Goal: Information Seeking & Learning: Learn about a topic

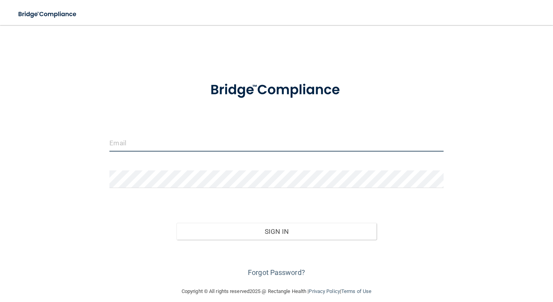
click at [203, 144] on input "email" at bounding box center [276, 143] width 334 height 18
type input "Lauren.Jackson@expeditiondental.com"
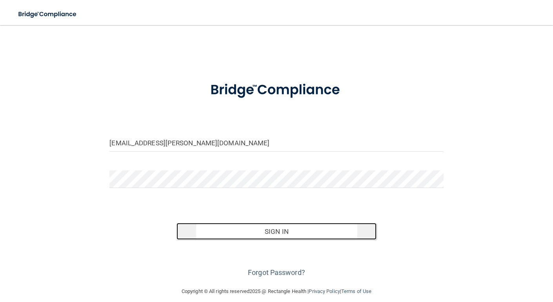
click at [287, 234] on button "Sign In" at bounding box center [276, 231] width 200 height 17
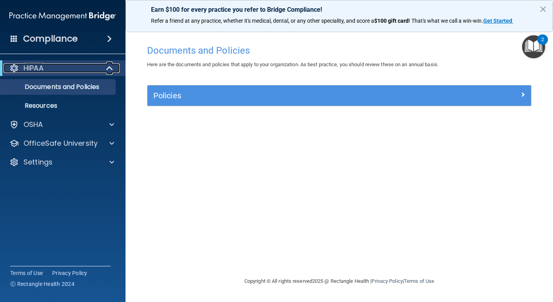
click at [77, 71] on div "HIPAA" at bounding box center [52, 68] width 97 height 9
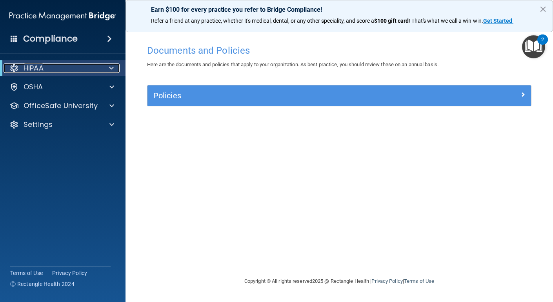
click at [77, 71] on div "HIPAA" at bounding box center [52, 68] width 97 height 9
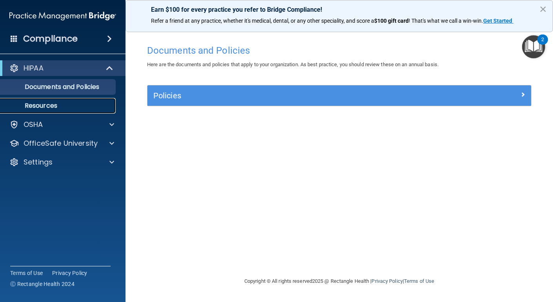
click at [53, 110] on link "Resources" at bounding box center [53, 106] width 123 height 16
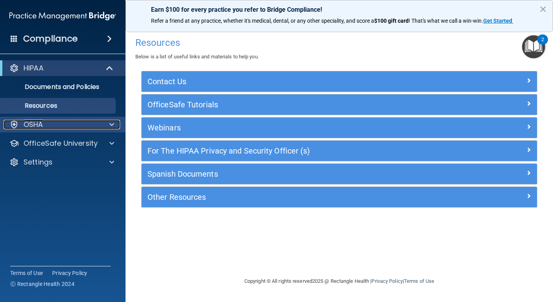
click at [48, 122] on div "OSHA" at bounding box center [52, 124] width 97 height 9
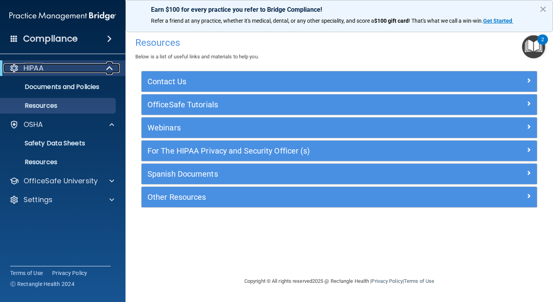
click at [56, 69] on div "HIPAA" at bounding box center [52, 68] width 97 height 9
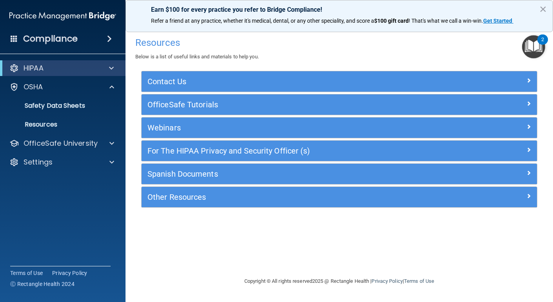
click at [107, 40] on span at bounding box center [109, 38] width 5 height 9
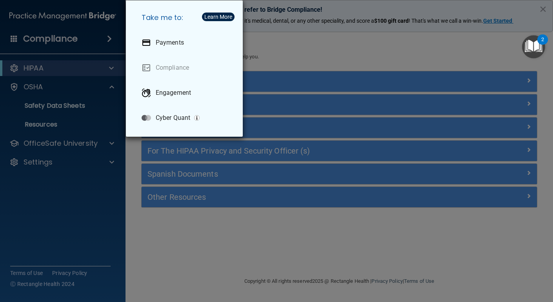
click at [80, 38] on div "Take me to: Payments Compliance Engagement Cyber Quant" at bounding box center [276, 151] width 553 height 302
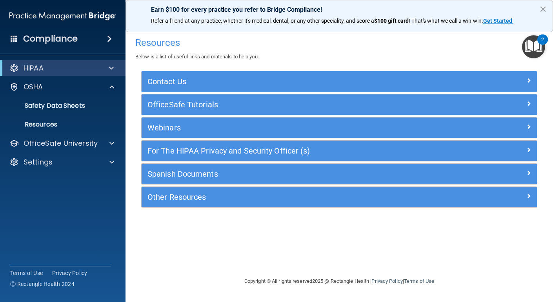
click at [71, 38] on h4 "Compliance" at bounding box center [50, 38] width 54 height 11
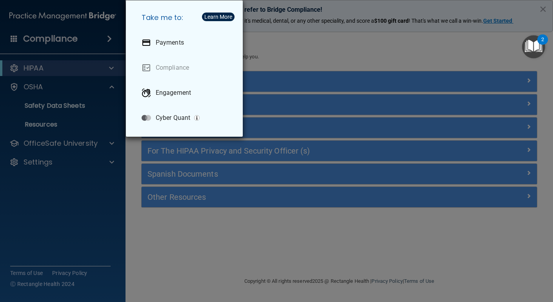
click at [73, 37] on div "Take me to: Payments Compliance Engagement Cyber Quant" at bounding box center [276, 151] width 553 height 302
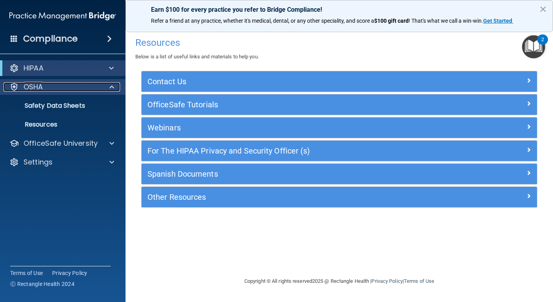
click at [41, 85] on p "OSHA" at bounding box center [34, 86] width 20 height 9
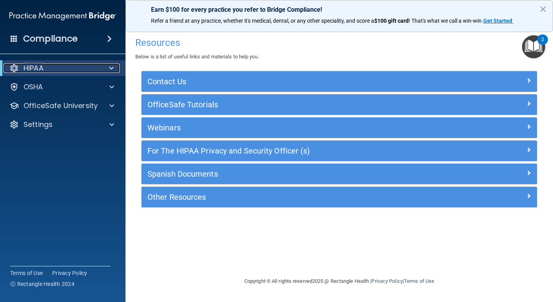
click at [36, 71] on p "HIPAA" at bounding box center [34, 68] width 20 height 9
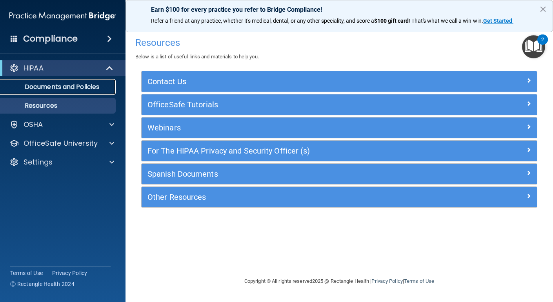
click at [42, 85] on p "Documents and Policies" at bounding box center [58, 87] width 107 height 8
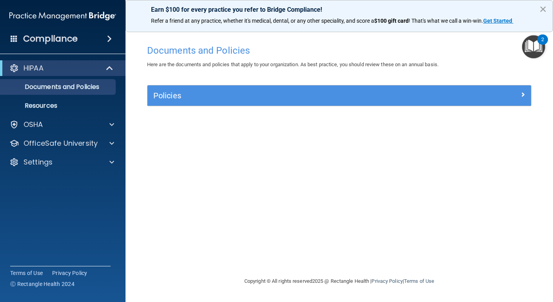
click at [543, 6] on button "×" at bounding box center [542, 9] width 7 height 13
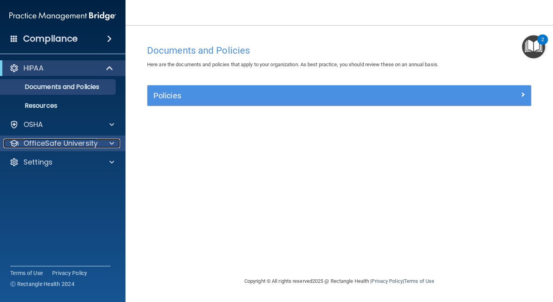
click at [55, 147] on p "OfficeSafe University" at bounding box center [61, 143] width 74 height 9
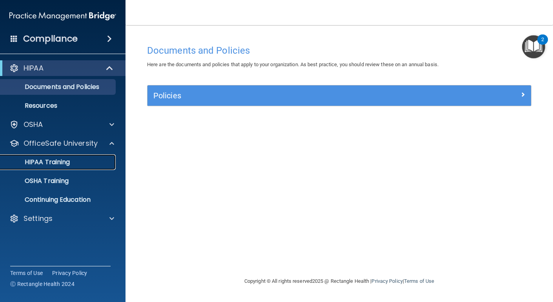
click at [55, 165] on p "HIPAA Training" at bounding box center [37, 162] width 65 height 8
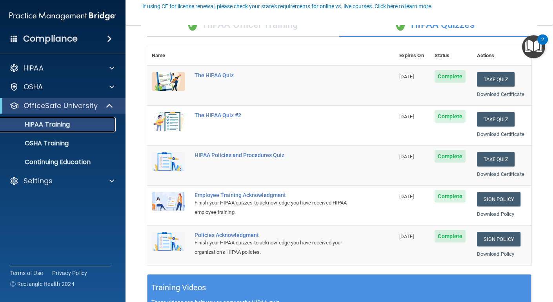
scroll to position [74, 0]
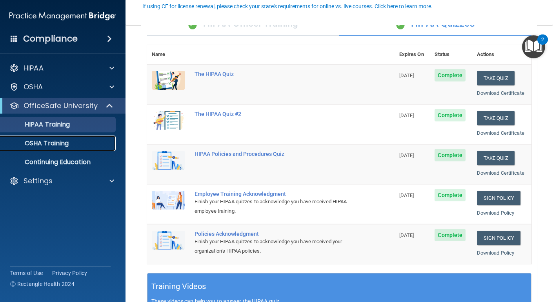
click at [35, 146] on p "OSHA Training" at bounding box center [37, 144] width 64 height 8
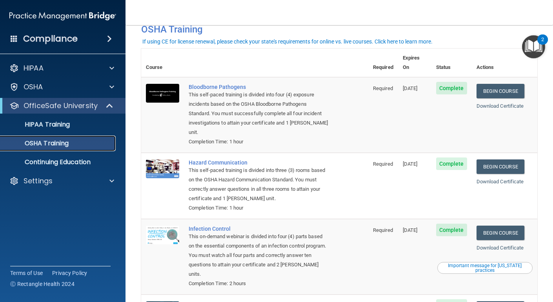
scroll to position [20, 0]
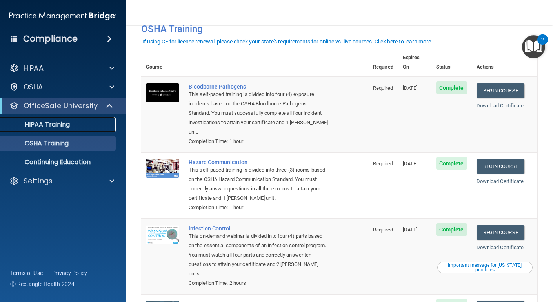
click at [39, 127] on p "HIPAA Training" at bounding box center [37, 125] width 65 height 8
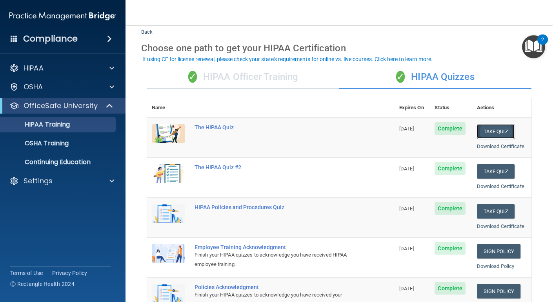
click at [502, 127] on button "Take Quiz" at bounding box center [496, 131] width 38 height 15
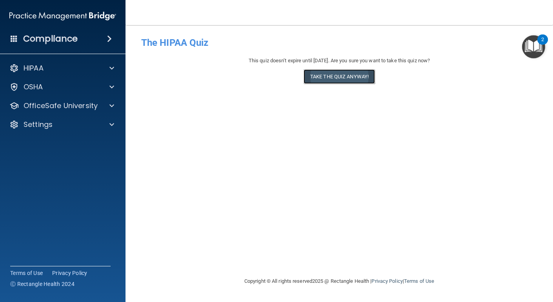
click at [352, 78] on button "Take the quiz anyway!" at bounding box center [338, 76] width 71 height 15
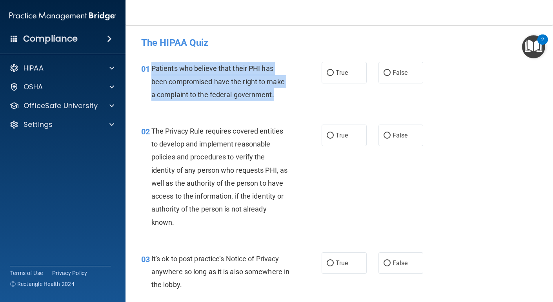
drag, startPoint x: 276, startPoint y: 97, endPoint x: 149, endPoint y: 71, distance: 128.8
click at [149, 71] on div "01 Patients who believe that their PHI has been compromised have the right to m…" at bounding box center [231, 83] width 204 height 43
copy div "Patients who believe that their PHI has been compromised have the right to make…"
click at [329, 73] on input "True" at bounding box center [330, 73] width 7 height 6
radio input "true"
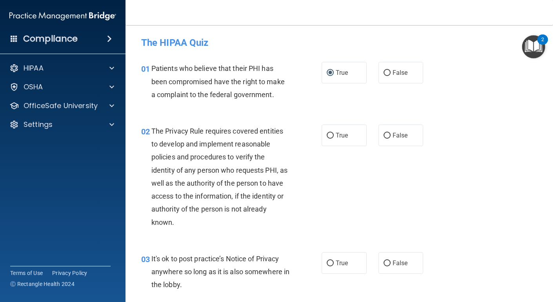
click at [297, 147] on div "02 The Privacy Rule requires covered entities to develop and implement reasonab…" at bounding box center [231, 179] width 204 height 108
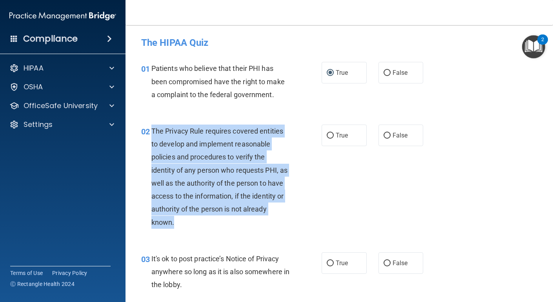
drag, startPoint x: 177, startPoint y: 222, endPoint x: 151, endPoint y: 133, distance: 92.5
click at [151, 133] on div "02 The Privacy Rule requires covered entities to develop and implement reasonab…" at bounding box center [231, 179] width 204 height 108
copy div "The Privacy Rule requires covered entities to develop and implement reasonable …"
click at [336, 139] on span "True" at bounding box center [342, 135] width 12 height 7
click at [334, 139] on input "True" at bounding box center [330, 136] width 7 height 6
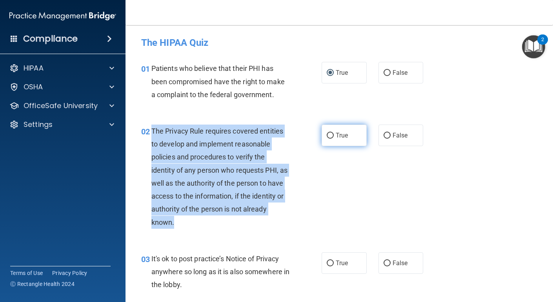
radio input "true"
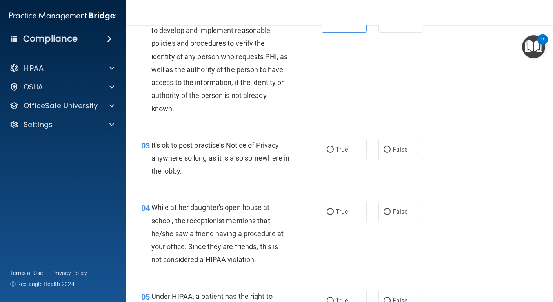
scroll to position [114, 0]
click at [201, 182] on div "03 It's ok to post practice’s Notice of Privacy anywhere so long as it is also …" at bounding box center [339, 160] width 408 height 63
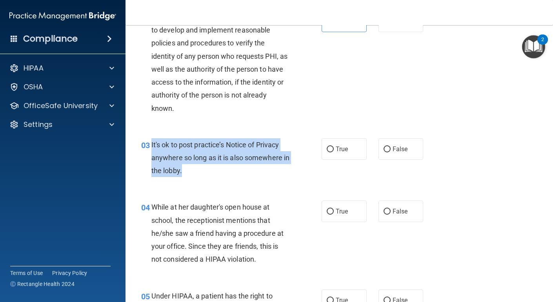
drag, startPoint x: 205, startPoint y: 172, endPoint x: 149, endPoint y: 142, distance: 64.2
click at [149, 142] on div "03 It's ok to post practice’s Notice of Privacy anywhere so long as it is also …" at bounding box center [231, 159] width 204 height 43
copy div "It's ok to post practice’s Notice of Privacy anywhere so long as it is also som…"
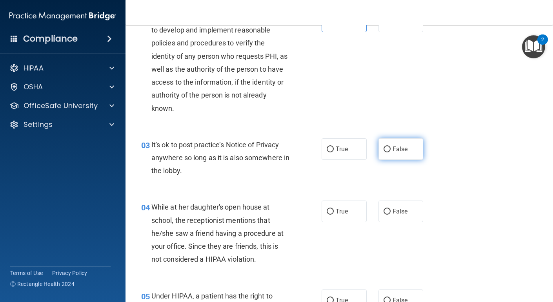
click at [411, 154] on label "False" at bounding box center [400, 149] width 45 height 22
click at [390, 152] on input "False" at bounding box center [386, 150] width 7 height 6
radio input "true"
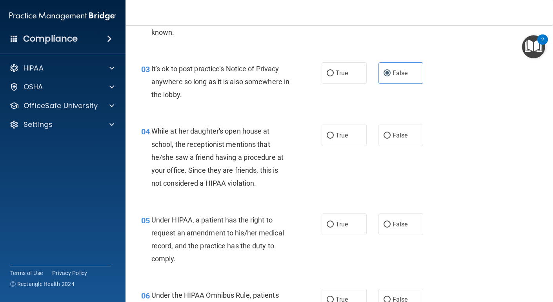
scroll to position [191, 0]
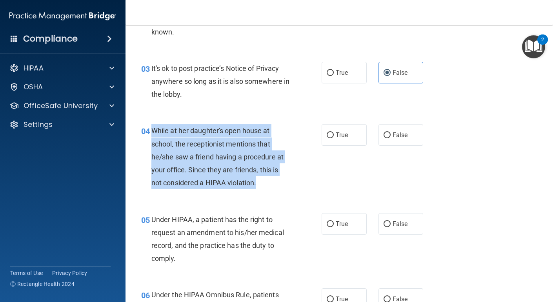
drag, startPoint x: 259, startPoint y: 182, endPoint x: 152, endPoint y: 133, distance: 117.3
click at [152, 133] on div "While at her daughter's open house at school, the receptionist mentions that he…" at bounding box center [223, 156] width 144 height 65
copy span "While at her daughter's open house at school, the receptionist mentions that he…"
click at [389, 136] on input "False" at bounding box center [386, 135] width 7 height 6
radio input "true"
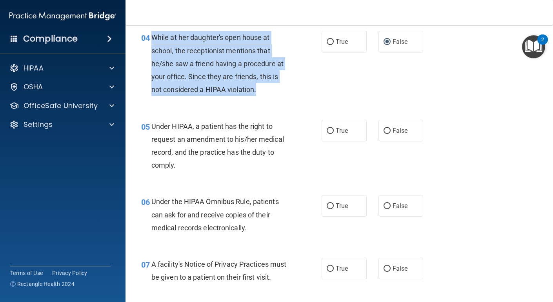
scroll to position [287, 0]
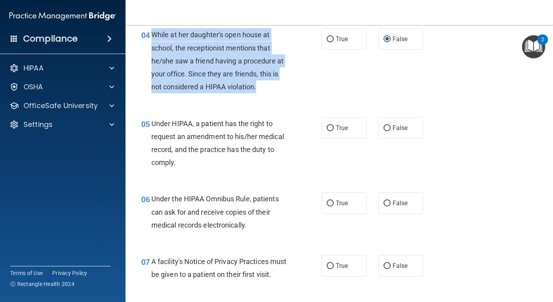
click at [223, 172] on div "05 Under HIPAA, a patient has the right to request an amendment to his/her medi…" at bounding box center [231, 145] width 204 height 56
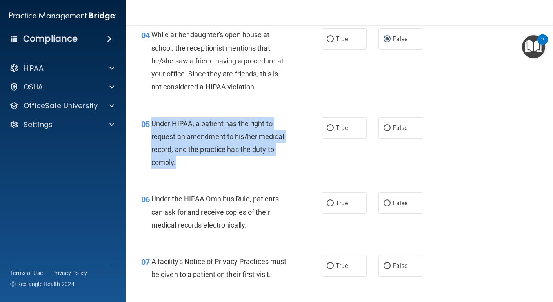
drag, startPoint x: 183, startPoint y: 162, endPoint x: 153, endPoint y: 122, distance: 50.0
click at [153, 122] on div "Under HIPAA, a patient has the right to request an amendment to his/her medical…" at bounding box center [223, 143] width 144 height 52
copy span "Under HIPAA, a patient has the right to request an amendment to his/her medical…"
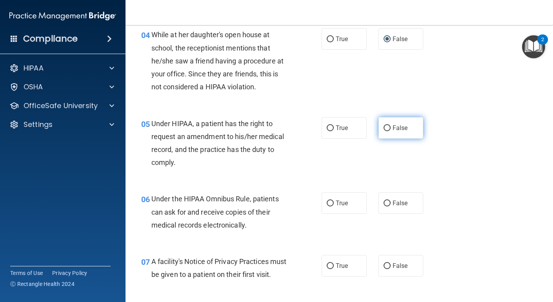
click at [384, 133] on label "False" at bounding box center [400, 128] width 45 height 22
click at [384, 131] on input "False" at bounding box center [386, 128] width 7 height 6
radio input "true"
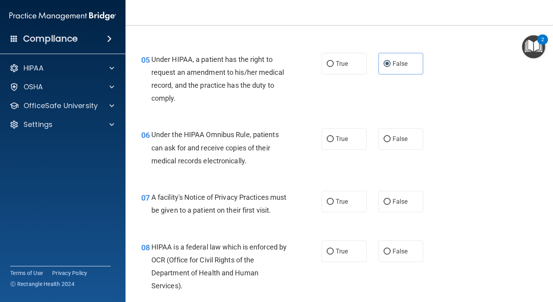
scroll to position [368, 0]
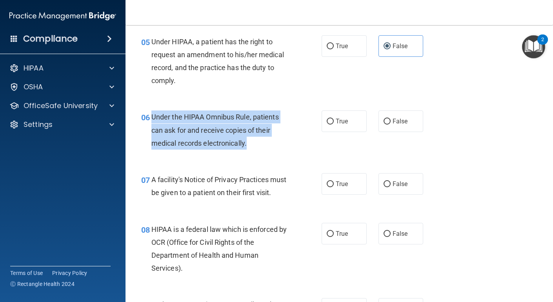
drag, startPoint x: 254, startPoint y: 149, endPoint x: 152, endPoint y: 116, distance: 106.6
click at [152, 116] on div "Under the HIPAA Omnibus Rule, patients can ask for and receive copies of their …" at bounding box center [223, 130] width 144 height 39
copy span "Under the HIPAA Omnibus Rule, patients can ask for and receive copies of their …"
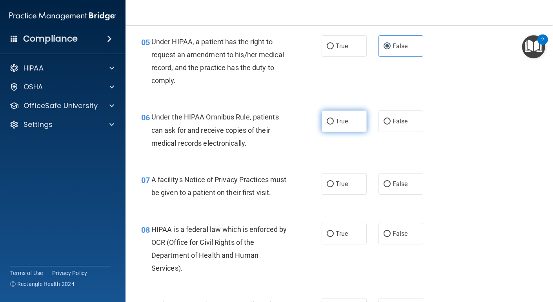
click at [348, 131] on label "True" at bounding box center [343, 122] width 45 height 22
click at [334, 125] on input "True" at bounding box center [330, 122] width 7 height 6
radio input "true"
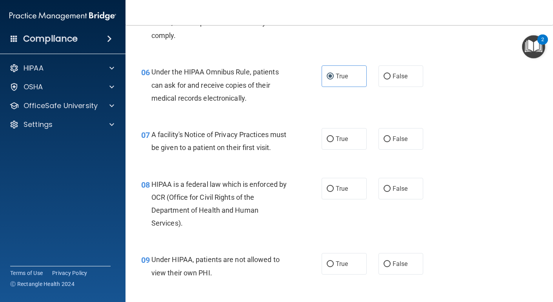
scroll to position [431, 0]
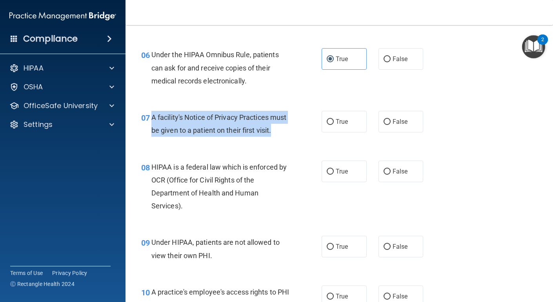
drag, startPoint x: 276, startPoint y: 131, endPoint x: 151, endPoint y: 114, distance: 126.2
click at [151, 114] on div "07 A facility's Notice of Privacy Practices must be given to a patient on their…" at bounding box center [231, 126] width 204 height 30
copy div "A facility's Notice of Privacy Practices must be given to a patient on their fi…"
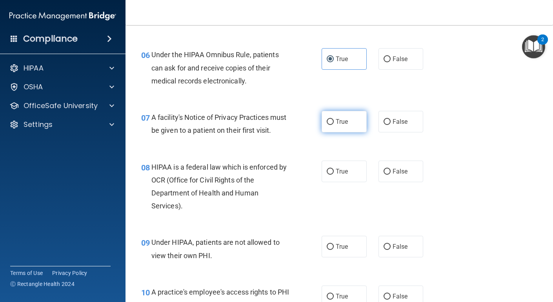
click at [336, 126] on label "True" at bounding box center [343, 122] width 45 height 22
click at [334, 125] on input "True" at bounding box center [330, 122] width 7 height 6
radio input "true"
click at [225, 217] on div "08 HIPAA is a federal law which is enforced by OCR (Office for Civil Rights of …" at bounding box center [339, 189] width 408 height 76
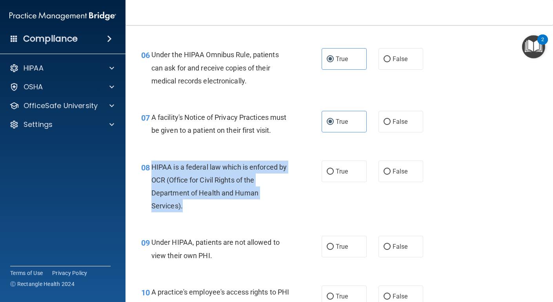
drag, startPoint x: 192, startPoint y: 207, endPoint x: 149, endPoint y: 171, distance: 56.2
click at [149, 171] on div "08 HIPAA is a federal law which is enforced by OCR (Office for Civil Rights of …" at bounding box center [231, 189] width 204 height 56
copy div "HIPAA is a federal law which is enforced by OCR (Office for Civil Rights of the…"
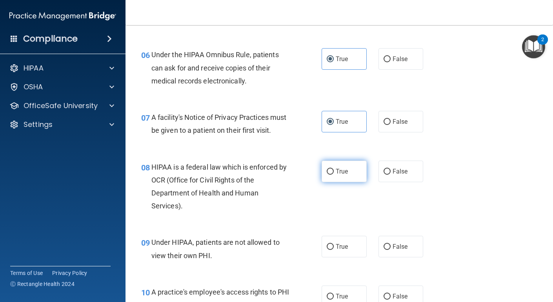
click at [351, 181] on label "True" at bounding box center [343, 172] width 45 height 22
click at [334, 175] on input "True" at bounding box center [330, 172] width 7 height 6
radio input "true"
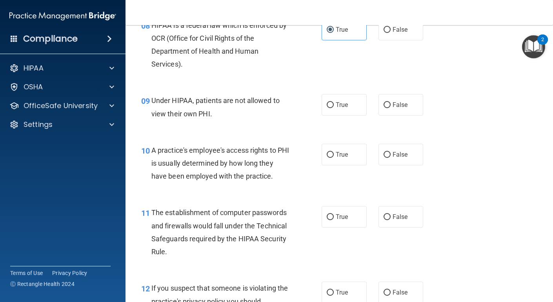
scroll to position [590, 0]
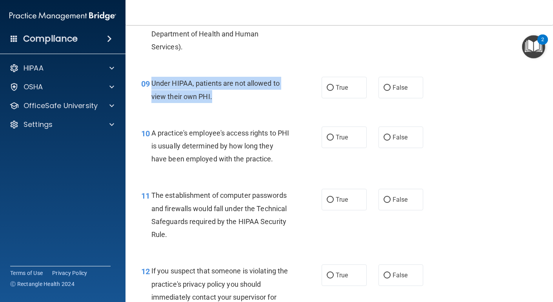
drag, startPoint x: 220, startPoint y: 93, endPoint x: 151, endPoint y: 84, distance: 69.2
click at [151, 84] on div "09 Under HIPAA, patients are not allowed to view their own PHI." at bounding box center [231, 92] width 204 height 30
copy div "Under HIPAA, patients are not allowed to view their own PHI."
click at [408, 87] on label "False" at bounding box center [400, 88] width 45 height 22
click at [390, 87] on input "False" at bounding box center [386, 88] width 7 height 6
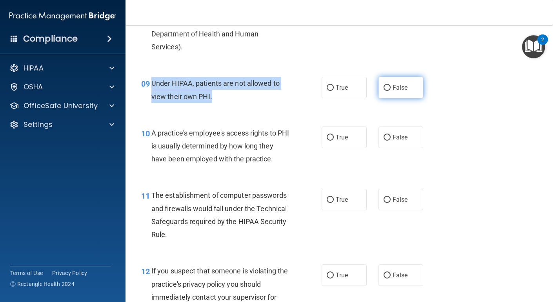
radio input "true"
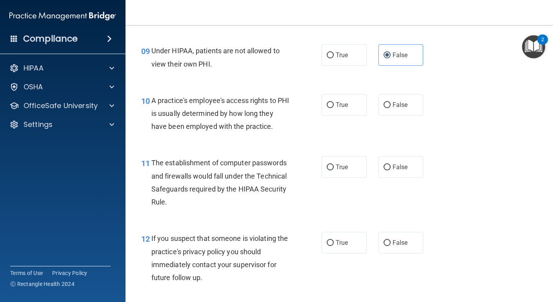
scroll to position [623, 0]
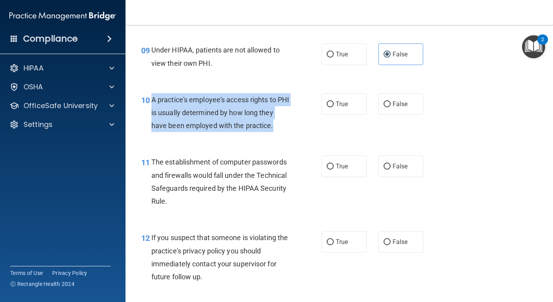
drag, startPoint x: 272, startPoint y: 127, endPoint x: 150, endPoint y: 97, distance: 125.9
click at [150, 97] on div "10 A practice's employee's access rights to PHI is usually determined by how lo…" at bounding box center [231, 114] width 204 height 43
copy div "A practice's employee's access rights to PHI is usually determined by how long …"
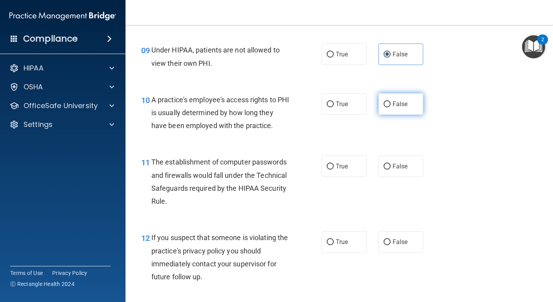
click at [396, 113] on label "False" at bounding box center [400, 104] width 45 height 22
click at [390, 107] on input "False" at bounding box center [386, 105] width 7 height 6
radio input "true"
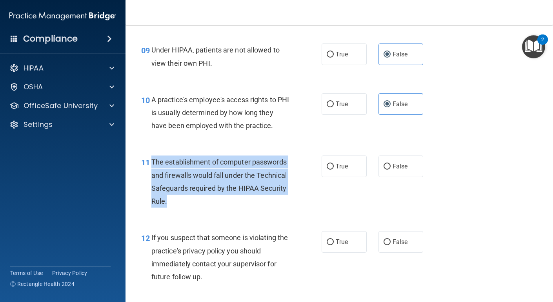
drag, startPoint x: 168, startPoint y: 200, endPoint x: 152, endPoint y: 164, distance: 39.1
click at [152, 164] on div "The establishment of computer passwords and firewalls would fall under the Tech…" at bounding box center [223, 182] width 144 height 52
click at [332, 169] on input "True" at bounding box center [330, 167] width 7 height 6
radio input "true"
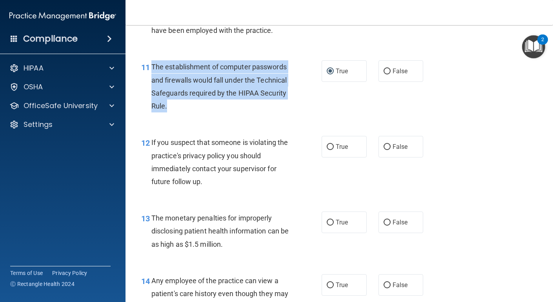
scroll to position [720, 0]
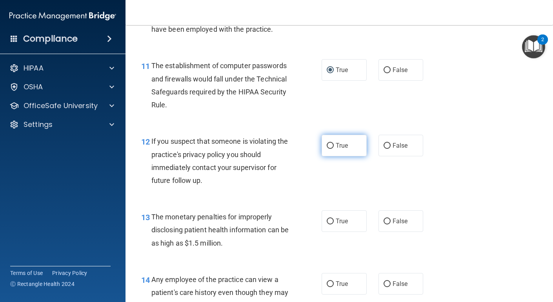
click at [351, 152] on label "True" at bounding box center [343, 146] width 45 height 22
click at [334, 149] on input "True" at bounding box center [330, 146] width 7 height 6
radio input "true"
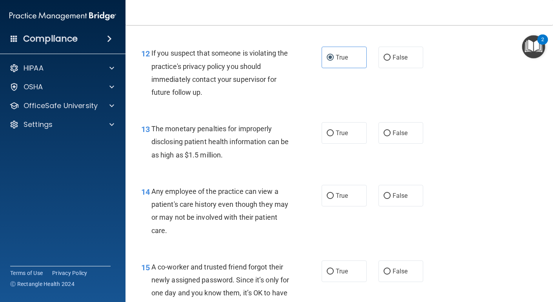
scroll to position [810, 0]
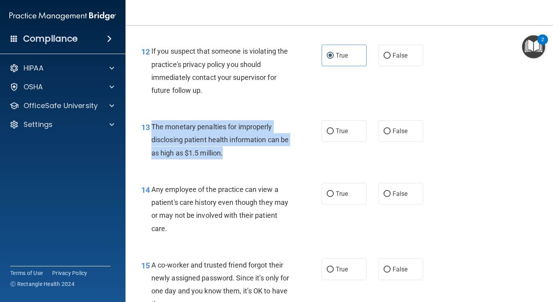
drag, startPoint x: 240, startPoint y: 158, endPoint x: 151, endPoint y: 129, distance: 92.7
click at [151, 129] on div "The monetary penalties for improperly disclosing patient health information can…" at bounding box center [223, 139] width 144 height 39
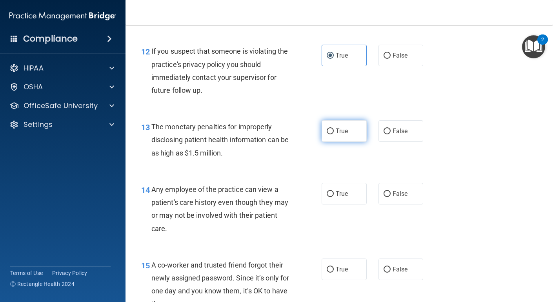
click at [342, 121] on label "True" at bounding box center [343, 131] width 45 height 22
click at [334, 129] on input "True" at bounding box center [330, 132] width 7 height 6
radio input "true"
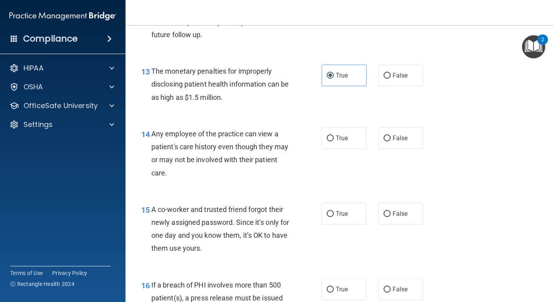
scroll to position [866, 0]
drag, startPoint x: 210, startPoint y: 176, endPoint x: 204, endPoint y: 175, distance: 5.9
click at [204, 175] on div "Any employee of the practice can view a patient's care history even though they…" at bounding box center [223, 153] width 144 height 52
click at [399, 140] on span "False" at bounding box center [399, 137] width 15 height 7
click at [390, 140] on input "False" at bounding box center [386, 138] width 7 height 6
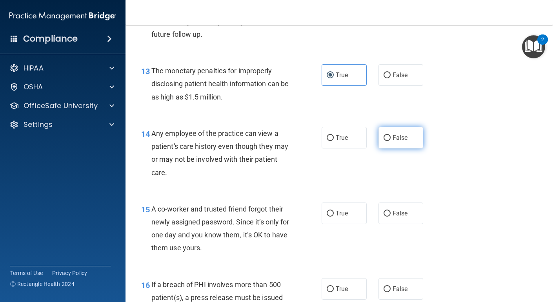
radio input "true"
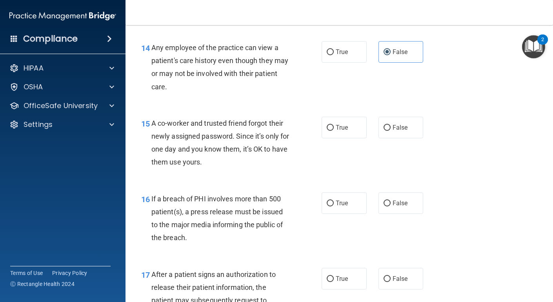
scroll to position [952, 0]
click at [390, 134] on label "False" at bounding box center [400, 127] width 45 height 22
click at [390, 131] on input "False" at bounding box center [386, 128] width 7 height 6
radio input "true"
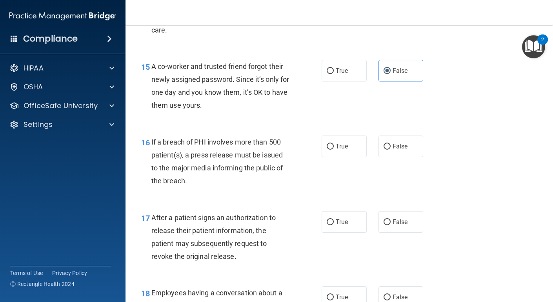
scroll to position [1009, 0]
click at [351, 149] on label "True" at bounding box center [343, 146] width 45 height 22
click at [334, 149] on input "True" at bounding box center [330, 146] width 7 height 6
radio input "true"
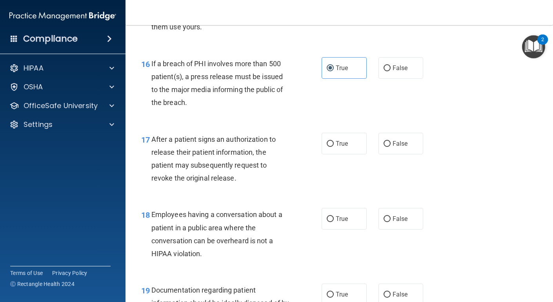
scroll to position [1087, 0]
click at [355, 148] on label "True" at bounding box center [343, 144] width 45 height 22
click at [334, 147] on input "True" at bounding box center [330, 144] width 7 height 6
radio input "true"
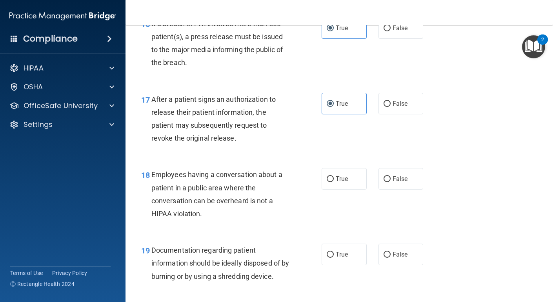
scroll to position [1130, 0]
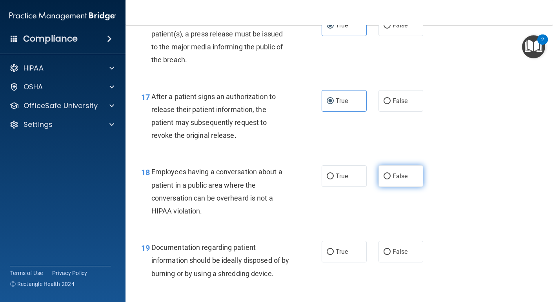
click at [396, 178] on span "False" at bounding box center [399, 175] width 15 height 7
click at [390, 178] on input "False" at bounding box center [386, 177] width 7 height 6
radio input "true"
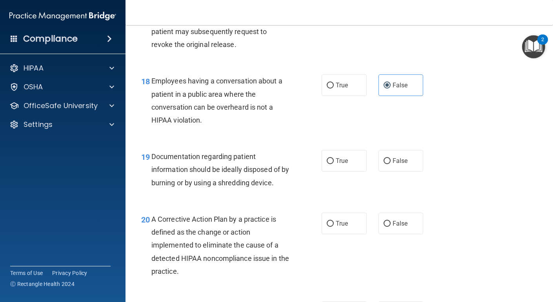
scroll to position [1221, 0]
click at [339, 169] on label "True" at bounding box center [343, 160] width 45 height 22
click at [334, 163] on input "True" at bounding box center [330, 161] width 7 height 6
radio input "true"
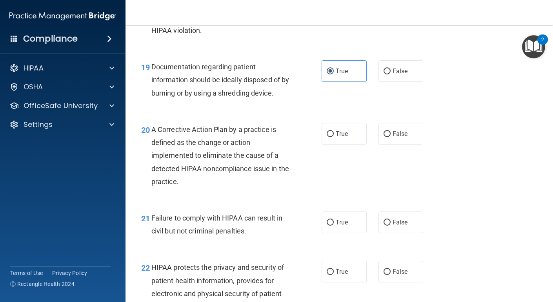
scroll to position [1315, 0]
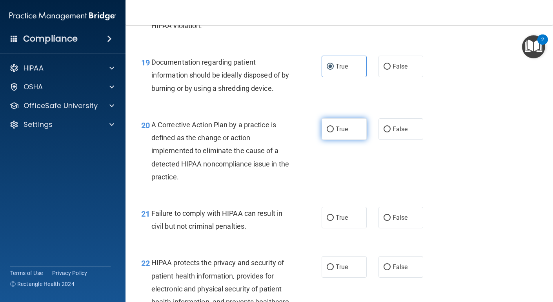
click at [340, 134] on label "True" at bounding box center [343, 129] width 45 height 22
click at [334, 132] on input "True" at bounding box center [330, 130] width 7 height 6
radio input "true"
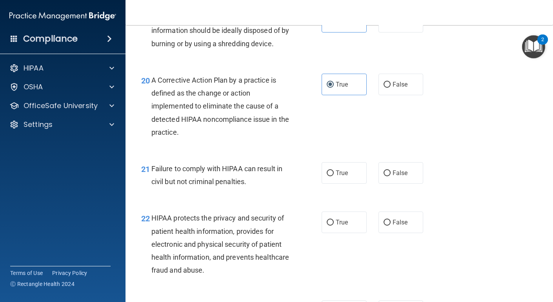
scroll to position [1360, 0]
click at [347, 178] on label "True" at bounding box center [343, 173] width 45 height 22
click at [334, 176] on input "True" at bounding box center [330, 173] width 7 height 6
radio input "true"
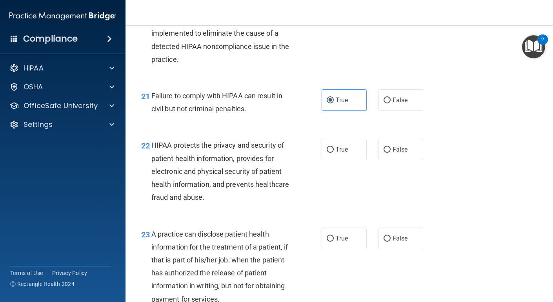
scroll to position [1433, 0]
click at [337, 150] on span "True" at bounding box center [342, 148] width 12 height 7
click at [334, 150] on input "True" at bounding box center [330, 150] width 7 height 6
radio input "true"
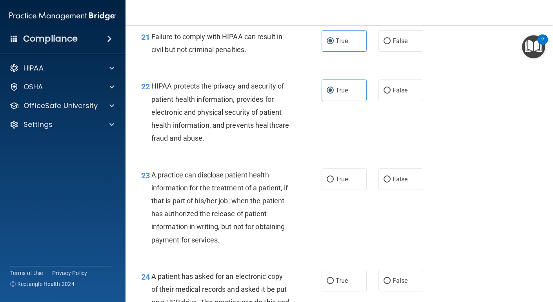
scroll to position [1492, 0]
click at [325, 180] on label "True" at bounding box center [343, 179] width 45 height 22
click at [327, 180] on input "True" at bounding box center [330, 179] width 7 height 6
radio input "true"
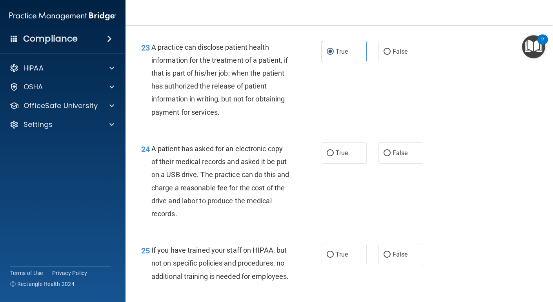
scroll to position [1620, 0]
click at [329, 158] on label "True" at bounding box center [343, 153] width 45 height 22
click at [329, 156] on input "True" at bounding box center [330, 153] width 7 height 6
radio input "true"
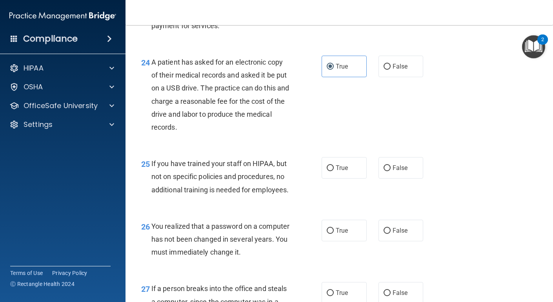
scroll to position [1710, 0]
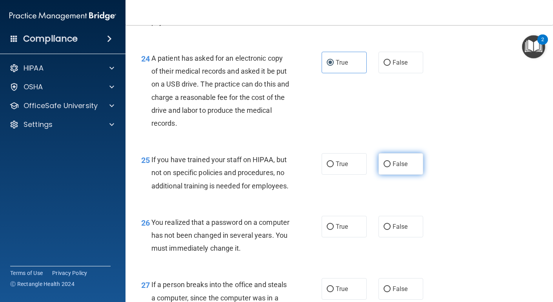
click at [386, 158] on label "False" at bounding box center [400, 164] width 45 height 22
click at [386, 162] on input "False" at bounding box center [386, 165] width 7 height 6
radio input "true"
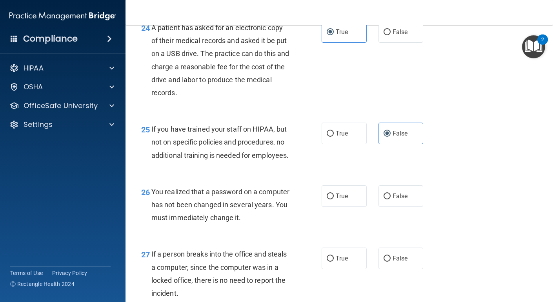
scroll to position [1744, 0]
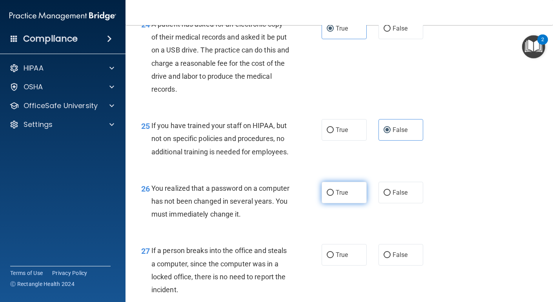
click at [328, 196] on input "True" at bounding box center [330, 193] width 7 height 6
radio input "true"
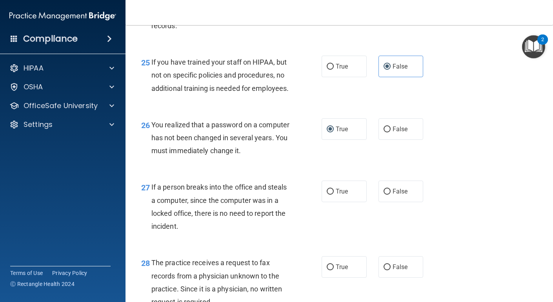
scroll to position [1808, 0]
click at [385, 202] on label "False" at bounding box center [400, 191] width 45 height 22
click at [385, 194] on input "False" at bounding box center [386, 192] width 7 height 6
radio input "true"
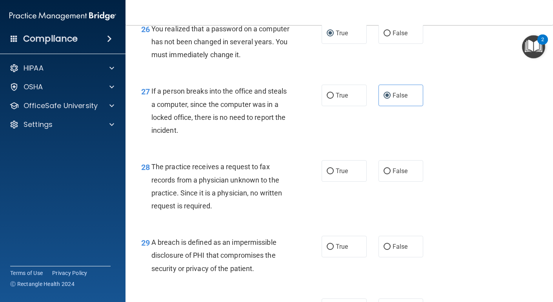
scroll to position [1905, 0]
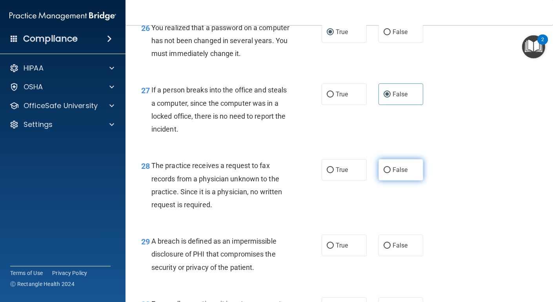
click at [416, 181] on label "False" at bounding box center [400, 170] width 45 height 22
click at [390, 173] on input "False" at bounding box center [386, 170] width 7 height 6
radio input "true"
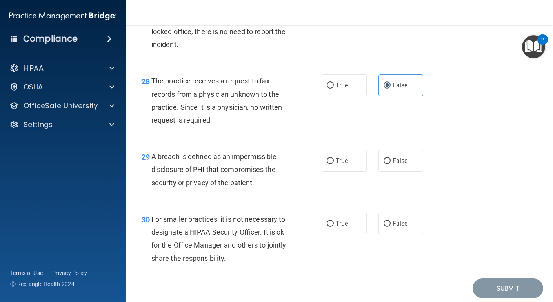
scroll to position [1991, 0]
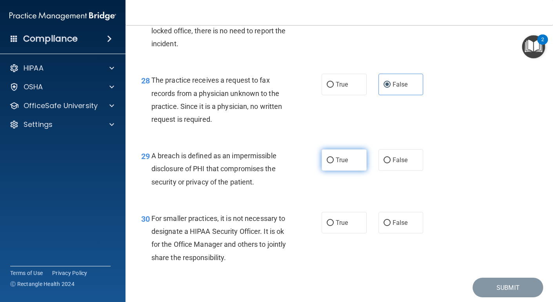
click at [329, 168] on label "True" at bounding box center [343, 160] width 45 height 22
click at [329, 163] on input "True" at bounding box center [330, 161] width 7 height 6
radio input "true"
click at [356, 234] on label "True" at bounding box center [343, 223] width 45 height 22
click at [334, 226] on input "True" at bounding box center [330, 223] width 7 height 6
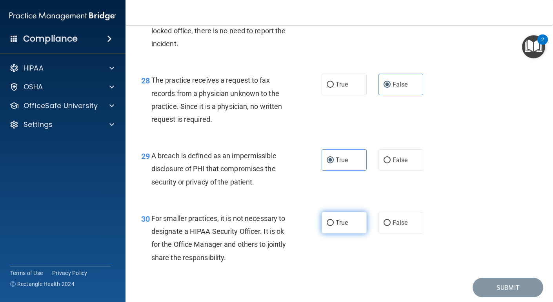
radio input "true"
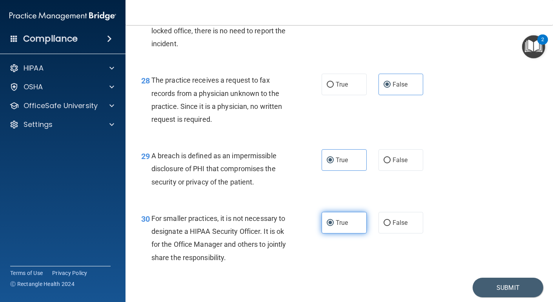
scroll to position [2030, 0]
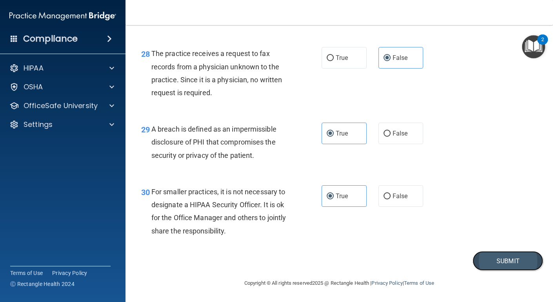
click at [486, 256] on button "Submit" at bounding box center [507, 261] width 71 height 20
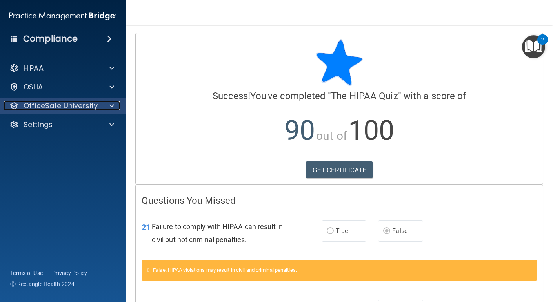
click at [79, 108] on p "OfficeSafe University" at bounding box center [61, 105] width 74 height 9
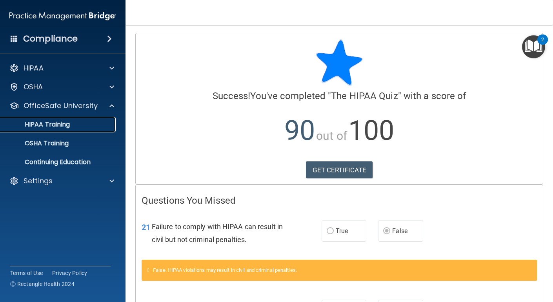
click at [60, 122] on p "HIPAA Training" at bounding box center [37, 125] width 65 height 8
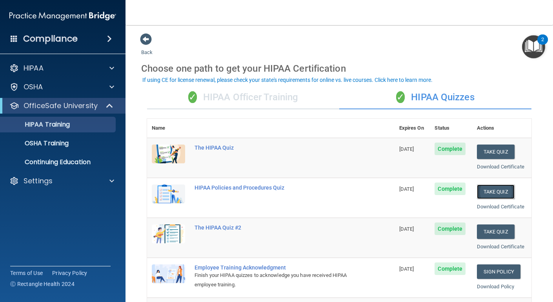
click at [482, 193] on button "Take Quiz" at bounding box center [496, 192] width 38 height 15
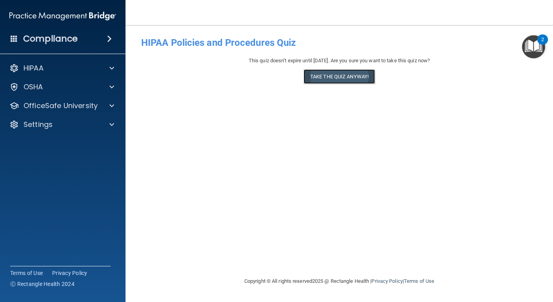
click at [352, 73] on button "Take the quiz anyway!" at bounding box center [338, 76] width 71 height 15
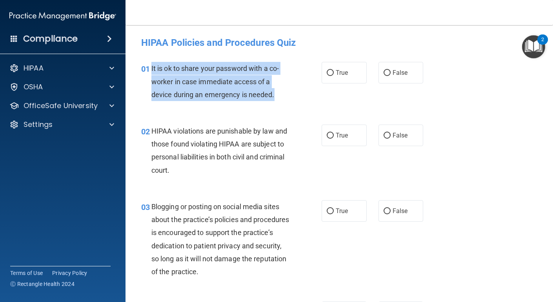
drag, startPoint x: 276, startPoint y: 96, endPoint x: 152, endPoint y: 69, distance: 127.2
click at [152, 69] on div "It is ok to share your password with a co-worker in case immediate access of a …" at bounding box center [223, 81] width 144 height 39
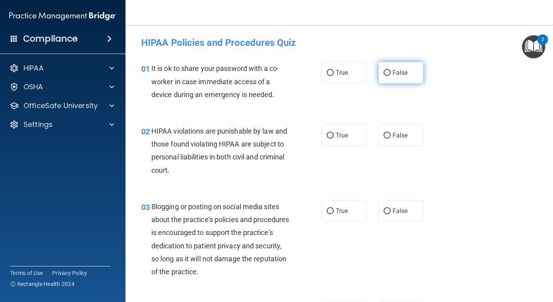
click at [403, 75] on span "False" at bounding box center [399, 72] width 15 height 7
click at [390, 75] on input "False" at bounding box center [386, 73] width 7 height 6
radio input "true"
click at [222, 180] on div "02 HIPAA violations are punishable by law and those found violating HIPAA are s…" at bounding box center [231, 153] width 204 height 56
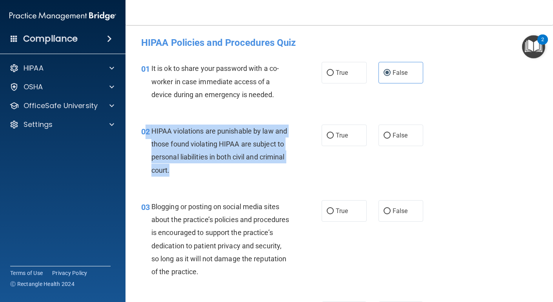
drag, startPoint x: 188, startPoint y: 171, endPoint x: 145, endPoint y: 132, distance: 58.3
click at [145, 132] on div "02 HIPAA violations are punishable by law and those found violating HIPAA are s…" at bounding box center [231, 153] width 204 height 56
click at [172, 167] on div "HIPAA violations are punishable by law and those found violating HIPAA are subj…" at bounding box center [223, 151] width 144 height 52
drag, startPoint x: 172, startPoint y: 167, endPoint x: 151, endPoint y: 134, distance: 39.8
click at [151, 134] on div "HIPAA violations are punishable by law and those found violating HIPAA are subj…" at bounding box center [223, 151] width 144 height 52
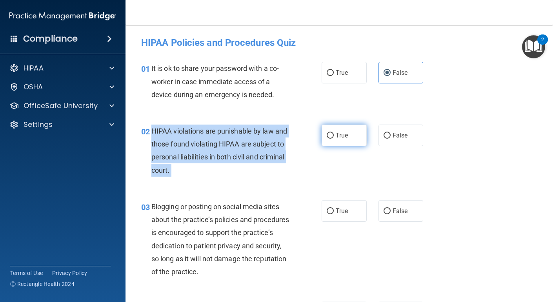
click at [347, 129] on label "True" at bounding box center [343, 136] width 45 height 22
click at [334, 133] on input "True" at bounding box center [330, 136] width 7 height 6
radio input "true"
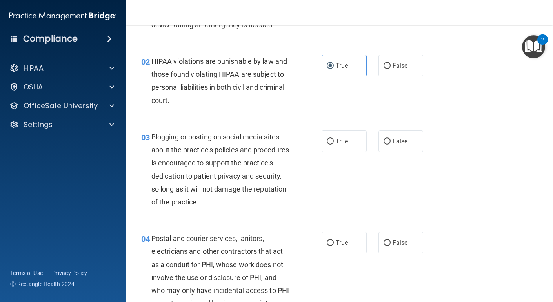
scroll to position [70, 0]
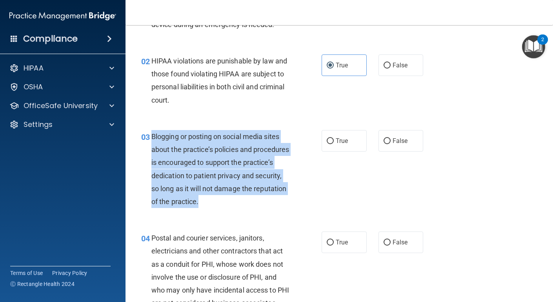
drag, startPoint x: 241, startPoint y: 203, endPoint x: 152, endPoint y: 137, distance: 111.0
click at [152, 137] on div "Blogging or posting on social media sites about the practice’s policies and pro…" at bounding box center [223, 169] width 144 height 78
click at [404, 139] on span "False" at bounding box center [399, 140] width 15 height 7
click at [390, 139] on input "False" at bounding box center [386, 141] width 7 height 6
radio input "true"
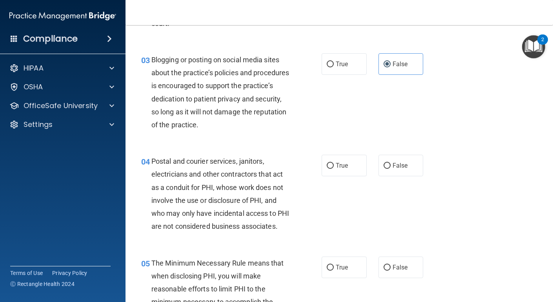
scroll to position [153, 0]
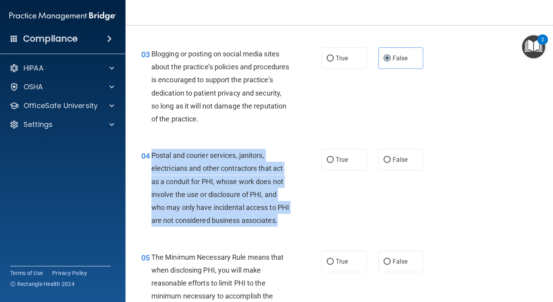
drag, startPoint x: 191, startPoint y: 235, endPoint x: 151, endPoint y: 158, distance: 87.0
click at [151, 158] on div "Postal and courier services, janitors, electricians and other contractors that …" at bounding box center [223, 188] width 144 height 78
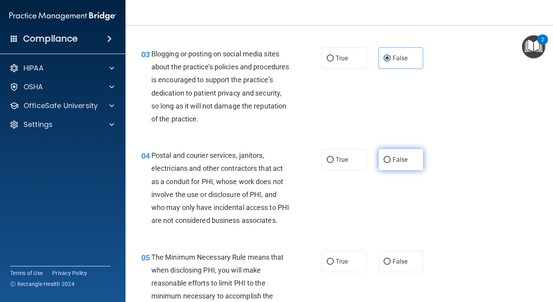
click at [378, 168] on label "False" at bounding box center [400, 160] width 45 height 22
click at [383, 163] on input "False" at bounding box center [386, 160] width 7 height 6
radio input "true"
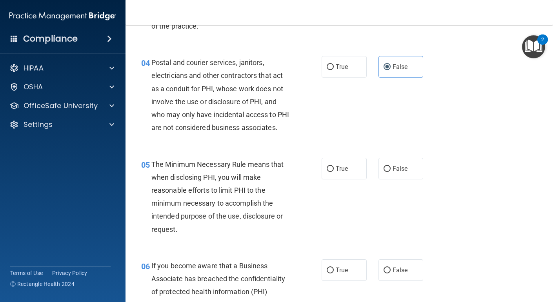
scroll to position [250, 0]
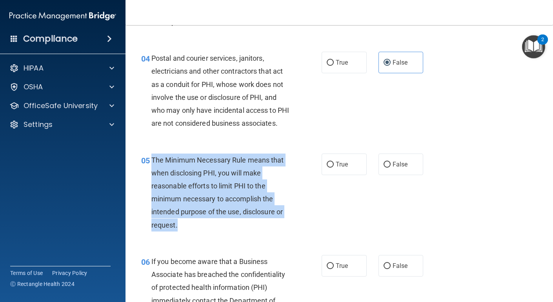
drag, startPoint x: 189, startPoint y: 240, endPoint x: 152, endPoint y: 171, distance: 78.6
click at [152, 171] on div "The Minimum Necessary Rule means that when disclosing PHI, you will make reason…" at bounding box center [223, 193] width 144 height 78
click at [348, 171] on label "True" at bounding box center [343, 165] width 45 height 22
click at [334, 168] on input "True" at bounding box center [330, 165] width 7 height 6
radio input "true"
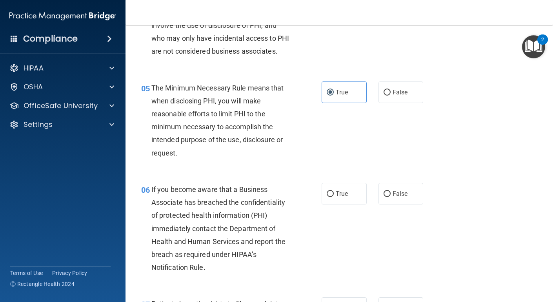
scroll to position [323, 0]
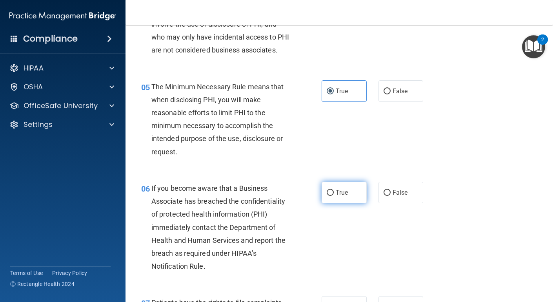
click at [335, 203] on label "True" at bounding box center [343, 193] width 45 height 22
click at [334, 196] on input "True" at bounding box center [330, 193] width 7 height 6
radio input "true"
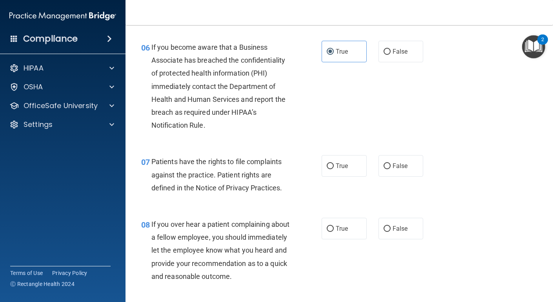
scroll to position [465, 0]
click at [332, 169] on input "True" at bounding box center [330, 166] width 7 height 6
radio input "true"
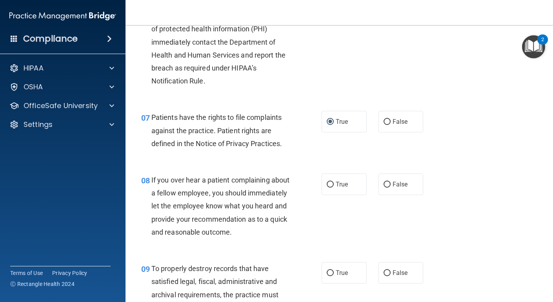
scroll to position [509, 0]
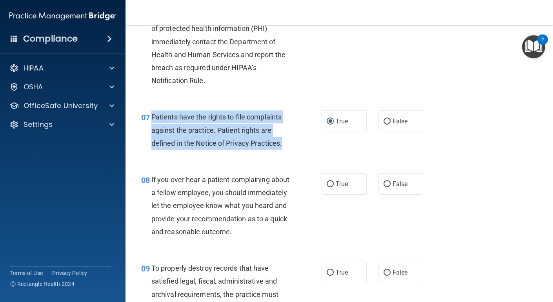
drag, startPoint x: 288, startPoint y: 157, endPoint x: 151, endPoint y: 131, distance: 139.0
click at [151, 131] on div "Patients have the rights to file complaints against the practice. Patient right…" at bounding box center [223, 130] width 144 height 39
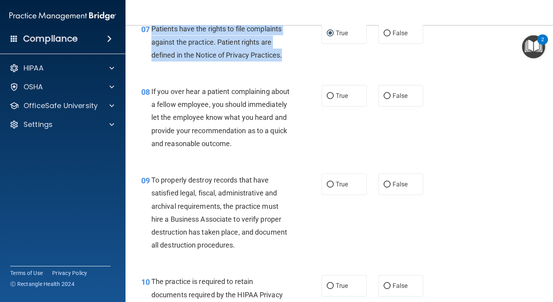
scroll to position [598, 0]
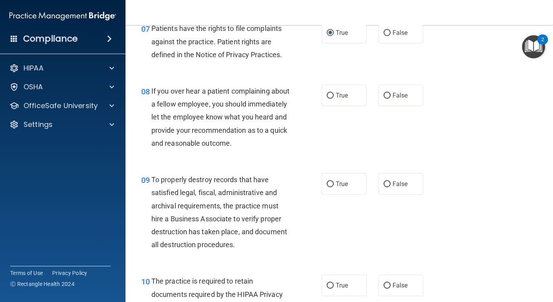
click at [241, 154] on div "08 If you over hear a patient complaining about a fellow employee, you should i…" at bounding box center [231, 119] width 204 height 69
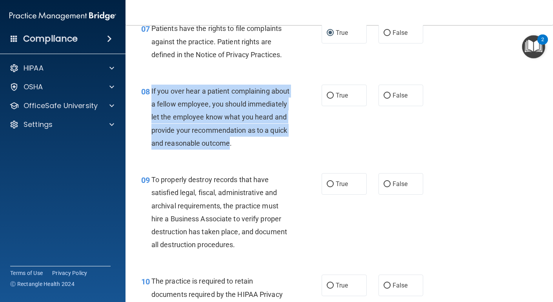
drag, startPoint x: 217, startPoint y: 169, endPoint x: 150, endPoint y: 108, distance: 90.4
click at [150, 108] on div "08 If you over hear a patient complaining about a fellow employee, you should i…" at bounding box center [231, 119] width 204 height 69
click at [412, 106] on label "False" at bounding box center [400, 96] width 45 height 22
click at [390, 99] on input "False" at bounding box center [386, 96] width 7 height 6
radio input "true"
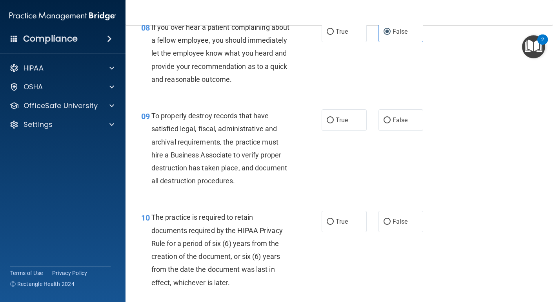
scroll to position [662, 0]
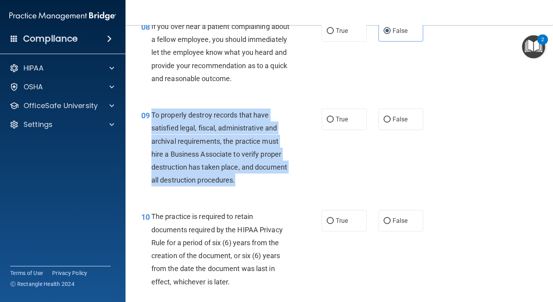
drag, startPoint x: 244, startPoint y: 209, endPoint x: 152, endPoint y: 143, distance: 113.5
click at [152, 143] on div "To properly destroy records that have satisfied legal, fiscal, administrative a…" at bounding box center [223, 148] width 144 height 78
click at [404, 123] on span "False" at bounding box center [399, 119] width 15 height 7
click at [390, 123] on input "False" at bounding box center [386, 120] width 7 height 6
radio input "true"
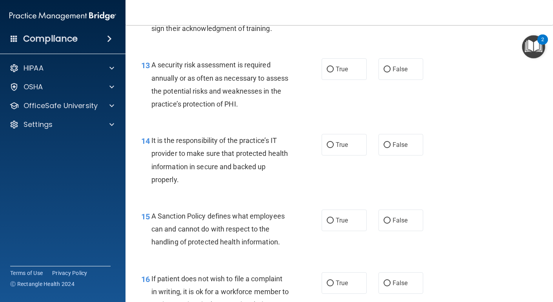
scroll to position [1055, 0]
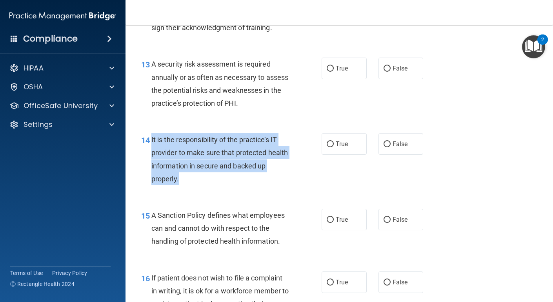
drag, startPoint x: 196, startPoint y: 210, endPoint x: 150, endPoint y: 165, distance: 63.8
click at [150, 165] on div "14 It is the responsibility of the practice’s IT provider to make sure that pro…" at bounding box center [231, 161] width 204 height 56
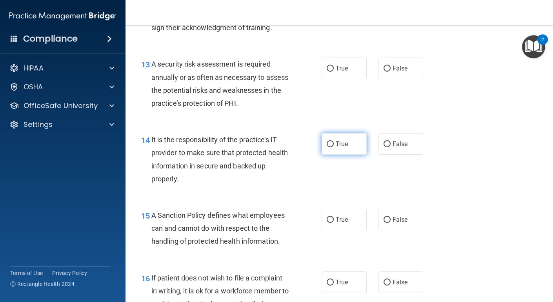
click at [343, 155] on label "True" at bounding box center [343, 144] width 45 height 22
click at [334, 147] on input "True" at bounding box center [330, 145] width 7 height 6
radio input "true"
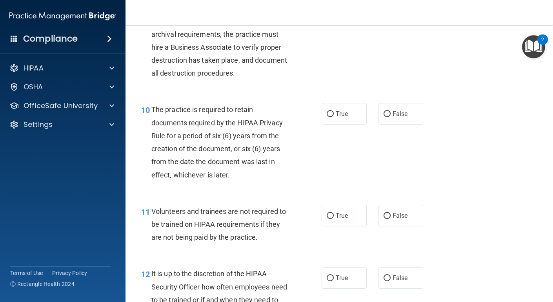
scroll to position [769, 0]
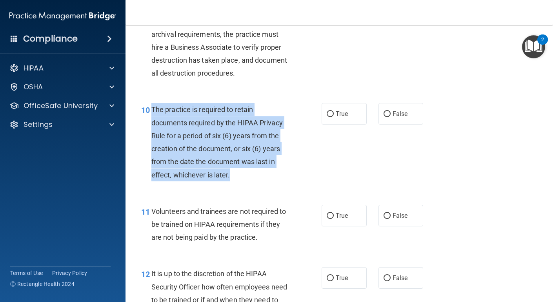
drag, startPoint x: 234, startPoint y: 202, endPoint x: 151, endPoint y: 138, distance: 105.1
click at [151, 138] on div "The practice is required to retain documents required by the HIPAA Privacy Rule…" at bounding box center [223, 142] width 144 height 78
click at [348, 125] on label "True" at bounding box center [343, 114] width 45 height 22
click at [334, 117] on input "True" at bounding box center [330, 114] width 7 height 6
radio input "true"
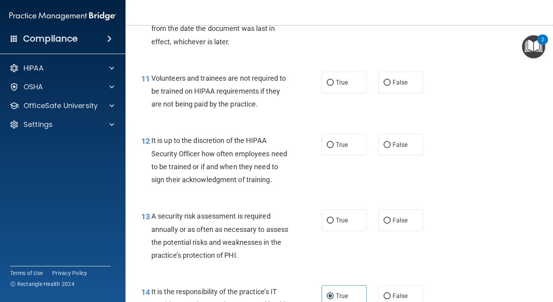
scroll to position [911, 0]
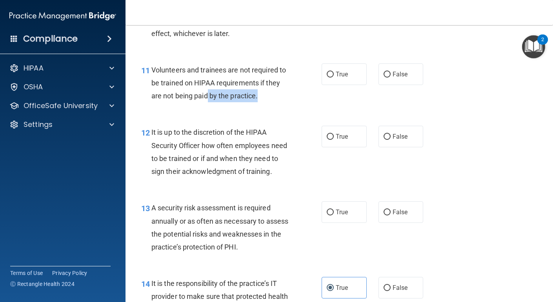
drag, startPoint x: 265, startPoint y: 129, endPoint x: 207, endPoint y: 116, distance: 59.4
click at [207, 107] on div "11 Volunteers and trainees are not required to be trained on HIPAA requirements…" at bounding box center [231, 85] width 204 height 43
click at [264, 103] on div "Volunteers and trainees are not required to be trained on HIPAA requirements if…" at bounding box center [223, 83] width 144 height 39
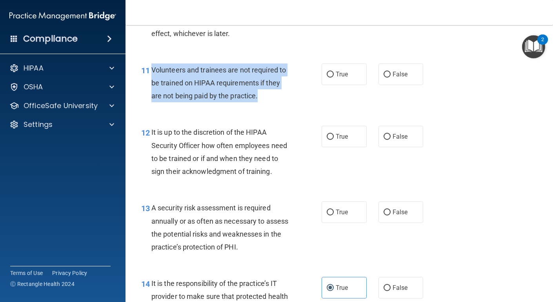
drag, startPoint x: 264, startPoint y: 125, endPoint x: 151, endPoint y: 98, distance: 115.7
click at [151, 98] on div "Volunteers and trainees are not required to be trained on HIPAA requirements if…" at bounding box center [223, 83] width 144 height 39
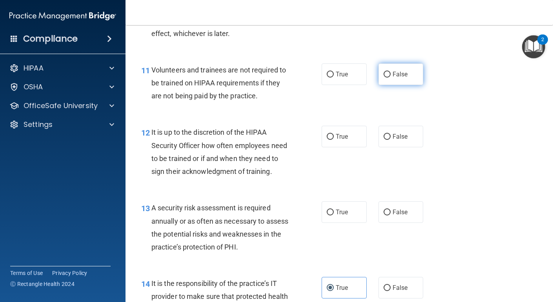
click at [406, 85] on label "False" at bounding box center [400, 75] width 45 height 22
click at [390, 78] on input "False" at bounding box center [386, 75] width 7 height 6
radio input "true"
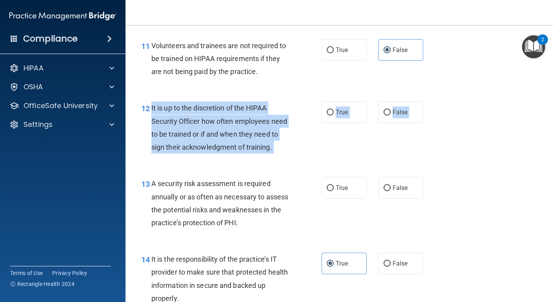
drag, startPoint x: 282, startPoint y: 196, endPoint x: 151, endPoint y: 136, distance: 144.6
click at [151, 136] on div "01 It is ok to share your password with a co-worker in case immediate access of…" at bounding box center [339, 303] width 408 height 2372
click at [305, 158] on div "12 It is up to the discretion of the HIPAA Security Officer how often employees…" at bounding box center [231, 130] width 204 height 56
drag, startPoint x: 273, startPoint y: 175, endPoint x: 149, endPoint y: 138, distance: 129.0
click at [149, 138] on div "12 It is up to the discretion of the HIPAA Security Officer how often employees…" at bounding box center [231, 130] width 204 height 56
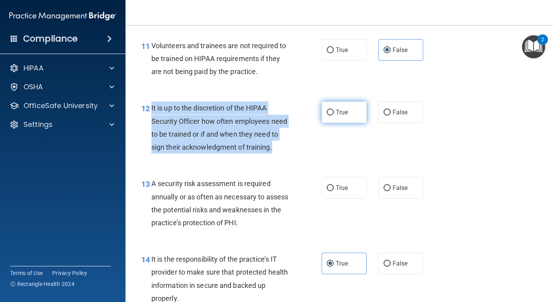
click at [346, 123] on label "True" at bounding box center [343, 113] width 45 height 22
click at [334, 116] on input "True" at bounding box center [330, 113] width 7 height 6
radio input "true"
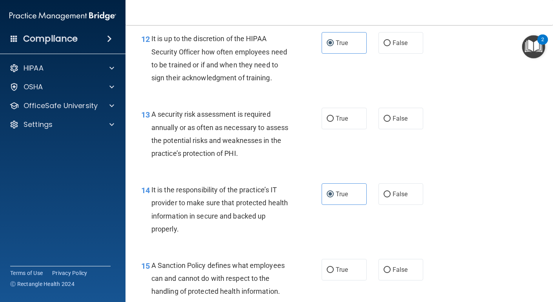
scroll to position [1007, 0]
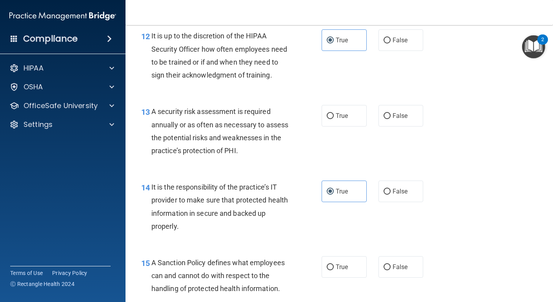
click at [272, 157] on div "A security risk assessment is required annually or as often as necessary to ass…" at bounding box center [223, 131] width 144 height 52
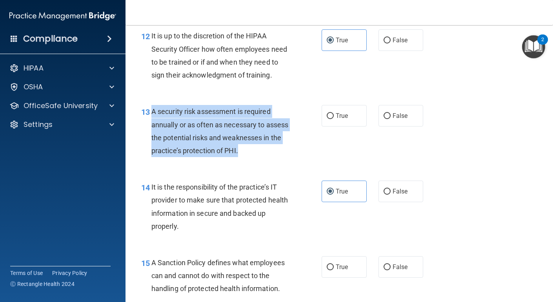
drag, startPoint x: 264, startPoint y: 176, endPoint x: 151, endPoint y: 141, distance: 118.5
click at [151, 141] on div "13 A security risk assessment is required annually or as often as necessary to …" at bounding box center [231, 133] width 204 height 56
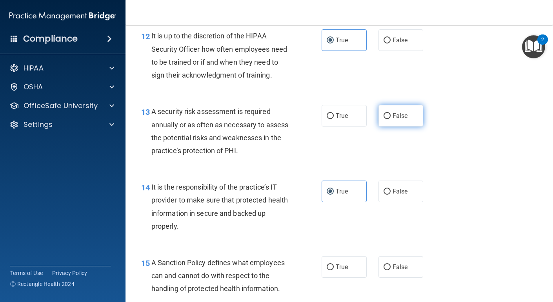
click at [403, 120] on span "False" at bounding box center [399, 115] width 15 height 7
click at [390, 119] on input "False" at bounding box center [386, 116] width 7 height 6
radio input "true"
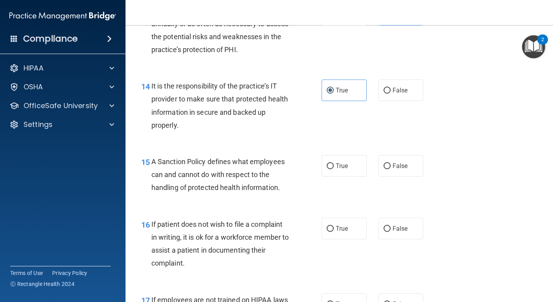
scroll to position [1124, 0]
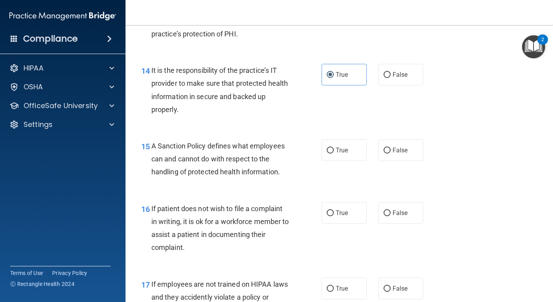
click at [290, 179] on div "A Sanction Policy defines what employees can and cannot do with respect to the …" at bounding box center [223, 159] width 144 height 39
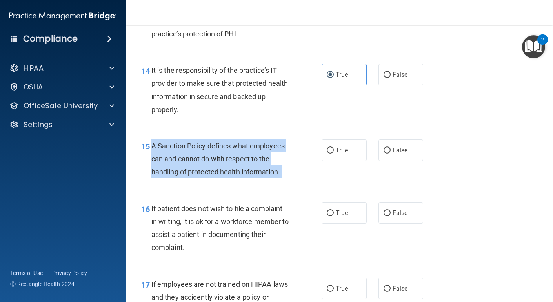
drag, startPoint x: 290, startPoint y: 201, endPoint x: 153, endPoint y: 178, distance: 138.7
click at [153, 178] on div "A Sanction Policy defines what employees can and cannot do with respect to the …" at bounding box center [223, 159] width 144 height 39
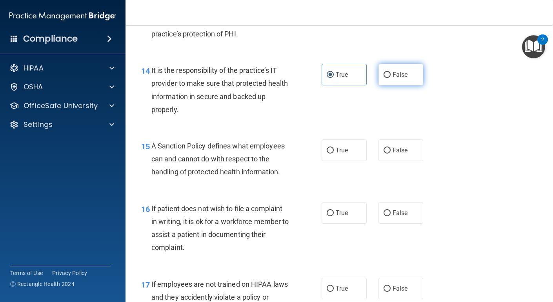
click at [408, 85] on label "False" at bounding box center [400, 75] width 45 height 22
click at [390, 78] on input "False" at bounding box center [386, 75] width 7 height 6
radio input "true"
radio input "false"
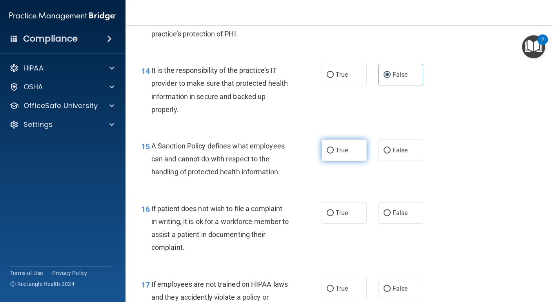
click at [330, 161] on label "True" at bounding box center [343, 151] width 45 height 22
click at [330, 154] on input "True" at bounding box center [330, 151] width 7 height 6
radio input "true"
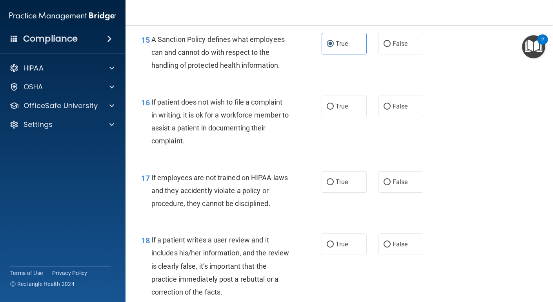
scroll to position [1233, 0]
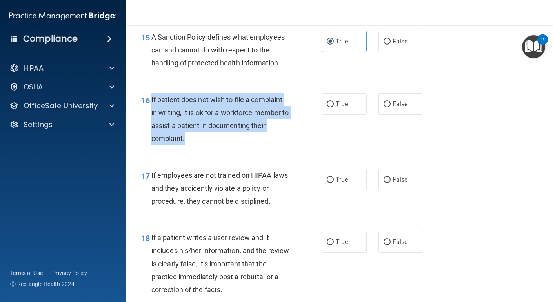
drag, startPoint x: 205, startPoint y: 163, endPoint x: 149, endPoint y: 129, distance: 65.6
click at [149, 129] on div "16 If patient does not wish to file a complaint in writing, it is ok for a work…" at bounding box center [231, 121] width 204 height 56
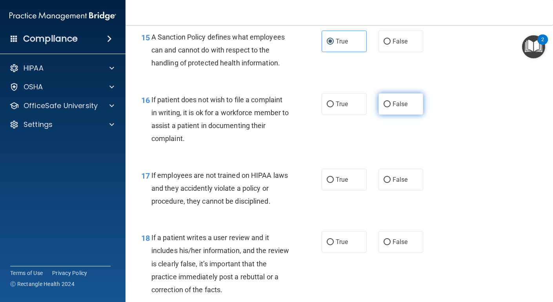
click at [405, 115] on label "False" at bounding box center [400, 104] width 45 height 22
click at [390, 107] on input "False" at bounding box center [386, 105] width 7 height 6
radio input "true"
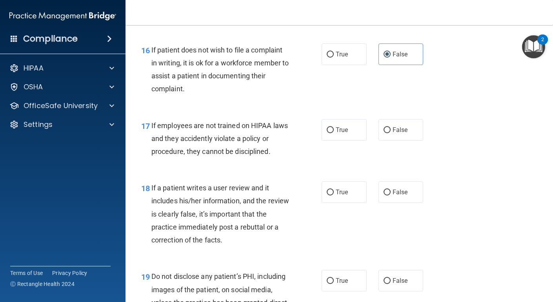
scroll to position [1294, 0]
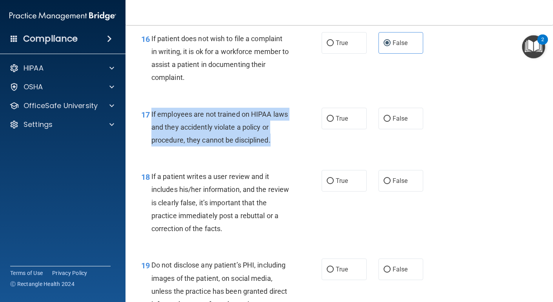
drag, startPoint x: 277, startPoint y: 165, endPoint x: 150, endPoint y: 143, distance: 128.6
click at [150, 143] on div "17 If employees are not trained on HIPAA laws and they accidently violate a pol…" at bounding box center [231, 129] width 204 height 43
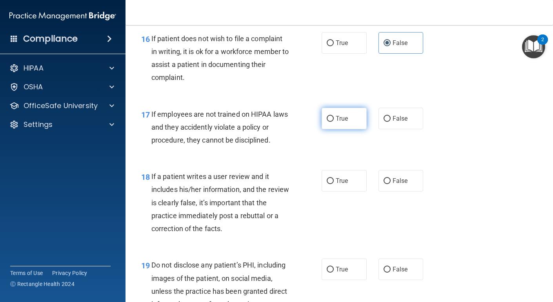
click at [344, 129] on label "True" at bounding box center [343, 119] width 45 height 22
click at [334, 122] on input "True" at bounding box center [330, 119] width 7 height 6
radio input "true"
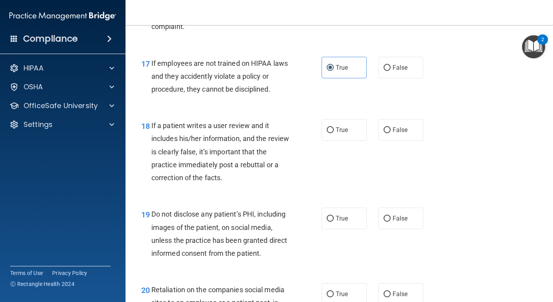
scroll to position [1346, 0]
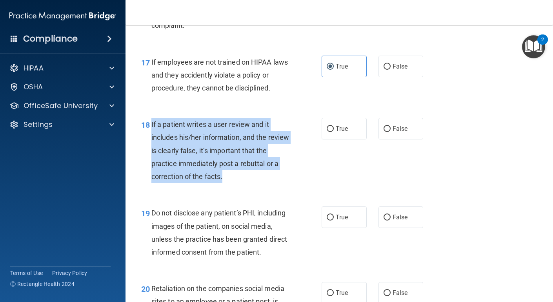
drag, startPoint x: 232, startPoint y: 209, endPoint x: 152, endPoint y: 153, distance: 97.8
click at [152, 153] on div "If a patient writes a user review and it includes his/her information, and the …" at bounding box center [223, 150] width 144 height 65
click at [388, 168] on div "18 If a patient writes a user review and it includes his/her information, and t…" at bounding box center [339, 152] width 408 height 89
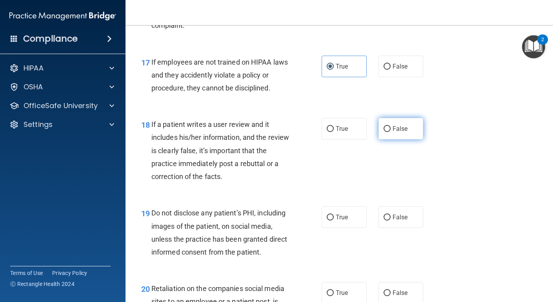
click at [389, 140] on label "False" at bounding box center [400, 129] width 45 height 22
click at [389, 132] on input "False" at bounding box center [386, 129] width 7 height 6
radio input "true"
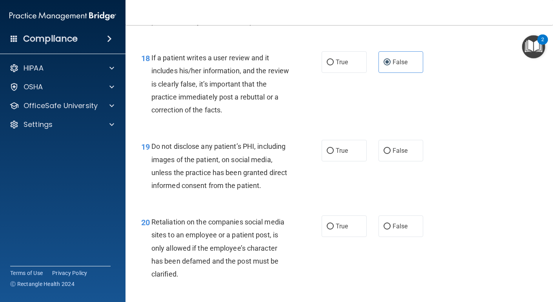
scroll to position [1414, 0]
click at [334, 161] on label "True" at bounding box center [343, 151] width 45 height 22
click at [334, 154] on input "True" at bounding box center [330, 151] width 7 height 6
radio input "true"
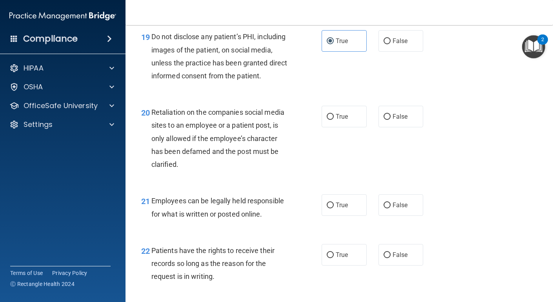
scroll to position [1525, 0]
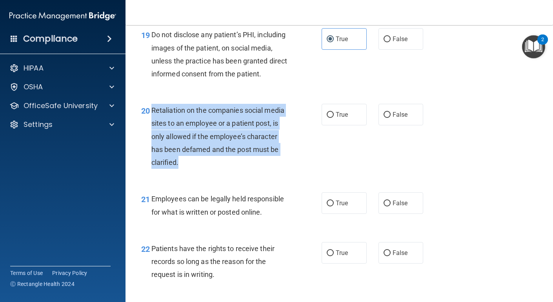
drag, startPoint x: 186, startPoint y: 187, endPoint x: 151, endPoint y: 138, distance: 59.8
click at [151, 138] on div "Retaliation on the companies social media sites to an employee or a patient pos…" at bounding box center [223, 136] width 144 height 65
click at [405, 125] on label "False" at bounding box center [400, 115] width 45 height 22
click at [390, 118] on input "False" at bounding box center [386, 115] width 7 height 6
radio input "true"
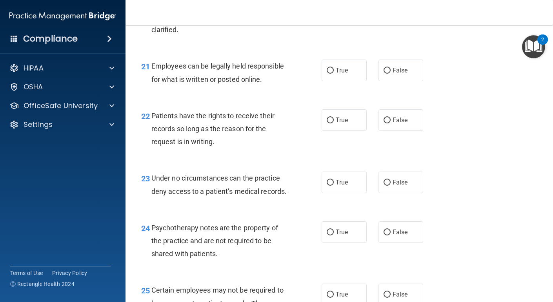
scroll to position [1658, 0]
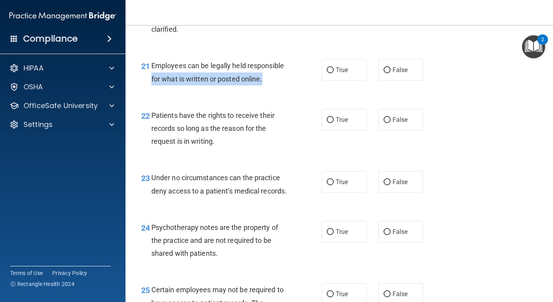
drag, startPoint x: 269, startPoint y: 105, endPoint x: 151, endPoint y: 99, distance: 117.7
click at [151, 85] on div "Employees can be legally held responsible for what is written or posted online." at bounding box center [223, 72] width 144 height 26
click at [268, 89] on div "21 Employees can be legally held responsible for what is written or posted onli…" at bounding box center [231, 74] width 204 height 30
drag, startPoint x: 268, startPoint y: 114, endPoint x: 150, endPoint y: 95, distance: 119.4
click at [150, 89] on div "21 Employees can be legally held responsible for what is written or posted onli…" at bounding box center [231, 74] width 204 height 30
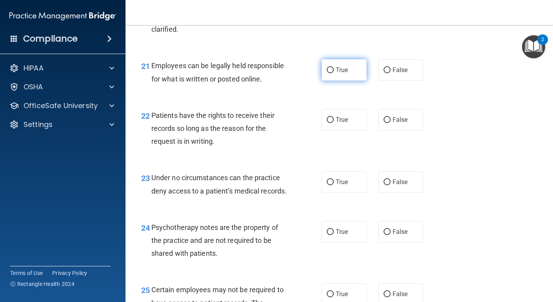
click at [342, 81] on label "True" at bounding box center [343, 70] width 45 height 22
click at [334, 73] on input "True" at bounding box center [330, 70] width 7 height 6
radio input "true"
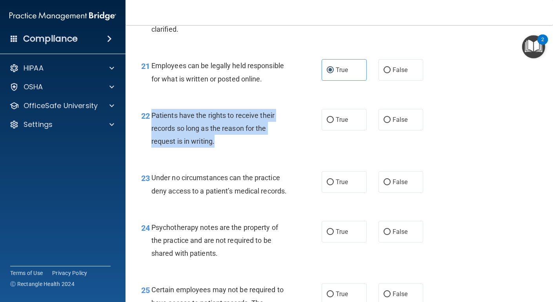
drag, startPoint x: 229, startPoint y: 173, endPoint x: 151, endPoint y: 145, distance: 83.1
click at [151, 145] on div "Patients have the rights to receive their records so long as the reason for the…" at bounding box center [223, 128] width 144 height 39
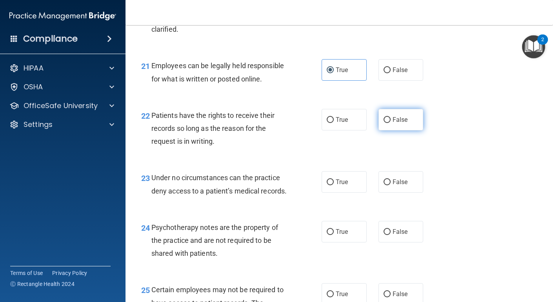
click at [388, 131] on label "False" at bounding box center [400, 120] width 45 height 22
click at [388, 123] on input "False" at bounding box center [386, 120] width 7 height 6
radio input "true"
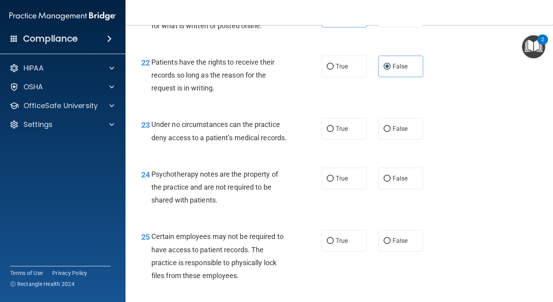
scroll to position [1713, 0]
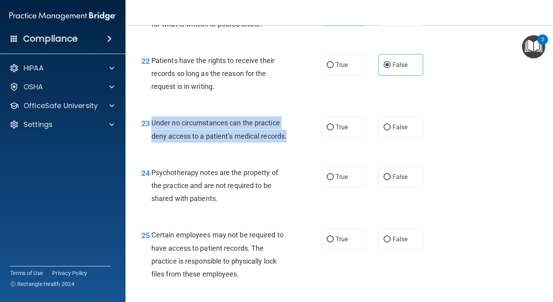
drag, startPoint x: 290, startPoint y: 164, endPoint x: 152, endPoint y: 154, distance: 139.2
click at [152, 142] on div "Under no circumstances can the practice deny access to a patient’s medical reco…" at bounding box center [223, 129] width 144 height 26
click at [392, 131] on span "False" at bounding box center [399, 126] width 15 height 7
click at [390, 131] on input "False" at bounding box center [386, 128] width 7 height 6
radio input "true"
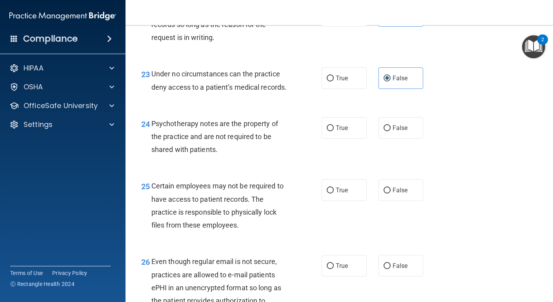
scroll to position [1763, 0]
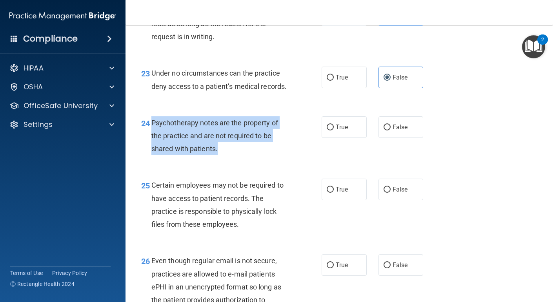
drag, startPoint x: 235, startPoint y: 175, endPoint x: 152, endPoint y: 149, distance: 86.8
click at [152, 149] on div "Psychotherapy notes are the property of the practice and are not required to be…" at bounding box center [223, 135] width 144 height 39
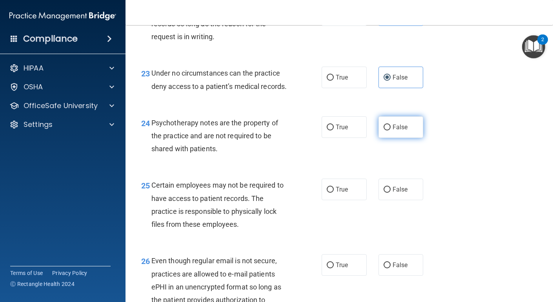
click at [405, 138] on label "False" at bounding box center [400, 127] width 45 height 22
click at [390, 131] on input "False" at bounding box center [386, 128] width 7 height 6
radio input "true"
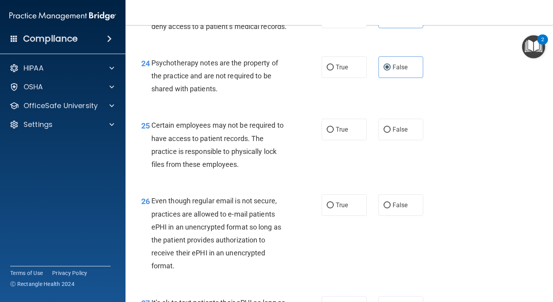
scroll to position [1824, 0]
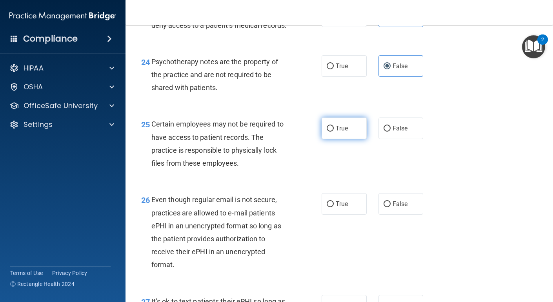
click at [353, 139] on label "True" at bounding box center [343, 129] width 45 height 22
click at [334, 132] on input "True" at bounding box center [330, 129] width 7 height 6
radio input "true"
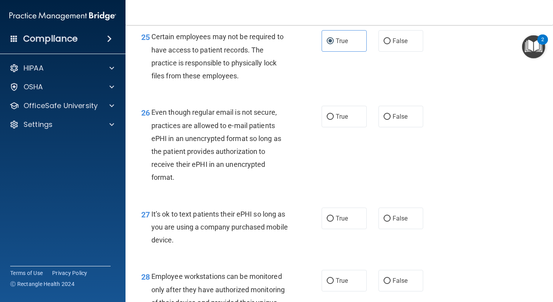
scroll to position [1912, 0]
click at [341, 127] on label "True" at bounding box center [343, 116] width 45 height 22
click at [334, 119] on input "True" at bounding box center [330, 116] width 7 height 6
radio input "true"
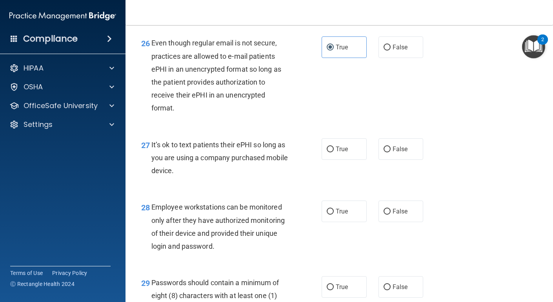
scroll to position [1982, 0]
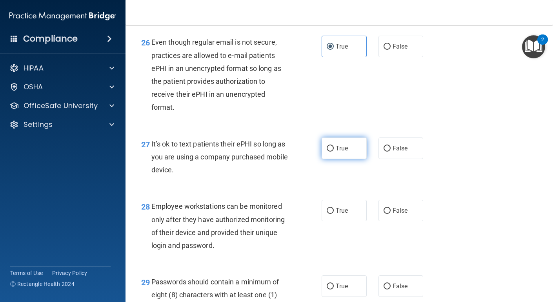
click at [332, 159] on label "True" at bounding box center [343, 149] width 45 height 22
click at [332, 152] on input "True" at bounding box center [330, 149] width 7 height 6
radio input "true"
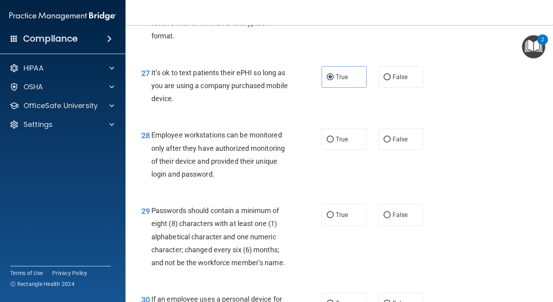
scroll to position [2053, 0]
click at [334, 150] on label "True" at bounding box center [343, 139] width 45 height 22
click at [334, 142] on input "True" at bounding box center [330, 139] width 7 height 6
radio input "true"
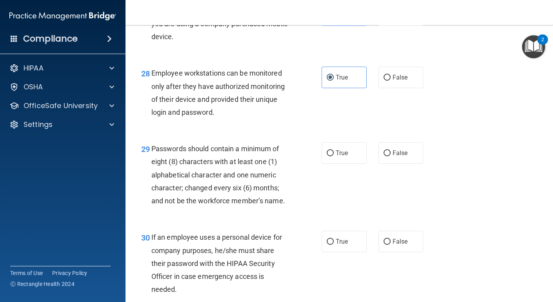
scroll to position [2116, 0]
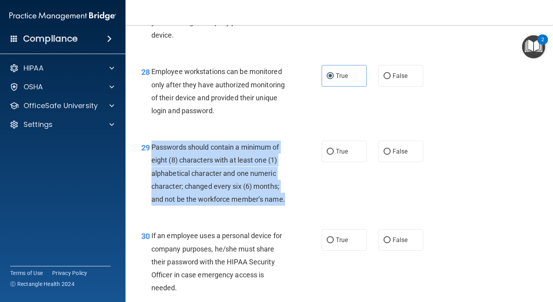
drag, startPoint x: 288, startPoint y: 227, endPoint x: 152, endPoint y: 178, distance: 144.1
click at [152, 178] on div "Passwords should contain a minimum of eight (8) characters with at least one (1…" at bounding box center [223, 173] width 144 height 65
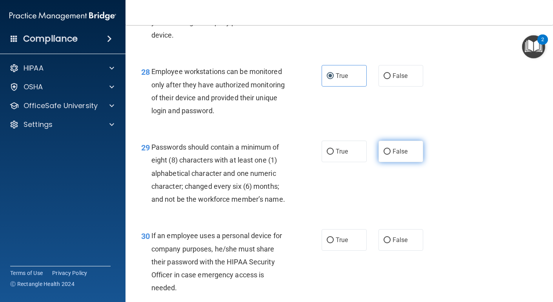
click at [391, 162] on label "False" at bounding box center [400, 152] width 45 height 22
click at [390, 155] on input "False" at bounding box center [386, 152] width 7 height 6
radio input "true"
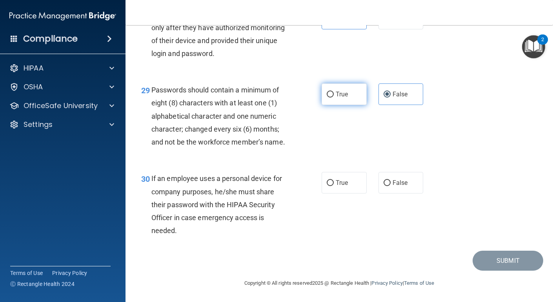
scroll to position [2199, 0]
click at [197, 232] on div "If an employee uses a personal device for company purposes, he/she must share t…" at bounding box center [223, 204] width 144 height 65
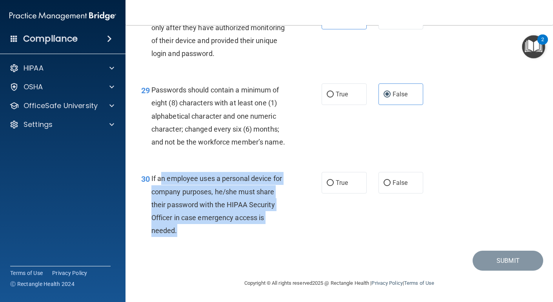
drag, startPoint x: 197, startPoint y: 232, endPoint x: 162, endPoint y: 181, distance: 61.8
click at [162, 181] on div "If an employee uses a personal device for company purposes, he/she must share t…" at bounding box center [223, 204] width 144 height 65
click at [388, 185] on input "False" at bounding box center [386, 183] width 7 height 6
radio input "true"
click at [494, 256] on button "Submit" at bounding box center [507, 261] width 71 height 20
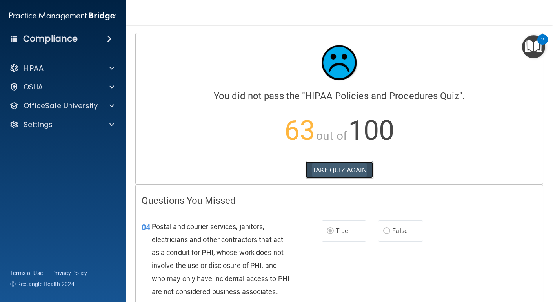
click at [337, 167] on button "TAKE QUIZ AGAIN" at bounding box center [339, 170] width 68 height 17
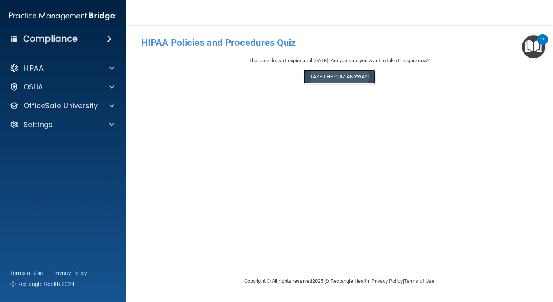
click at [357, 81] on button "Take the quiz anyway!" at bounding box center [338, 76] width 71 height 15
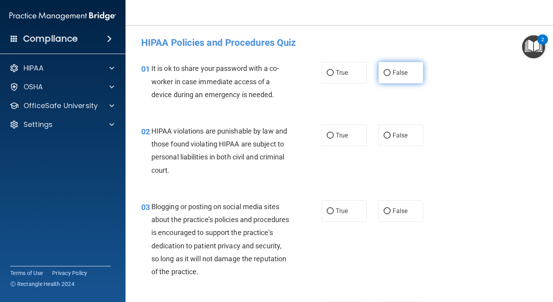
click at [403, 74] on span "False" at bounding box center [399, 72] width 15 height 7
click at [390, 74] on input "False" at bounding box center [386, 73] width 7 height 6
radio input "true"
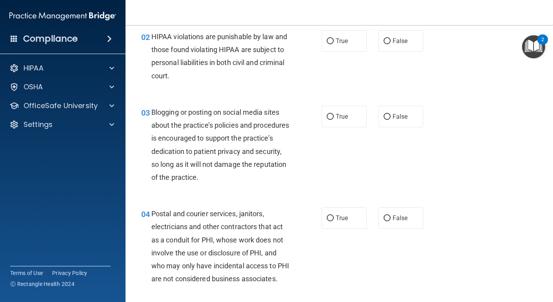
scroll to position [96, 0]
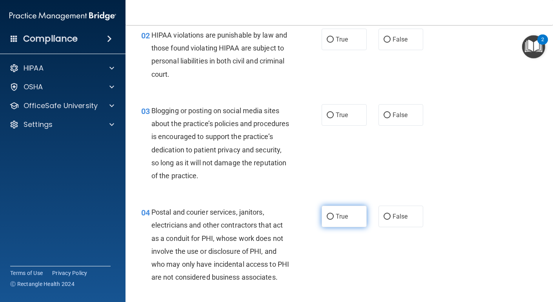
click at [328, 219] on input "True" at bounding box center [330, 217] width 7 height 6
radio input "true"
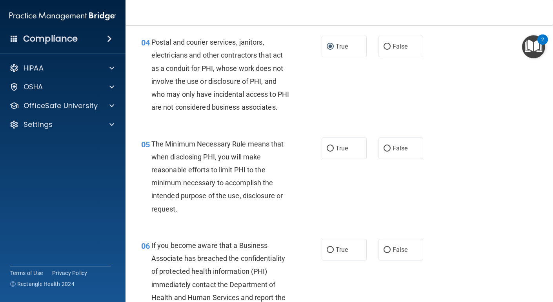
scroll to position [267, 0]
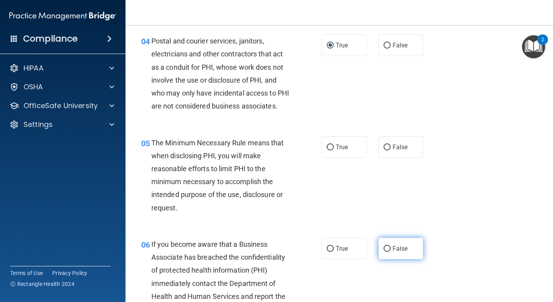
click at [404, 252] on span "False" at bounding box center [399, 248] width 15 height 7
click at [390, 252] on input "False" at bounding box center [386, 249] width 7 height 6
radio input "true"
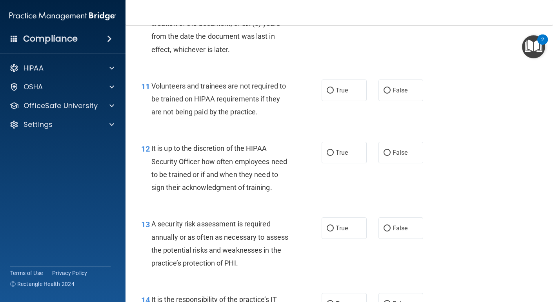
scroll to position [898, 0]
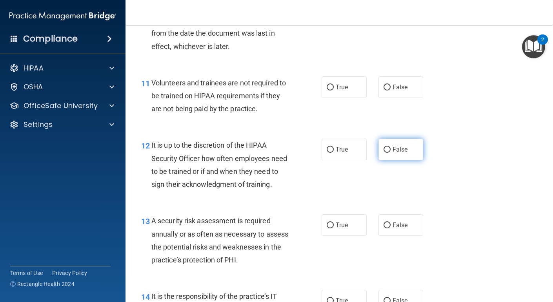
click at [402, 160] on label "False" at bounding box center [400, 150] width 45 height 22
click at [390, 153] on input "False" at bounding box center [386, 150] width 7 height 6
radio input "true"
click at [347, 236] on label "True" at bounding box center [343, 225] width 45 height 22
click at [334, 229] on input "True" at bounding box center [330, 226] width 7 height 6
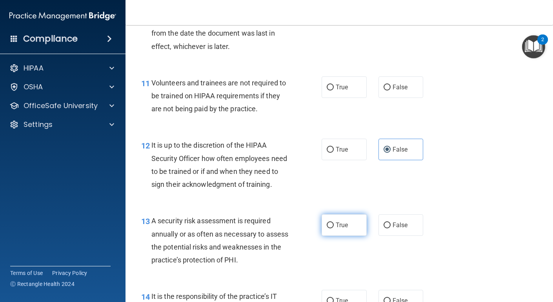
radio input "true"
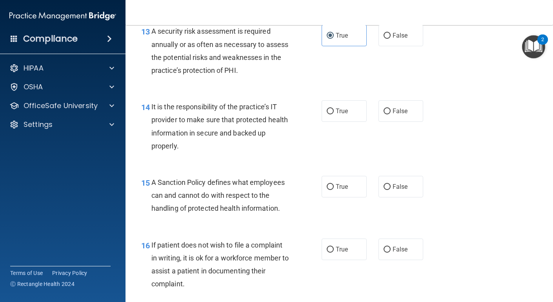
scroll to position [1089, 0]
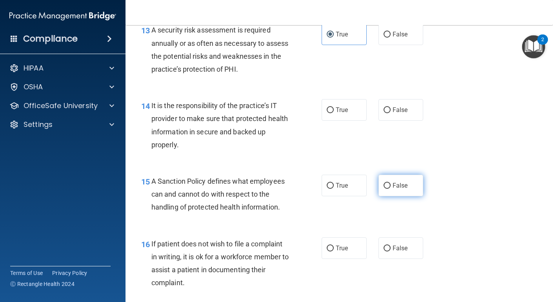
click at [412, 196] on label "False" at bounding box center [400, 186] width 45 height 22
click at [390, 189] on input "False" at bounding box center [386, 186] width 7 height 6
radio input "true"
click at [357, 259] on label "True" at bounding box center [343, 249] width 45 height 22
click at [334, 252] on input "True" at bounding box center [330, 249] width 7 height 6
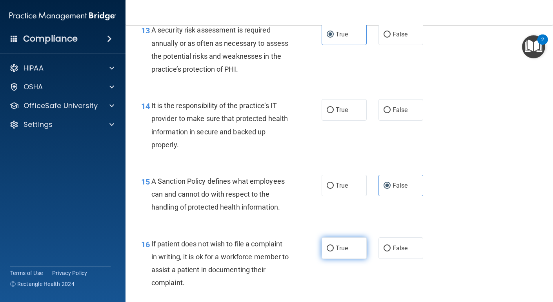
radio input "true"
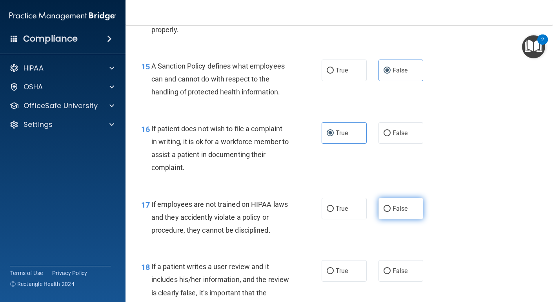
scroll to position [1205, 0]
click at [410, 219] on label "False" at bounding box center [400, 209] width 45 height 22
click at [390, 212] on input "False" at bounding box center [386, 209] width 7 height 6
radio input "true"
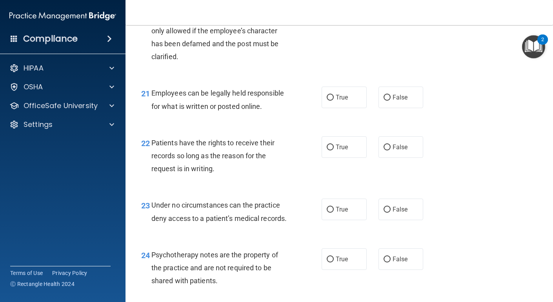
scroll to position [1632, 0]
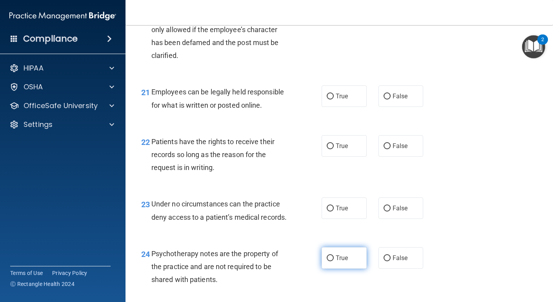
click at [354, 269] on label "True" at bounding box center [343, 258] width 45 height 22
click at [334, 261] on input "True" at bounding box center [330, 259] width 7 height 6
radio input "true"
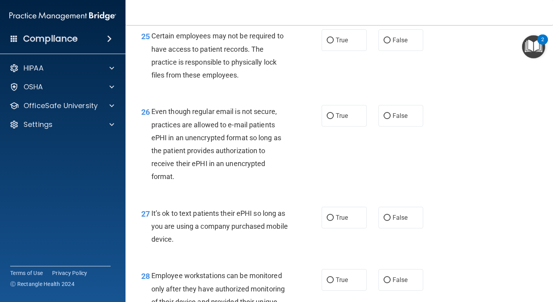
scroll to position [1915, 0]
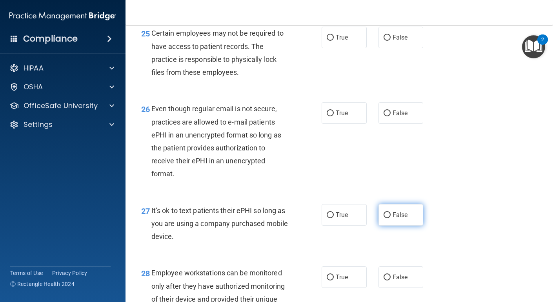
click at [385, 218] on input "False" at bounding box center [386, 215] width 7 height 6
radio input "true"
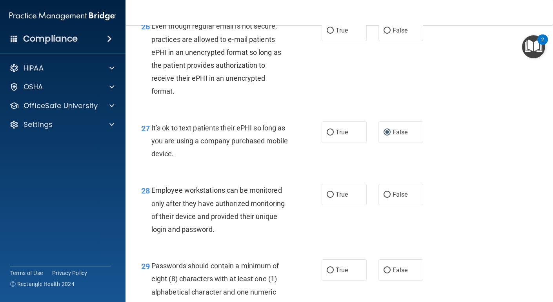
scroll to position [1998, 0]
click at [408, 205] on label "False" at bounding box center [400, 194] width 45 height 22
click at [390, 198] on input "False" at bounding box center [386, 195] width 7 height 6
radio input "true"
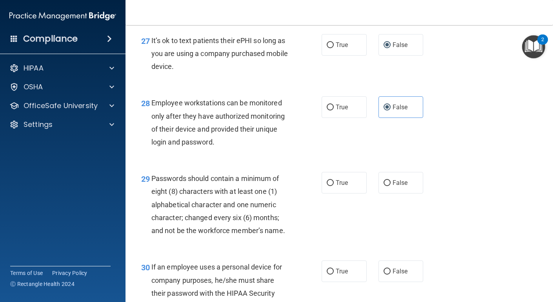
scroll to position [2087, 0]
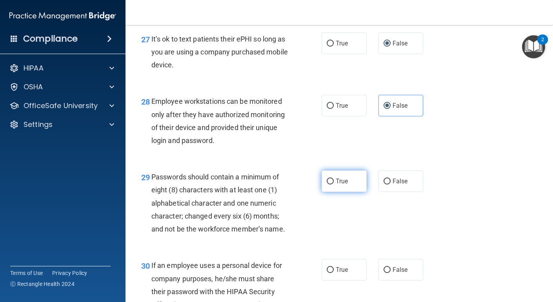
click at [352, 192] on label "True" at bounding box center [343, 182] width 45 height 22
click at [334, 185] on input "True" at bounding box center [330, 182] width 7 height 6
radio input "true"
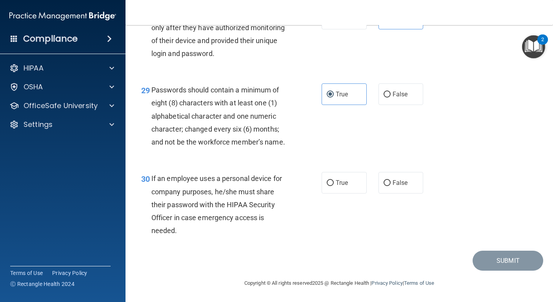
scroll to position [2199, 0]
click at [384, 188] on label "False" at bounding box center [400, 183] width 45 height 22
click at [384, 186] on input "False" at bounding box center [386, 183] width 7 height 6
radio input "true"
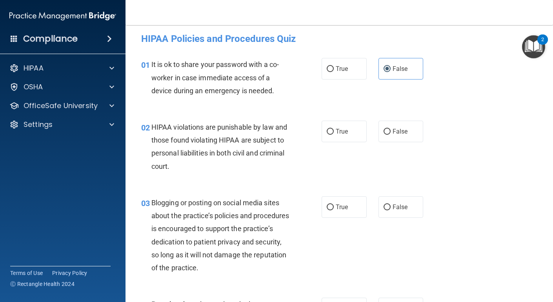
scroll to position [0, 0]
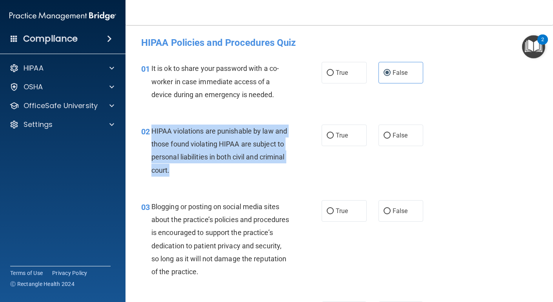
drag, startPoint x: 178, startPoint y: 168, endPoint x: 149, endPoint y: 131, distance: 46.9
click at [149, 131] on div "02 HIPAA violations are punishable by law and those found violating HIPAA are s…" at bounding box center [231, 153] width 204 height 56
click at [357, 136] on label "True" at bounding box center [343, 136] width 45 height 22
click at [334, 136] on input "True" at bounding box center [330, 136] width 7 height 6
radio input "true"
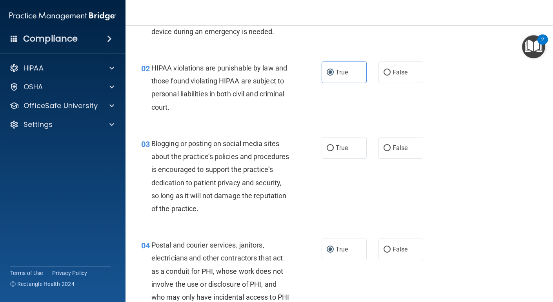
scroll to position [64, 0]
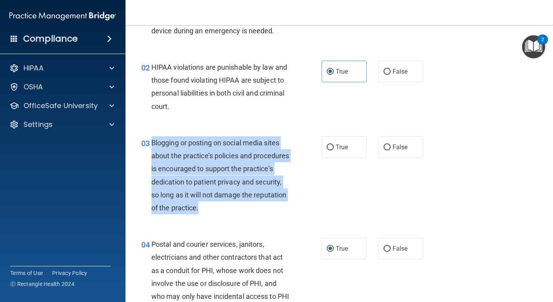
drag, startPoint x: 240, startPoint y: 208, endPoint x: 150, endPoint y: 146, distance: 109.4
click at [150, 146] on div "03 Blogging or posting on social media sites about the practice’s policies and …" at bounding box center [231, 177] width 204 height 82
click at [402, 148] on span "False" at bounding box center [399, 146] width 15 height 7
click at [390, 148] on input "False" at bounding box center [386, 148] width 7 height 6
radio input "true"
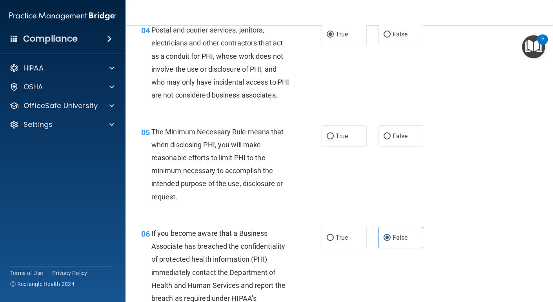
scroll to position [280, 0]
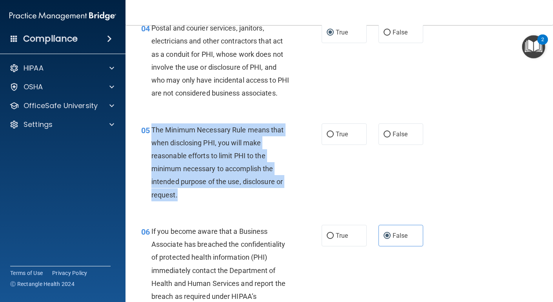
drag, startPoint x: 196, startPoint y: 208, endPoint x: 152, endPoint y: 145, distance: 76.7
click at [152, 145] on div "The Minimum Necessary Rule means that when disclosing PHI, you will make reason…" at bounding box center [223, 162] width 144 height 78
click at [334, 145] on label "True" at bounding box center [343, 134] width 45 height 22
click at [334, 138] on input "True" at bounding box center [330, 135] width 7 height 6
radio input "true"
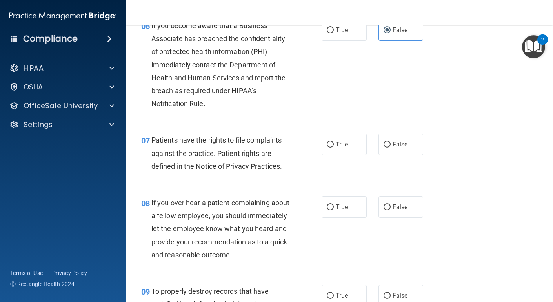
scroll to position [486, 0]
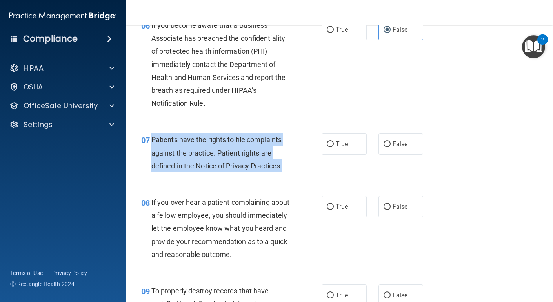
drag, startPoint x: 284, startPoint y: 181, endPoint x: 150, endPoint y: 155, distance: 136.6
click at [150, 155] on div "07 Patients have the rights to file complaints against the practice. Patient ri…" at bounding box center [231, 154] width 204 height 43
click at [334, 155] on label "True" at bounding box center [343, 144] width 45 height 22
click at [334, 147] on input "True" at bounding box center [330, 145] width 7 height 6
radio input "true"
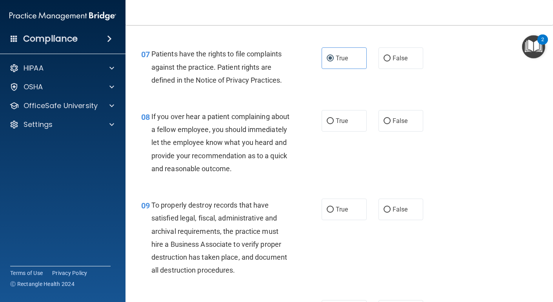
scroll to position [574, 0]
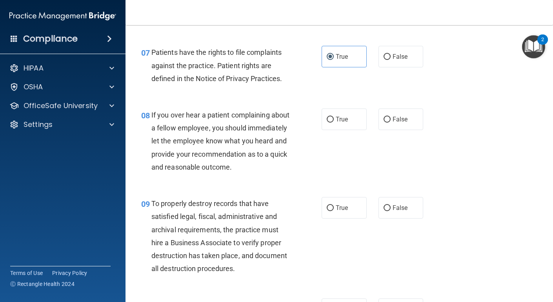
drag, startPoint x: 225, startPoint y: 193, endPoint x: 220, endPoint y: 190, distance: 6.1
click at [220, 174] on div "If you over hear a patient complaining about a fellow employee, you should imme…" at bounding box center [223, 141] width 144 height 65
click at [392, 123] on span "False" at bounding box center [399, 119] width 15 height 7
click at [390, 123] on input "False" at bounding box center [386, 120] width 7 height 6
radio input "true"
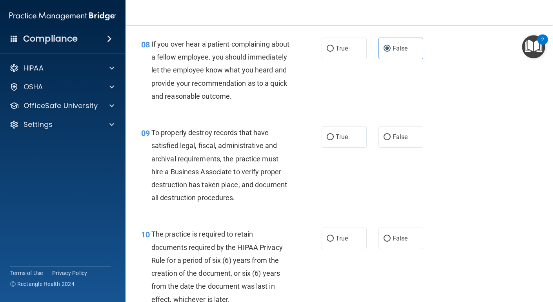
scroll to position [646, 0]
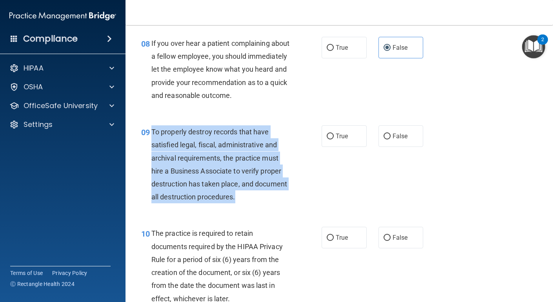
drag, startPoint x: 242, startPoint y: 224, endPoint x: 151, endPoint y: 159, distance: 111.6
click at [151, 159] on div "To properly destroy records that have satisfied legal, fiscal, administrative a…" at bounding box center [223, 164] width 144 height 78
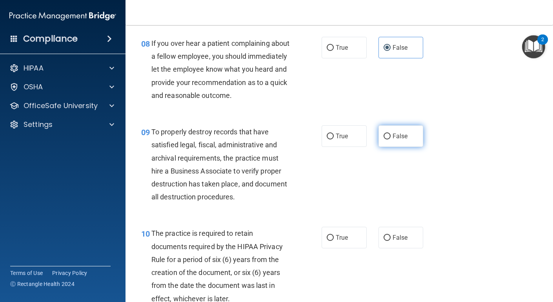
click at [387, 147] on label "False" at bounding box center [400, 136] width 45 height 22
click at [387, 140] on input "False" at bounding box center [386, 137] width 7 height 6
radio input "true"
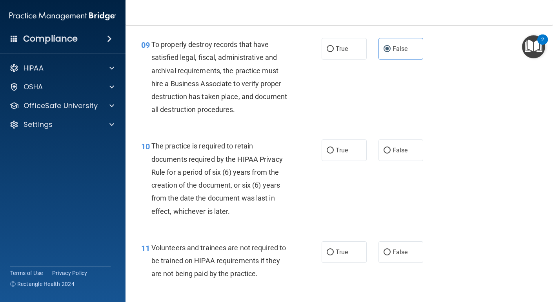
scroll to position [733, 0]
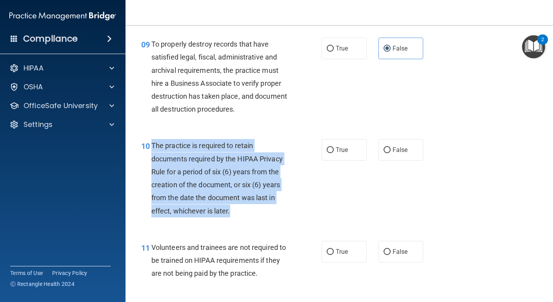
drag, startPoint x: 236, startPoint y: 240, endPoint x: 151, endPoint y: 174, distance: 107.3
click at [151, 174] on div "The practice is required to retain documents required by the HIPAA Privacy Rule…" at bounding box center [223, 178] width 144 height 78
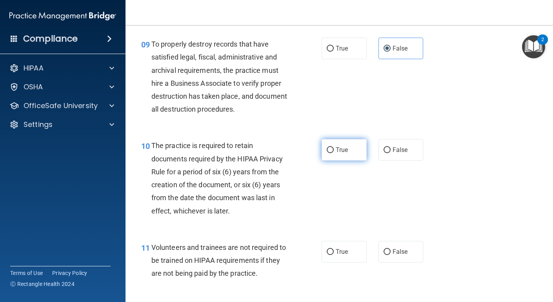
click at [350, 161] on label "True" at bounding box center [343, 150] width 45 height 22
click at [334, 153] on input "True" at bounding box center [330, 150] width 7 height 6
radio input "true"
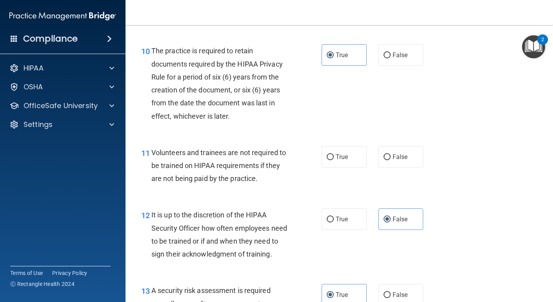
scroll to position [830, 0]
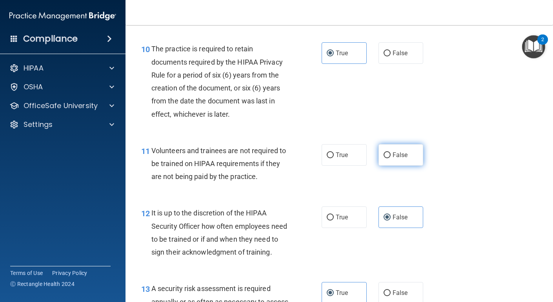
click at [390, 166] on label "False" at bounding box center [400, 155] width 45 height 22
click at [390, 158] on input "False" at bounding box center [386, 155] width 7 height 6
radio input "true"
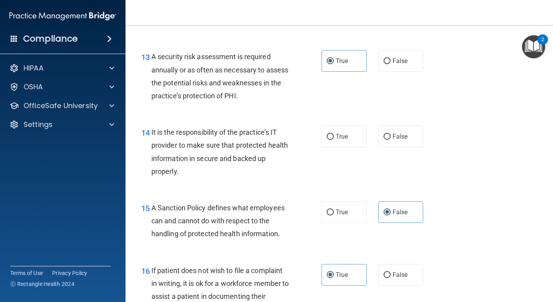
scroll to position [1064, 0]
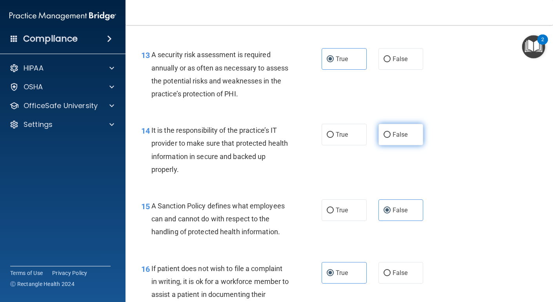
click at [405, 145] on label "False" at bounding box center [400, 135] width 45 height 22
click at [390, 138] on input "False" at bounding box center [386, 135] width 7 height 6
radio input "true"
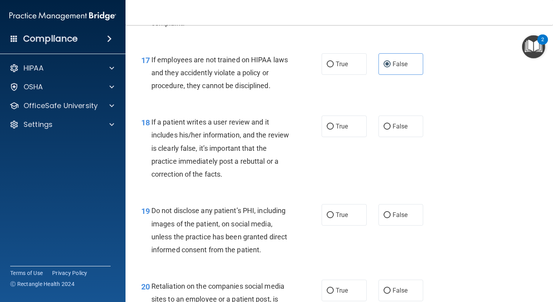
scroll to position [1350, 0]
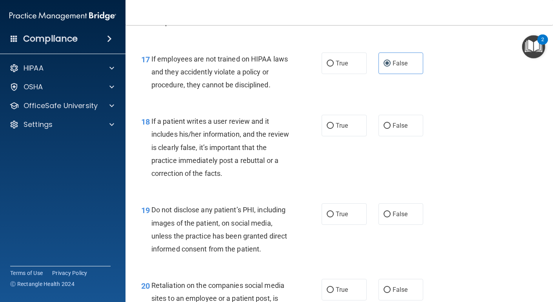
click at [229, 178] on span "If a patient writes a user review and it includes his/her information, and the …" at bounding box center [220, 147] width 138 height 60
click at [401, 129] on span "False" at bounding box center [399, 125] width 15 height 7
click at [390, 129] on input "False" at bounding box center [386, 126] width 7 height 6
radio input "true"
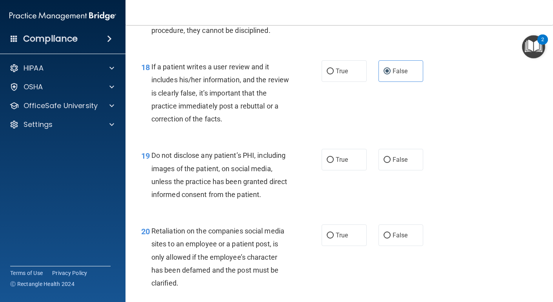
scroll to position [1407, 0]
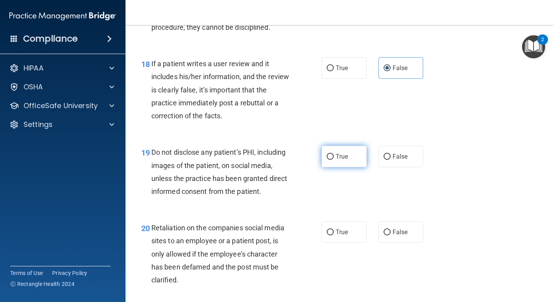
click at [332, 167] on label "True" at bounding box center [343, 157] width 45 height 22
click at [332, 160] on input "True" at bounding box center [330, 157] width 7 height 6
radio input "true"
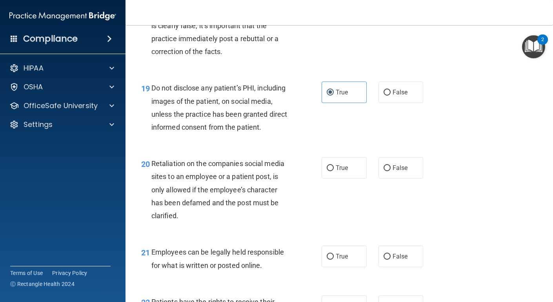
scroll to position [1474, 0]
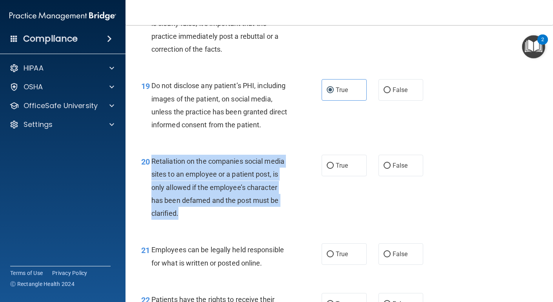
drag, startPoint x: 194, startPoint y: 240, endPoint x: 151, endPoint y: 190, distance: 65.9
click at [151, 190] on div "Retaliation on the companies social media sites to an employee or a patient pos…" at bounding box center [223, 187] width 144 height 65
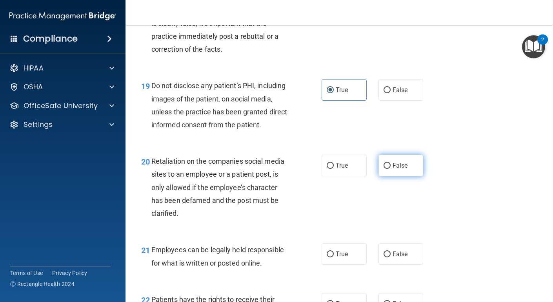
click at [410, 176] on label "False" at bounding box center [400, 166] width 45 height 22
click at [390, 169] on input "False" at bounding box center [386, 166] width 7 height 6
radio input "true"
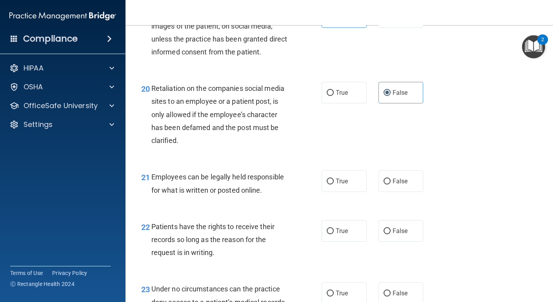
scroll to position [1549, 0]
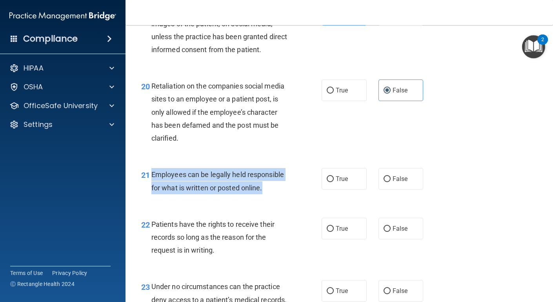
drag, startPoint x: 264, startPoint y: 216, endPoint x: 151, endPoint y: 204, distance: 113.5
click at [151, 194] on div "Employees can be legally held responsible for what is written or posted online." at bounding box center [223, 181] width 144 height 26
click at [354, 190] on label "True" at bounding box center [343, 179] width 45 height 22
click at [334, 182] on input "True" at bounding box center [330, 179] width 7 height 6
radio input "true"
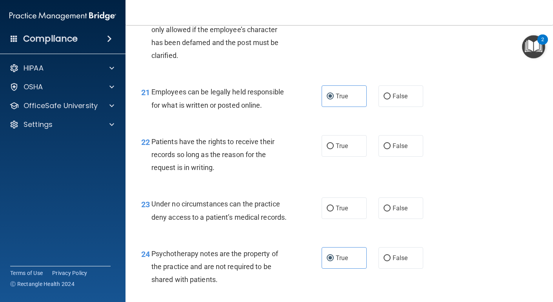
scroll to position [1633, 0]
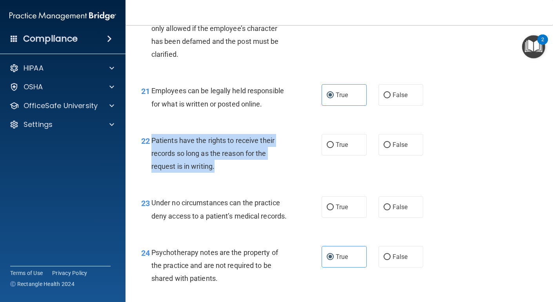
drag, startPoint x: 233, startPoint y: 195, endPoint x: 150, endPoint y: 166, distance: 88.1
click at [150, 166] on div "22 Patients have the rights to receive their records so long as the reason for …" at bounding box center [231, 155] width 204 height 43
click at [405, 156] on label "False" at bounding box center [400, 145] width 45 height 22
click at [390, 148] on input "False" at bounding box center [386, 145] width 7 height 6
radio input "true"
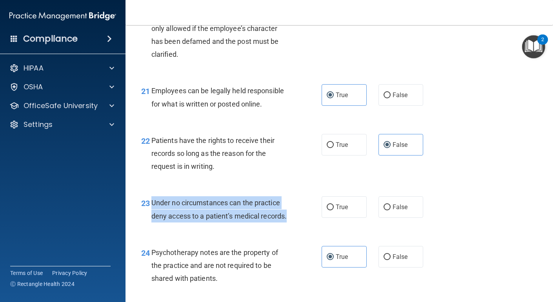
drag, startPoint x: 296, startPoint y: 242, endPoint x: 153, endPoint y: 230, distance: 143.2
click at [153, 226] on div "23 Under no circumstances can the practice deny access to a patient’s medical r…" at bounding box center [231, 211] width 204 height 30
click at [389, 210] on input "False" at bounding box center [386, 208] width 7 height 6
radio input "true"
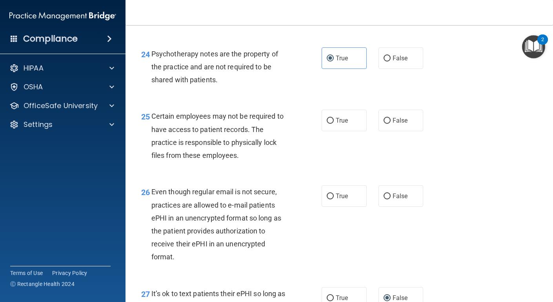
scroll to position [1833, 0]
click at [345, 123] on span "True" at bounding box center [342, 119] width 12 height 7
click at [334, 123] on input "True" at bounding box center [330, 120] width 7 height 6
radio input "true"
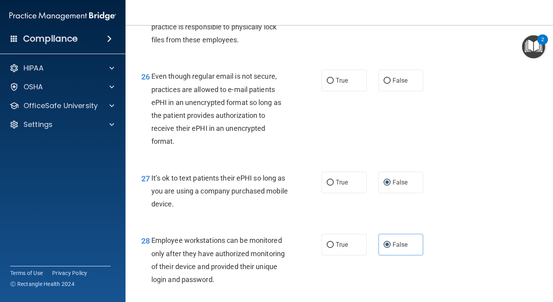
scroll to position [1947, 0]
click at [344, 92] on label "True" at bounding box center [343, 81] width 45 height 22
click at [334, 84] on input "True" at bounding box center [330, 81] width 7 height 6
radio input "true"
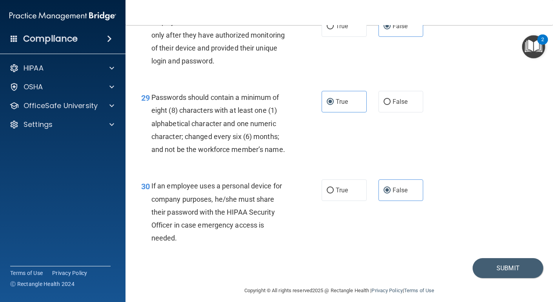
scroll to position [2199, 0]
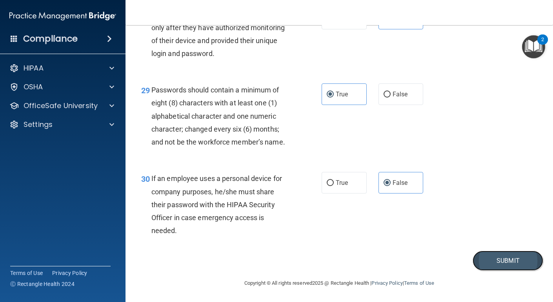
click at [505, 265] on button "Submit" at bounding box center [507, 261] width 71 height 20
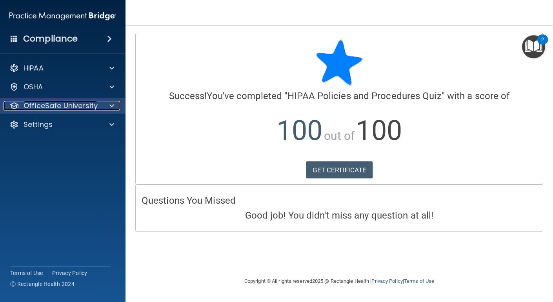
click at [91, 105] on p "OfficeSafe University" at bounding box center [61, 105] width 74 height 9
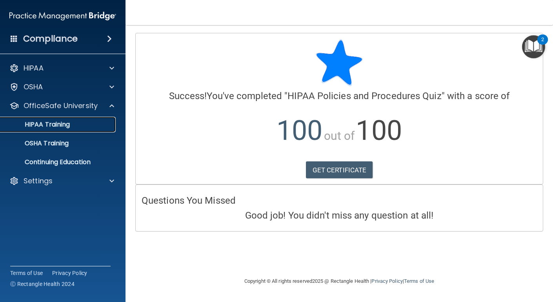
click at [62, 125] on p "HIPAA Training" at bounding box center [37, 125] width 65 height 8
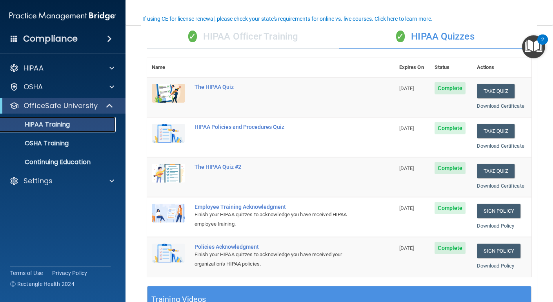
scroll to position [61, 0]
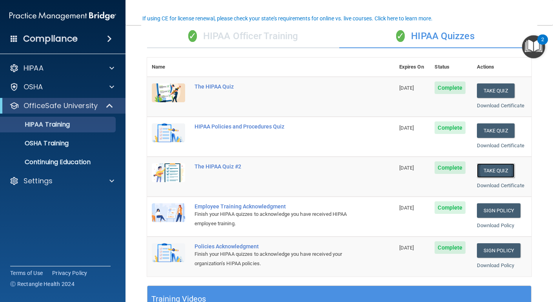
click at [493, 176] on button "Take Quiz" at bounding box center [496, 170] width 38 height 15
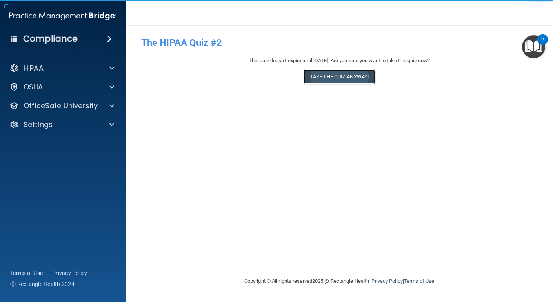
click at [349, 79] on button "Take the quiz anyway!" at bounding box center [338, 76] width 71 height 15
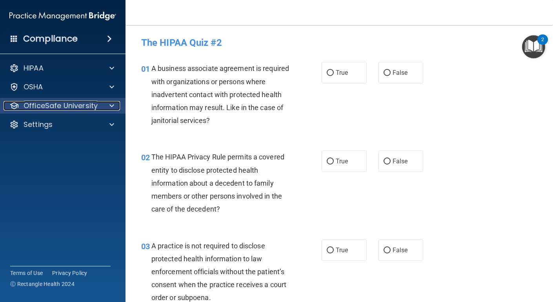
click at [56, 108] on p "OfficeSafe University" at bounding box center [61, 105] width 74 height 9
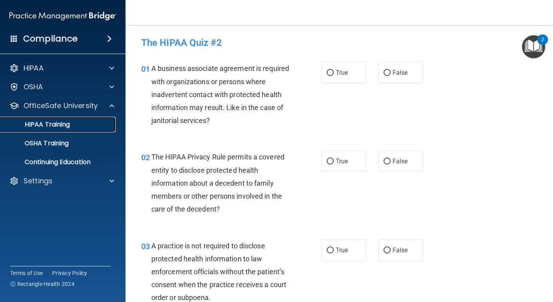
click at [53, 127] on p "HIPAA Training" at bounding box center [37, 125] width 65 height 8
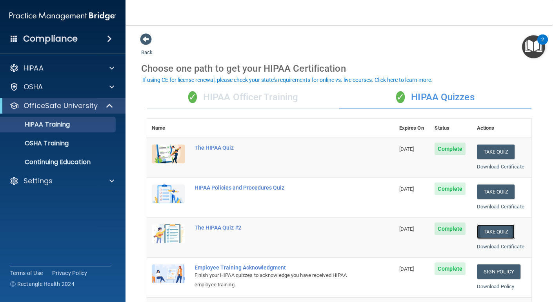
click at [506, 232] on button "Take Quiz" at bounding box center [496, 232] width 38 height 15
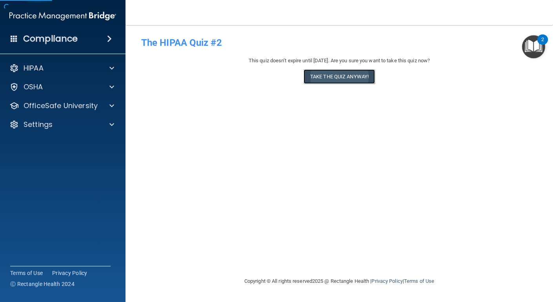
click at [314, 77] on button "Take the quiz anyway!" at bounding box center [338, 76] width 71 height 15
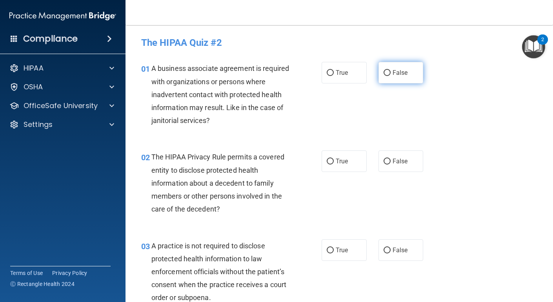
click at [391, 80] on label "False" at bounding box center [400, 73] width 45 height 22
click at [390, 76] on input "False" at bounding box center [386, 73] width 7 height 6
radio input "true"
click at [395, 254] on label "False" at bounding box center [400, 251] width 45 height 22
click at [390, 254] on input "False" at bounding box center [386, 251] width 7 height 6
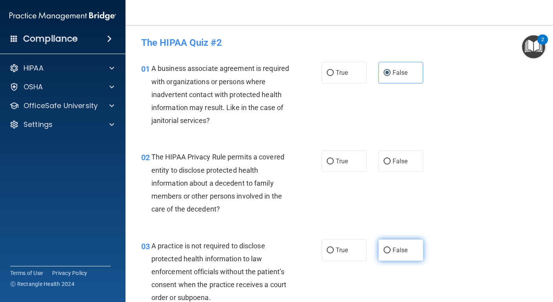
radio input "true"
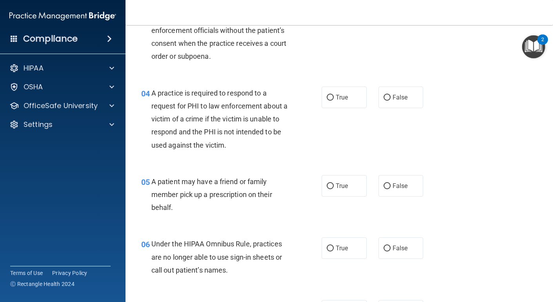
scroll to position [242, 0]
click at [348, 94] on label "True" at bounding box center [343, 97] width 45 height 22
click at [334, 94] on input "True" at bounding box center [330, 97] width 7 height 6
radio input "true"
click at [348, 94] on label "True" at bounding box center [343, 97] width 45 height 22
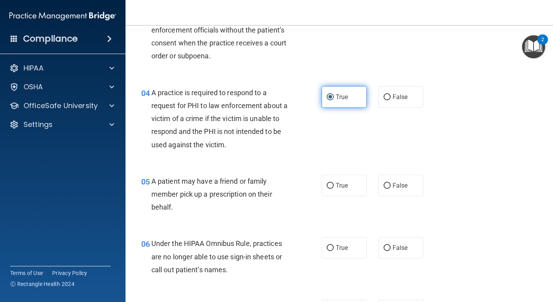
click at [334, 94] on input "True" at bounding box center [330, 97] width 7 height 6
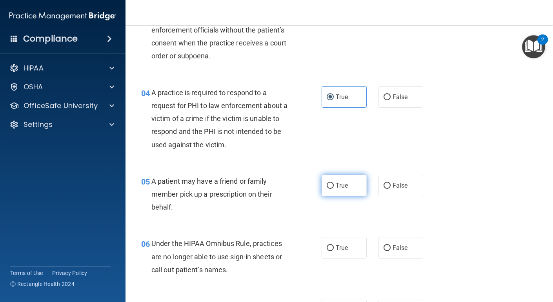
click at [337, 191] on label "True" at bounding box center [343, 186] width 45 height 22
click at [334, 189] on input "True" at bounding box center [330, 186] width 7 height 6
radio input "true"
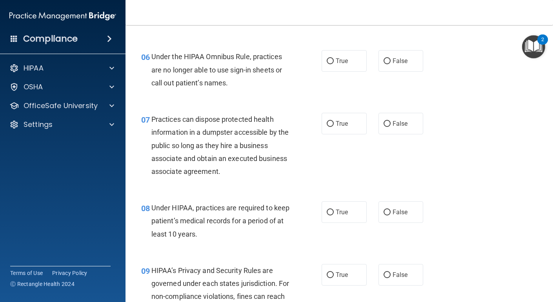
scroll to position [429, 0]
click at [387, 215] on input "False" at bounding box center [386, 212] width 7 height 6
radio input "true"
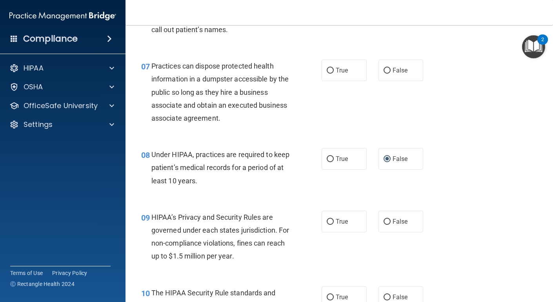
scroll to position [488, 0]
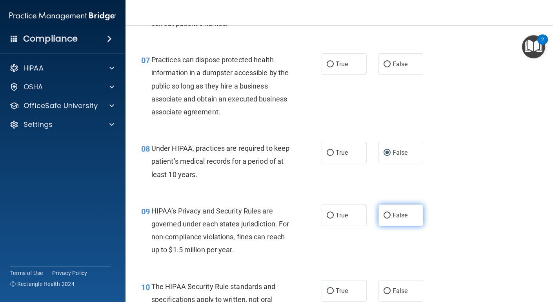
click at [397, 215] on span "False" at bounding box center [399, 215] width 15 height 7
click at [390, 215] on input "False" at bounding box center [386, 216] width 7 height 6
radio input "true"
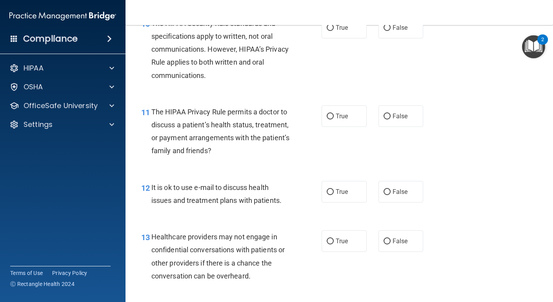
scroll to position [755, 0]
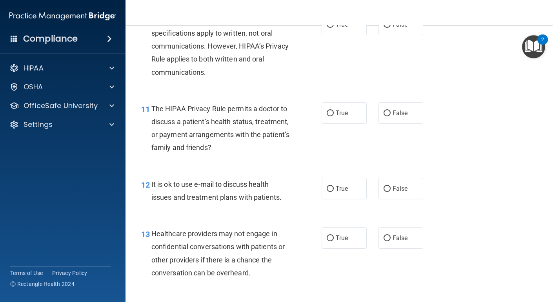
click at [316, 189] on div "12 It is ok to use e-mail to discuss health issues and treatment plans with pat…" at bounding box center [231, 193] width 204 height 30
click at [329, 191] on input "True" at bounding box center [330, 189] width 7 height 6
radio input "true"
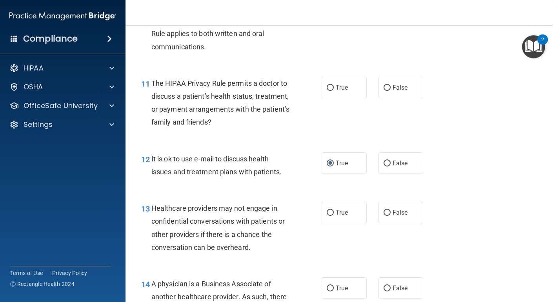
scroll to position [781, 0]
click at [404, 211] on span "False" at bounding box center [399, 212] width 15 height 7
click at [390, 211] on input "False" at bounding box center [386, 213] width 7 height 6
radio input "true"
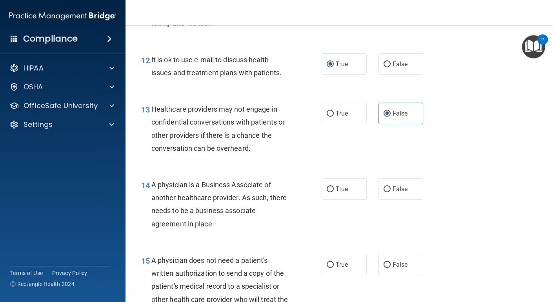
scroll to position [882, 0]
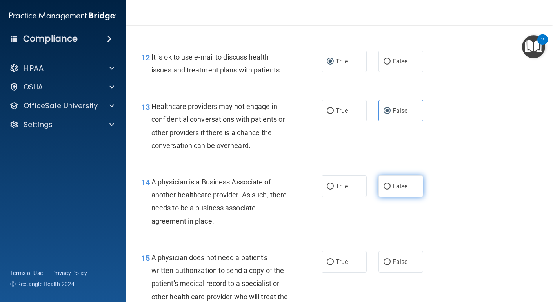
click at [408, 186] on label "False" at bounding box center [400, 187] width 45 height 22
click at [390, 186] on input "False" at bounding box center [386, 187] width 7 height 6
radio input "true"
click at [335, 266] on label "True" at bounding box center [343, 262] width 45 height 22
click at [334, 265] on input "True" at bounding box center [330, 262] width 7 height 6
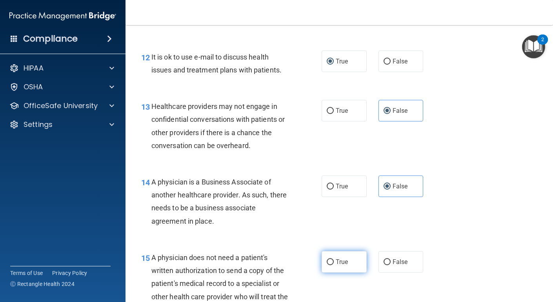
radio input "true"
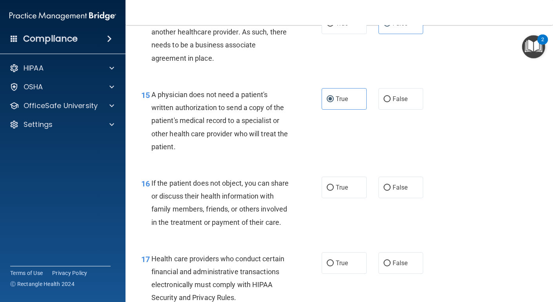
scroll to position [1048, 0]
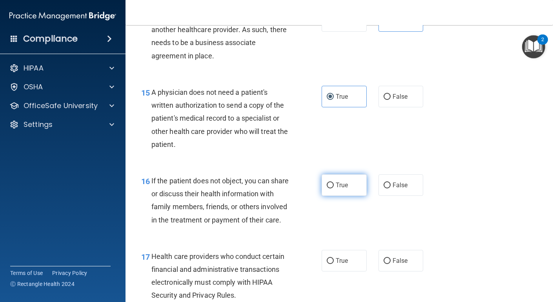
click at [364, 189] on label "True" at bounding box center [343, 185] width 45 height 22
click at [334, 189] on input "True" at bounding box center [330, 186] width 7 height 6
radio input "true"
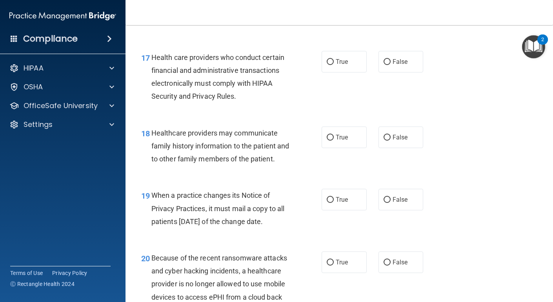
scroll to position [1247, 0]
click at [409, 210] on label "False" at bounding box center [400, 200] width 45 height 22
click at [390, 203] on input "False" at bounding box center [386, 200] width 7 height 6
radio input "true"
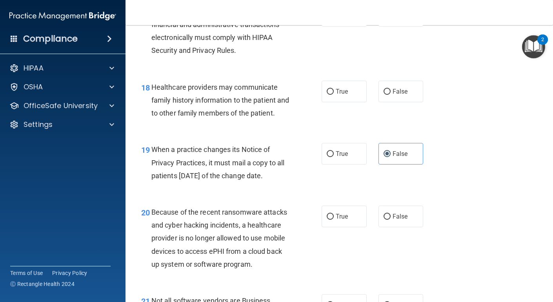
scroll to position [1305, 0]
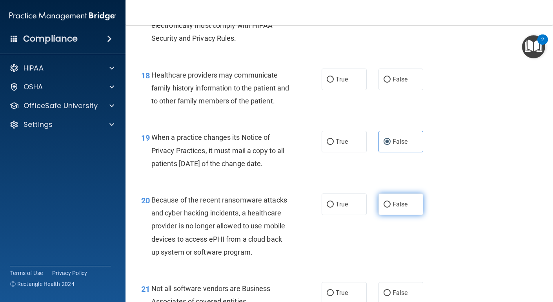
click at [401, 208] on span "False" at bounding box center [399, 204] width 15 height 7
click at [390, 208] on input "False" at bounding box center [386, 205] width 7 height 6
radio input "true"
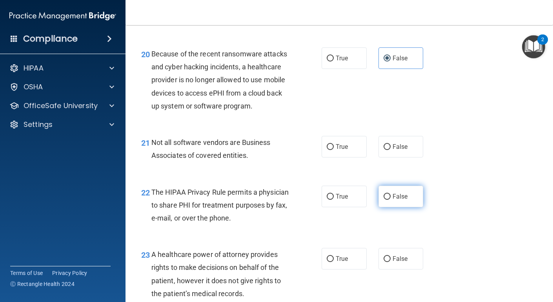
scroll to position [1452, 0]
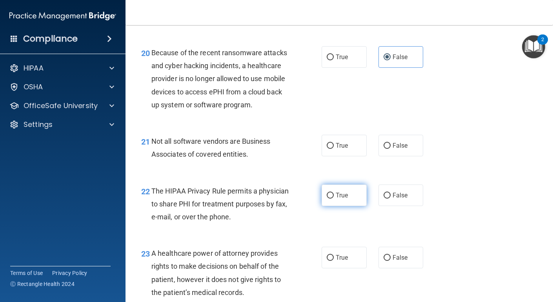
click at [355, 205] on label "True" at bounding box center [343, 196] width 45 height 22
click at [334, 199] on input "True" at bounding box center [330, 196] width 7 height 6
radio input "true"
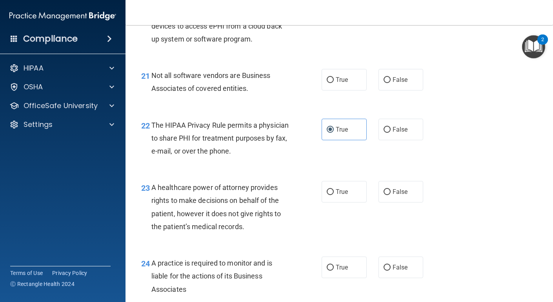
scroll to position [1523, 0]
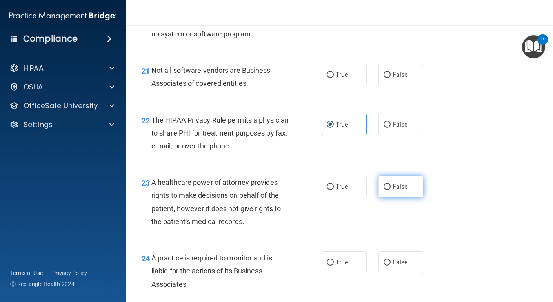
click at [402, 191] on span "False" at bounding box center [399, 186] width 15 height 7
click at [390, 190] on input "False" at bounding box center [386, 187] width 7 height 6
radio input "true"
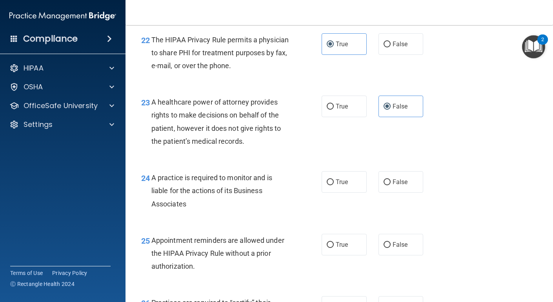
scroll to position [1605, 0]
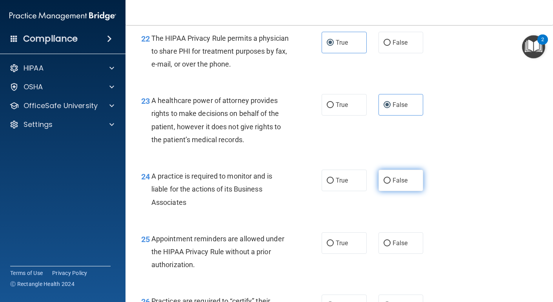
click at [396, 191] on label "False" at bounding box center [400, 181] width 45 height 22
click at [390, 184] on input "False" at bounding box center [386, 181] width 7 height 6
radio input "true"
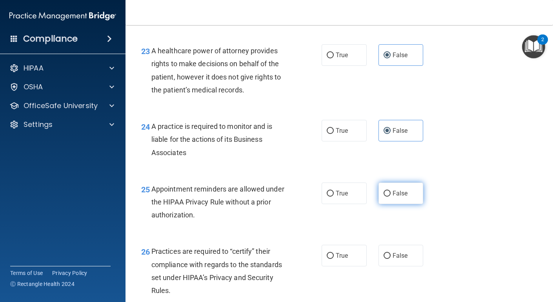
scroll to position [1656, 0]
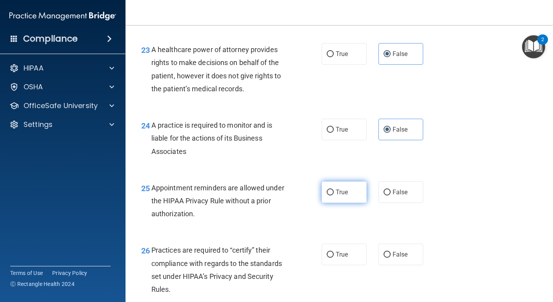
click at [359, 203] on label "True" at bounding box center [343, 192] width 45 height 22
click at [334, 196] on input "True" at bounding box center [330, 193] width 7 height 6
radio input "true"
click at [410, 265] on label "False" at bounding box center [400, 255] width 45 height 22
click at [390, 258] on input "False" at bounding box center [386, 255] width 7 height 6
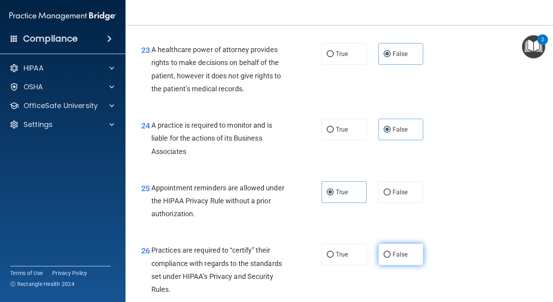
radio input "true"
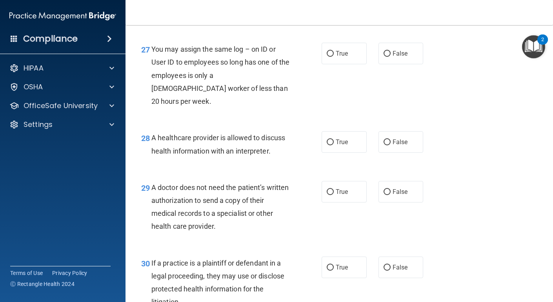
scroll to position [1942, 0]
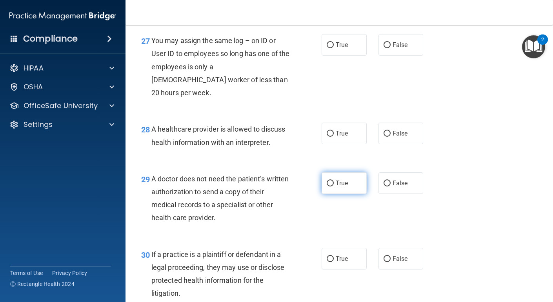
click at [347, 187] on label "True" at bounding box center [343, 183] width 45 height 22
click at [334, 187] on input "True" at bounding box center [330, 184] width 7 height 6
radio input "true"
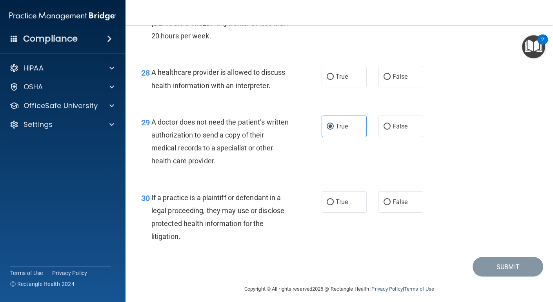
scroll to position [1999, 0]
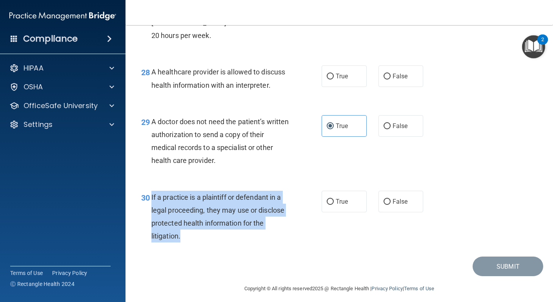
drag, startPoint x: 191, startPoint y: 238, endPoint x: 150, endPoint y: 198, distance: 56.8
click at [150, 198] on div "30 If a practice is a plaintiff or defendant in a legal proceeding, they may us…" at bounding box center [231, 219] width 204 height 56
click at [338, 187] on div "30 If a practice is a plaintiff or defendant in a legal proceeding, they may us…" at bounding box center [339, 219] width 408 height 76
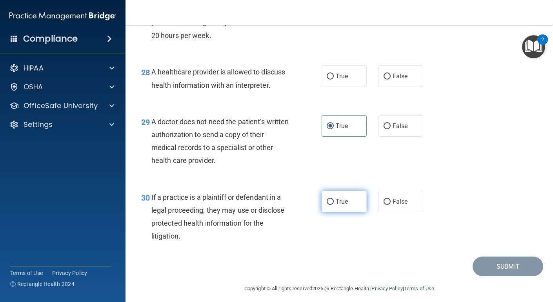
click at [339, 193] on label "True" at bounding box center [343, 202] width 45 height 22
click at [334, 199] on input "True" at bounding box center [330, 202] width 7 height 6
radio input "true"
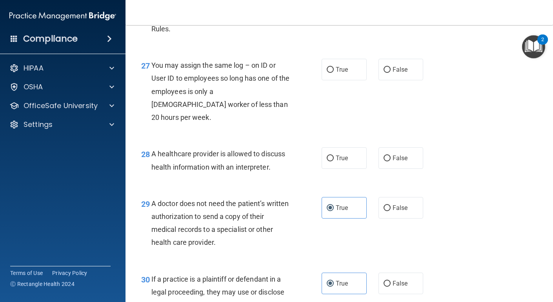
scroll to position [1916, 0]
click at [277, 169] on div "A healthcare provider is allowed to discuss health information with an interpre…" at bounding box center [223, 161] width 144 height 26
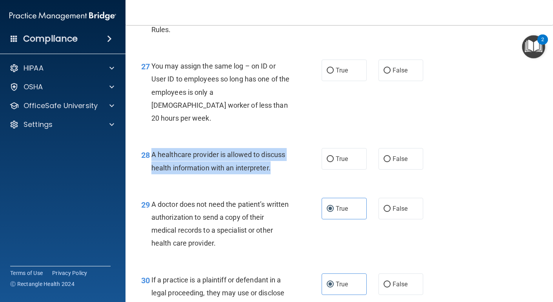
drag, startPoint x: 277, startPoint y: 169, endPoint x: 151, endPoint y: 158, distance: 126.8
click at [151, 158] on div "A healthcare provider is allowed to discuss health information with an interpre…" at bounding box center [223, 161] width 144 height 26
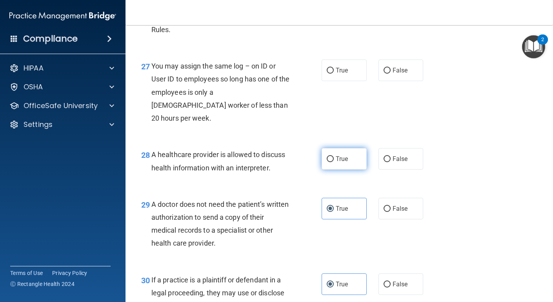
click at [343, 161] on span "True" at bounding box center [342, 158] width 12 height 7
click at [334, 161] on input "True" at bounding box center [330, 159] width 7 height 6
radio input "true"
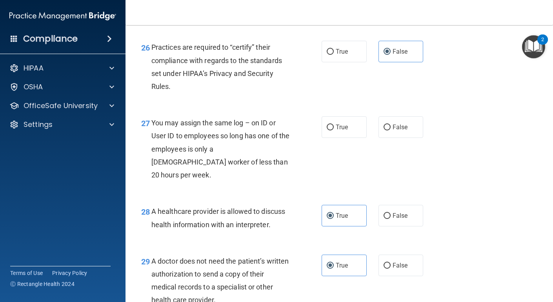
scroll to position [1857, 0]
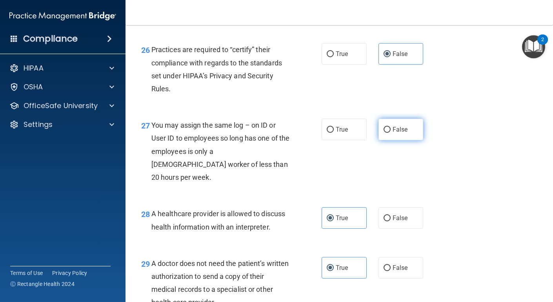
click at [410, 140] on label "False" at bounding box center [400, 130] width 45 height 22
click at [390, 133] on input "False" at bounding box center [386, 130] width 7 height 6
radio input "true"
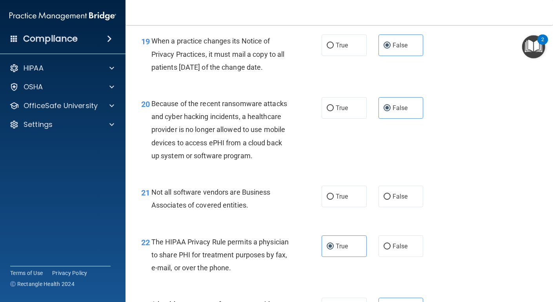
scroll to position [1404, 0]
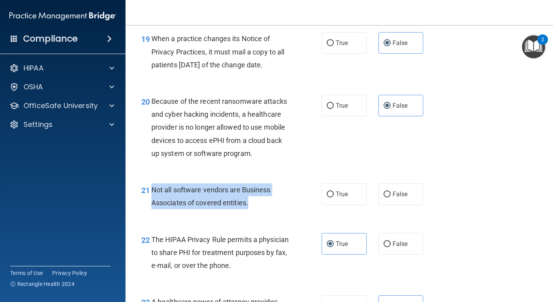
drag, startPoint x: 254, startPoint y: 213, endPoint x: 150, endPoint y: 206, distance: 104.9
click at [150, 206] on div "21 Not all software vendors are Business Associates of covered entities." at bounding box center [231, 198] width 204 height 30
click at [337, 198] on span "True" at bounding box center [342, 194] width 12 height 7
click at [334, 198] on input "True" at bounding box center [330, 195] width 7 height 6
radio input "true"
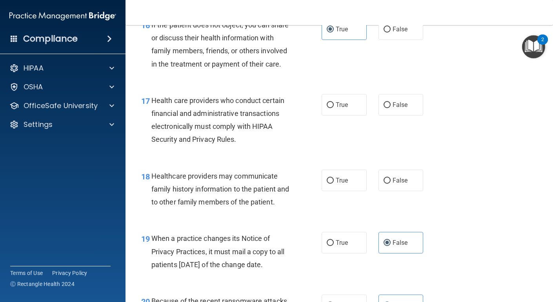
scroll to position [1201, 0]
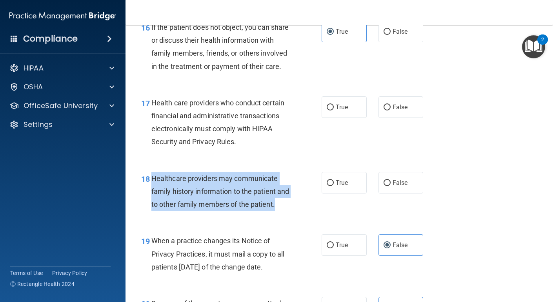
drag, startPoint x: 291, startPoint y: 216, endPoint x: 152, endPoint y: 188, distance: 142.0
click at [152, 188] on div "Healthcare providers may communicate family history information to the patient …" at bounding box center [223, 191] width 144 height 39
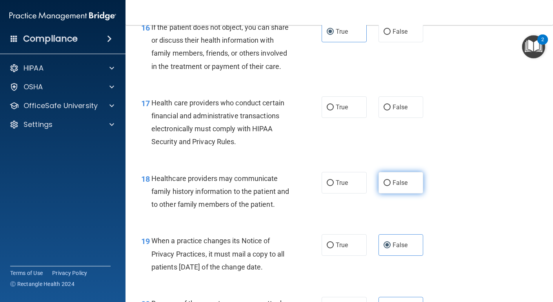
click at [405, 187] on span "False" at bounding box center [399, 182] width 15 height 7
click at [390, 186] on input "False" at bounding box center [386, 183] width 7 height 6
radio input "true"
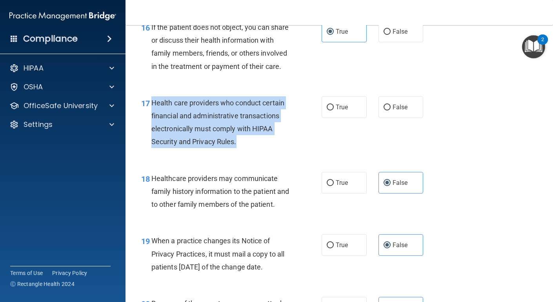
drag, startPoint x: 241, startPoint y: 155, endPoint x: 152, endPoint y: 117, distance: 96.8
click at [152, 117] on div "Health care providers who conduct certain financial and administrative transact…" at bounding box center [223, 122] width 144 height 52
click at [343, 118] on label "True" at bounding box center [343, 107] width 45 height 22
click at [334, 111] on input "True" at bounding box center [330, 108] width 7 height 6
radio input "true"
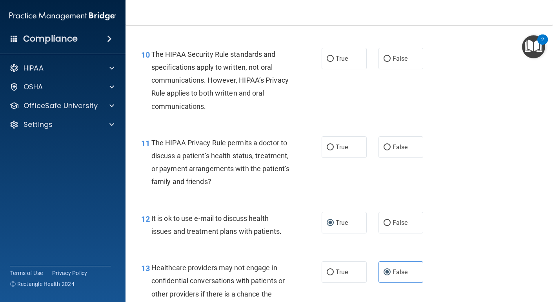
scroll to position [720, 0]
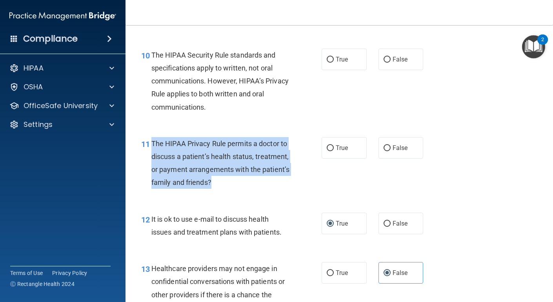
drag, startPoint x: 219, startPoint y: 182, endPoint x: 153, endPoint y: 146, distance: 75.1
click at [153, 146] on div "The HIPAA Privacy Rule permits a doctor to discuss a patient’s health status, t…" at bounding box center [223, 163] width 144 height 52
click at [347, 153] on label "True" at bounding box center [343, 148] width 45 height 22
click at [334, 151] on input "True" at bounding box center [330, 148] width 7 height 6
radio input "true"
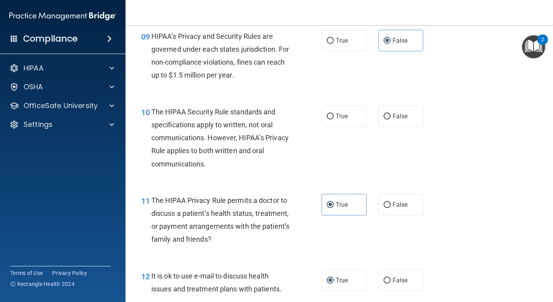
scroll to position [663, 0]
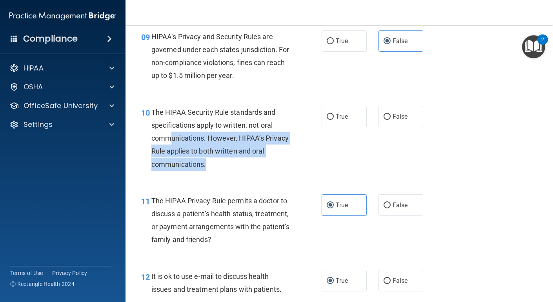
drag, startPoint x: 224, startPoint y: 161, endPoint x: 172, endPoint y: 136, distance: 58.0
click at [172, 136] on div "The HIPAA Security Rule standards and specifications apply to written, not oral…" at bounding box center [223, 138] width 144 height 65
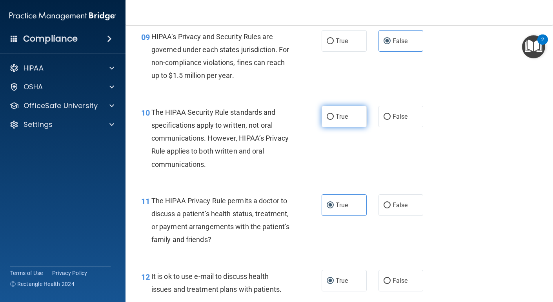
click at [342, 117] on span "True" at bounding box center [342, 116] width 12 height 7
click at [334, 117] on input "True" at bounding box center [330, 117] width 7 height 6
radio input "true"
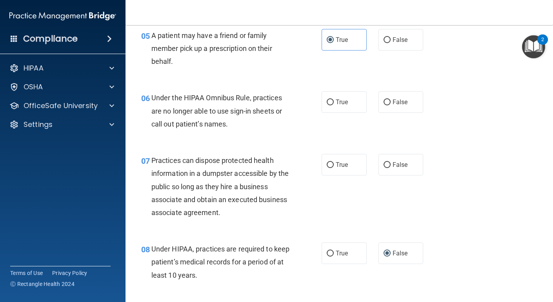
scroll to position [381, 0]
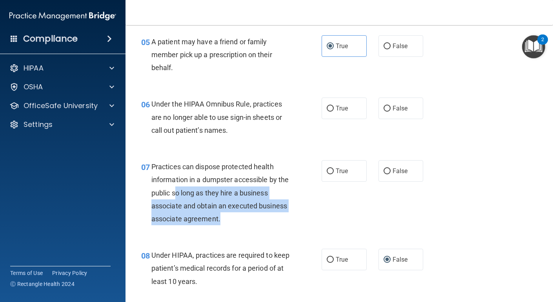
drag, startPoint x: 223, startPoint y: 220, endPoint x: 186, endPoint y: 189, distance: 48.2
click at [186, 189] on div "Practices can dispose protected health information in a dumpster accessible by …" at bounding box center [223, 192] width 144 height 65
click at [234, 219] on div "Practices can dispose protected health information in a dumpster accessible by …" at bounding box center [223, 192] width 144 height 65
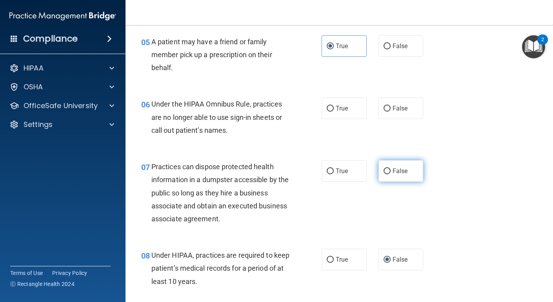
click at [383, 173] on input "False" at bounding box center [386, 172] width 7 height 6
radio input "true"
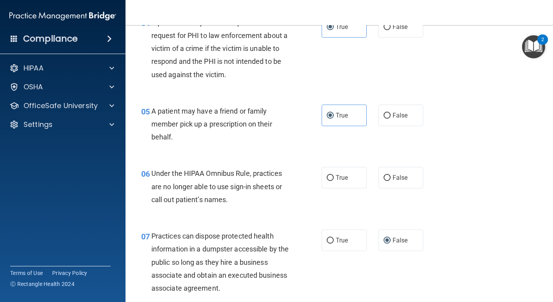
scroll to position [312, 0]
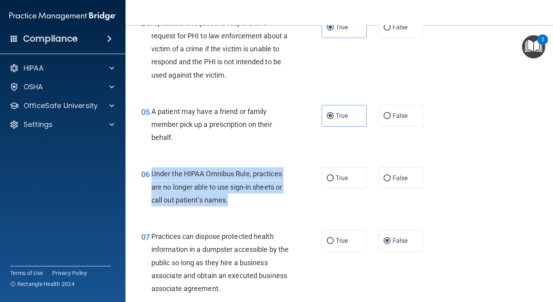
drag, startPoint x: 232, startPoint y: 198, endPoint x: 151, endPoint y: 176, distance: 84.7
click at [151, 176] on div "06 Under the HIPAA Omnibus Rule, practices are no longer able to use sign-in sh…" at bounding box center [231, 188] width 204 height 43
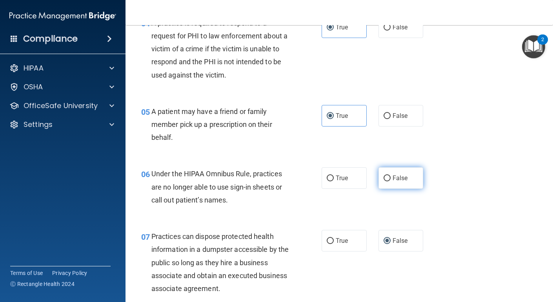
click at [391, 180] on label "False" at bounding box center [400, 178] width 45 height 22
click at [390, 180] on input "False" at bounding box center [386, 179] width 7 height 6
radio input "true"
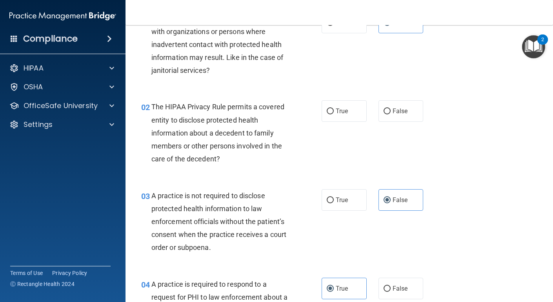
scroll to position [0, 0]
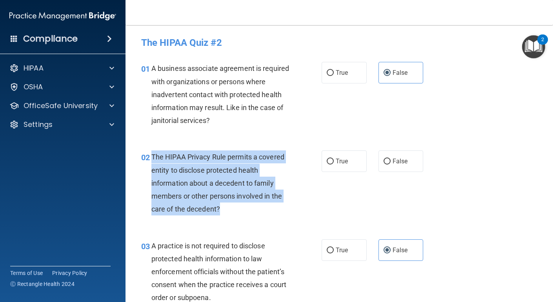
drag, startPoint x: 228, startPoint y: 207, endPoint x: 152, endPoint y: 154, distance: 92.4
click at [152, 154] on div "The HIPAA Privacy Rule permits a covered entity to disclose protected health in…" at bounding box center [223, 183] width 144 height 65
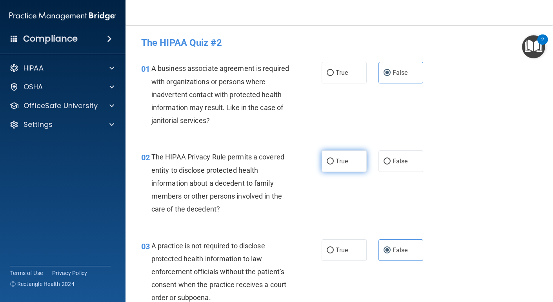
click at [355, 172] on label "True" at bounding box center [343, 162] width 45 height 22
click at [334, 165] on input "True" at bounding box center [330, 162] width 7 height 6
radio input "true"
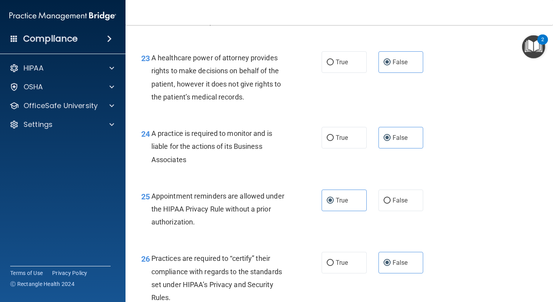
scroll to position [2004, 0]
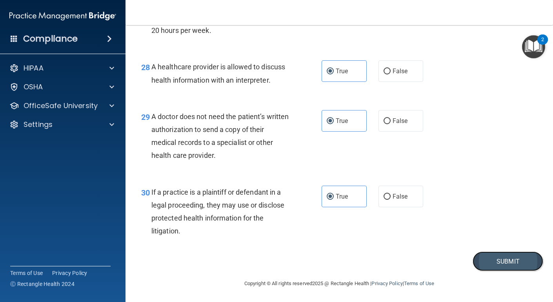
click at [489, 265] on button "Submit" at bounding box center [507, 262] width 71 height 20
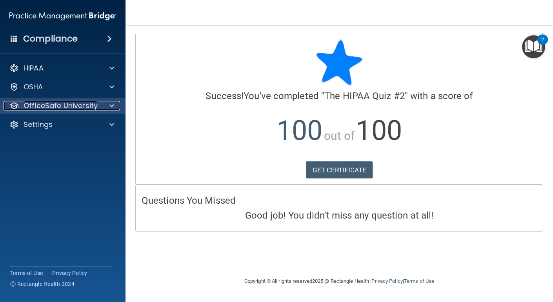
click at [72, 104] on p "OfficeSafe University" at bounding box center [61, 105] width 74 height 9
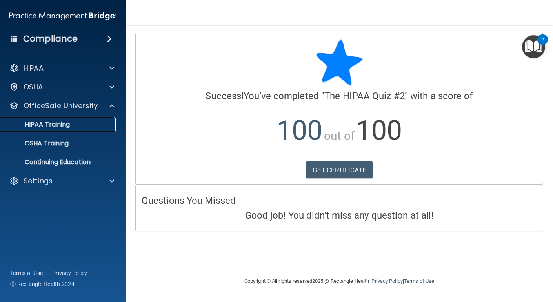
click at [65, 126] on p "HIPAA Training" at bounding box center [37, 125] width 65 height 8
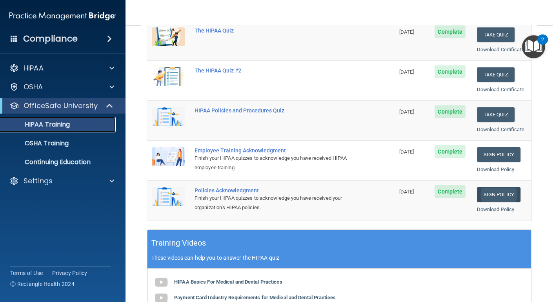
scroll to position [118, 0]
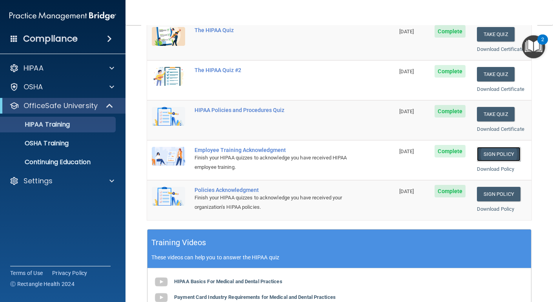
click at [492, 150] on link "Sign Policy" at bounding box center [499, 154] width 44 height 15
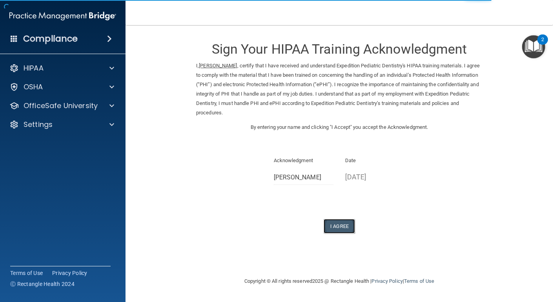
click at [336, 231] on button "I Agree" at bounding box center [338, 226] width 31 height 15
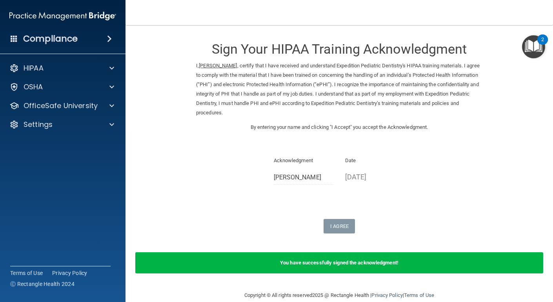
scroll to position [12, 0]
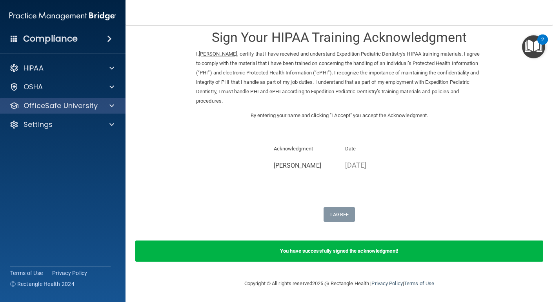
click at [62, 111] on div "OfficeSafe University" at bounding box center [63, 106] width 126 height 16
click at [65, 104] on p "OfficeSafe University" at bounding box center [61, 105] width 74 height 9
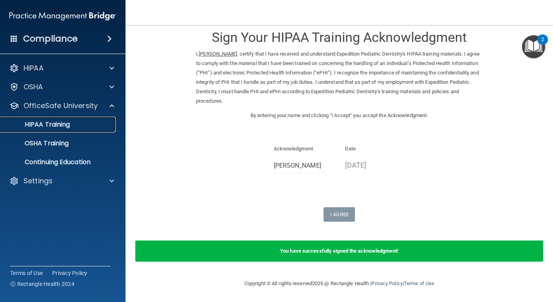
click at [51, 122] on p "HIPAA Training" at bounding box center [37, 125] width 65 height 8
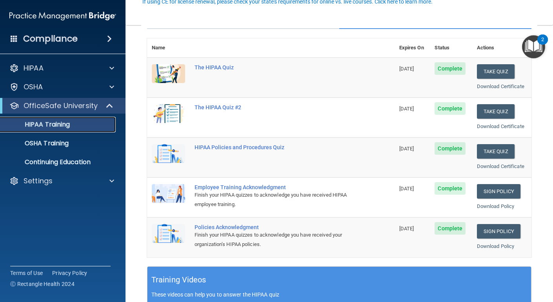
scroll to position [78, 0]
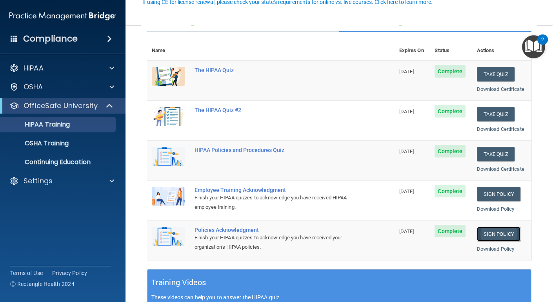
click at [503, 232] on link "Sign Policy" at bounding box center [499, 234] width 44 height 15
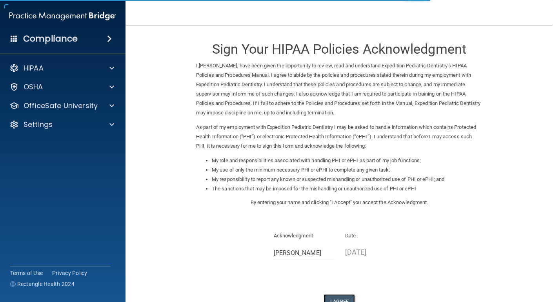
click at [341, 297] on button "I Agree" at bounding box center [338, 301] width 31 height 15
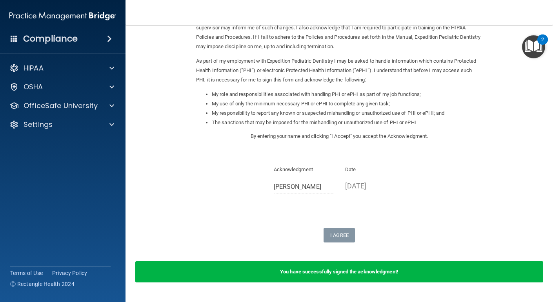
scroll to position [67, 0]
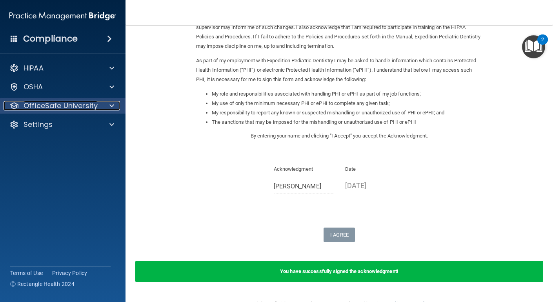
click at [49, 103] on p "OfficeSafe University" at bounding box center [61, 105] width 74 height 9
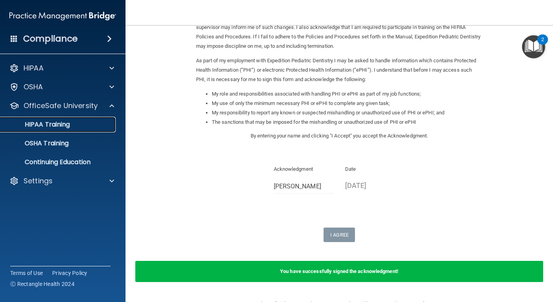
click at [45, 125] on p "HIPAA Training" at bounding box center [37, 125] width 65 height 8
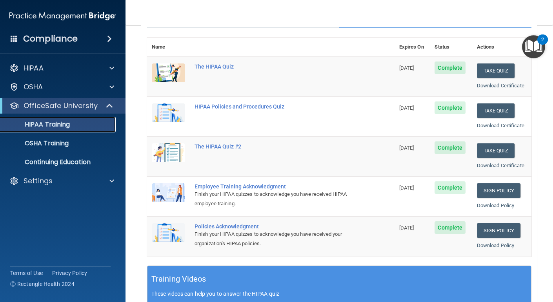
scroll to position [80, 0]
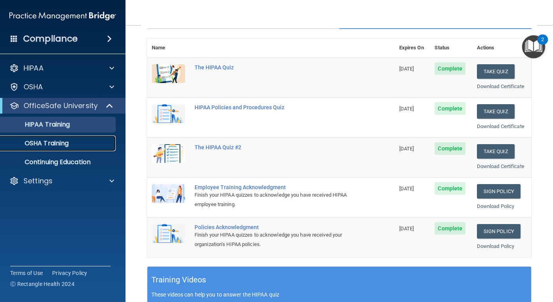
click at [58, 142] on p "OSHA Training" at bounding box center [37, 144] width 64 height 8
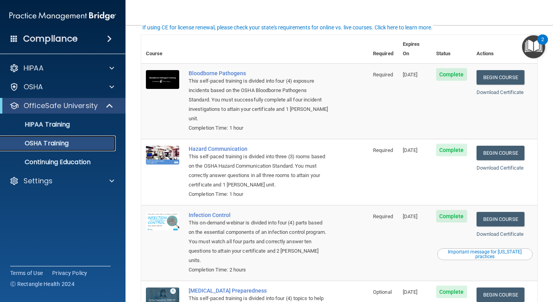
scroll to position [34, 0]
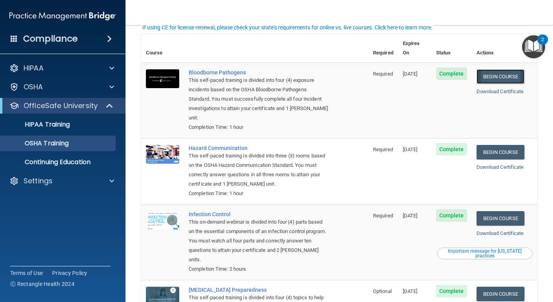
click at [496, 69] on link "Begin Course" at bounding box center [500, 76] width 48 height 15
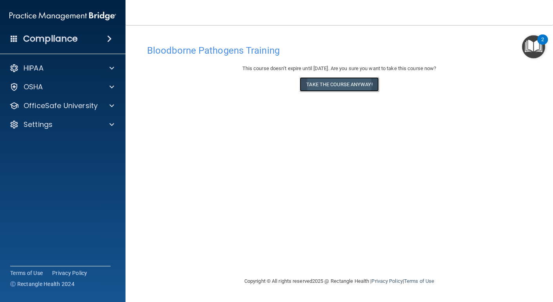
click at [363, 80] on button "Take the course anyway!" at bounding box center [338, 84] width 79 height 15
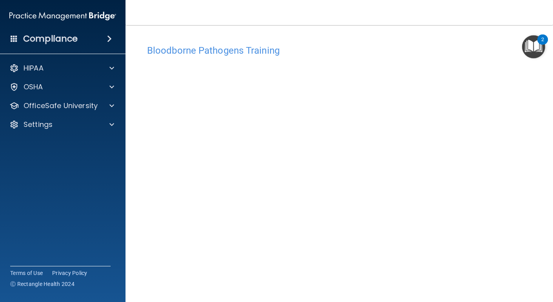
scroll to position [33, 0]
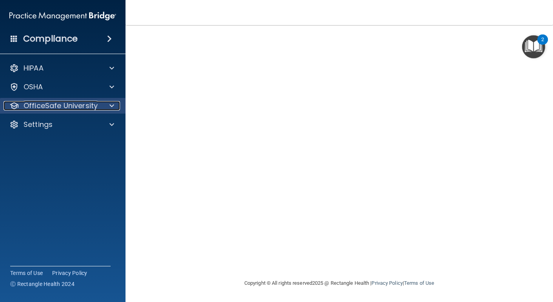
click at [64, 103] on p "OfficeSafe University" at bounding box center [61, 105] width 74 height 9
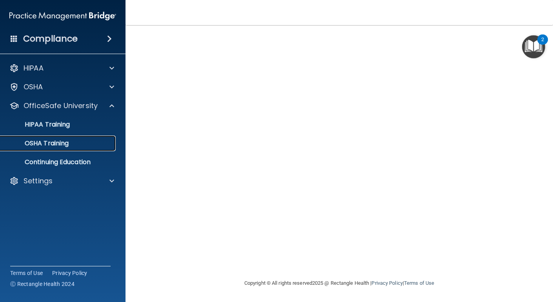
click at [57, 140] on p "OSHA Training" at bounding box center [37, 144] width 64 height 8
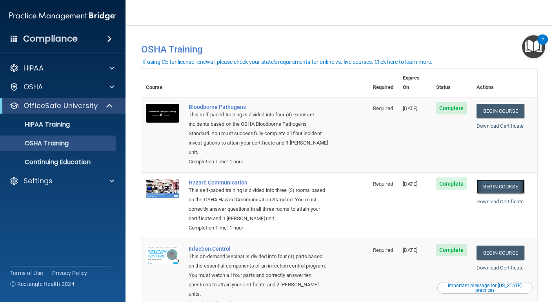
click at [508, 180] on link "Begin Course" at bounding box center [500, 187] width 48 height 15
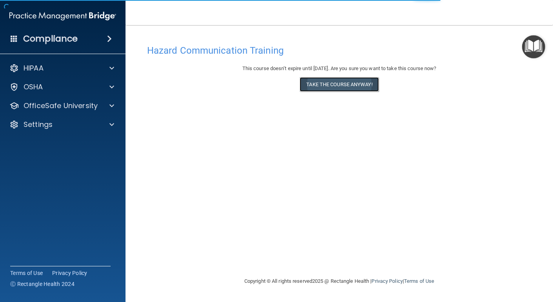
click at [363, 89] on button "Take the course anyway!" at bounding box center [338, 84] width 79 height 15
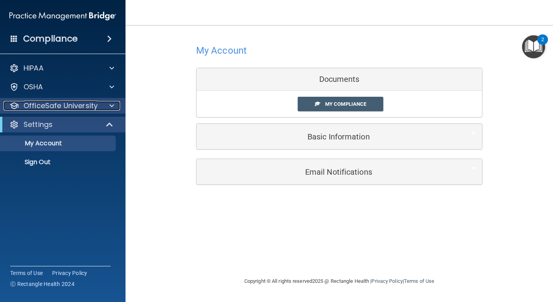
click at [79, 106] on p "OfficeSafe University" at bounding box center [61, 105] width 74 height 9
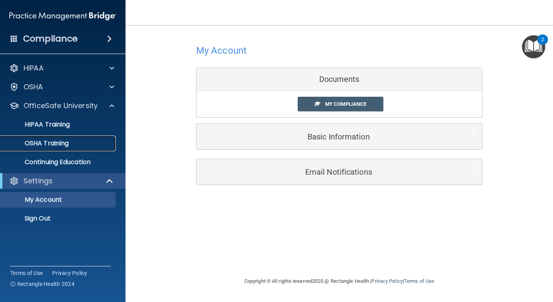
click at [69, 140] on div "OSHA Training" at bounding box center [58, 144] width 107 height 8
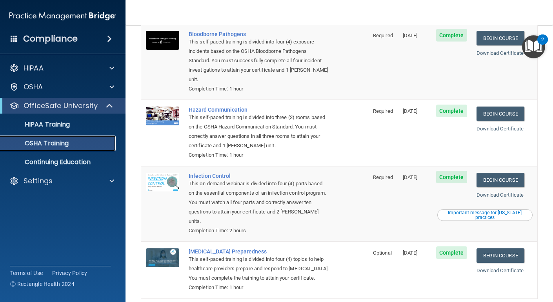
scroll to position [81, 0]
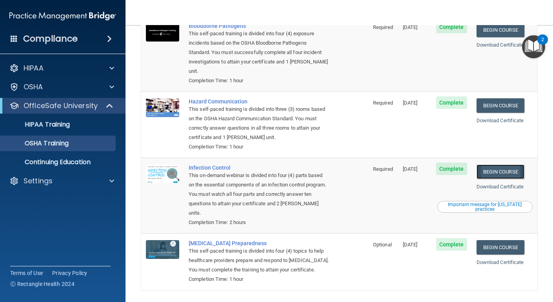
click at [490, 165] on link "Begin Course" at bounding box center [500, 172] width 48 height 15
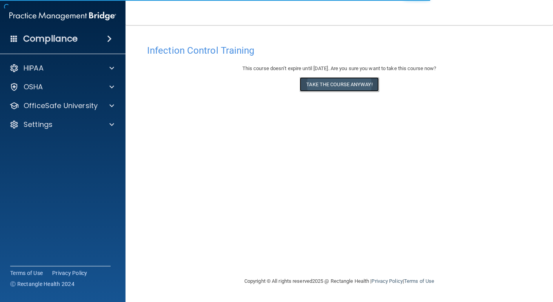
click at [337, 88] on button "Take the course anyway!" at bounding box center [338, 84] width 79 height 15
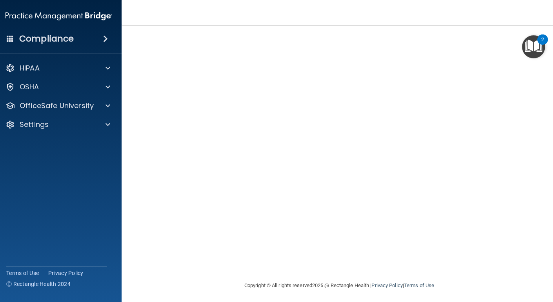
scroll to position [33, 0]
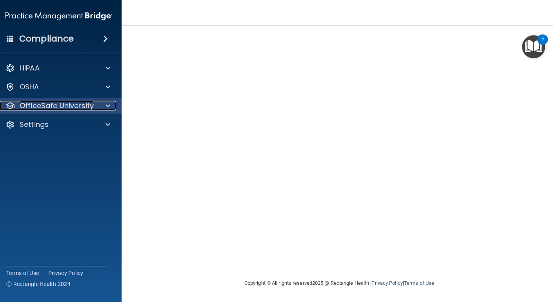
click at [80, 108] on p "OfficeSafe University" at bounding box center [57, 105] width 74 height 9
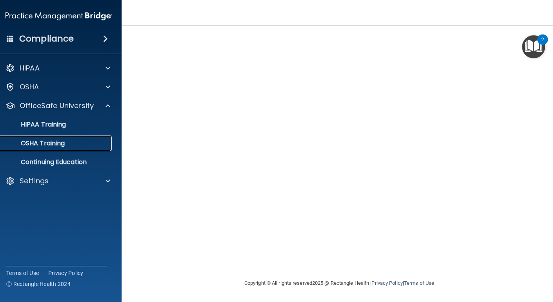
click at [42, 141] on p "OSHA Training" at bounding box center [33, 144] width 64 height 8
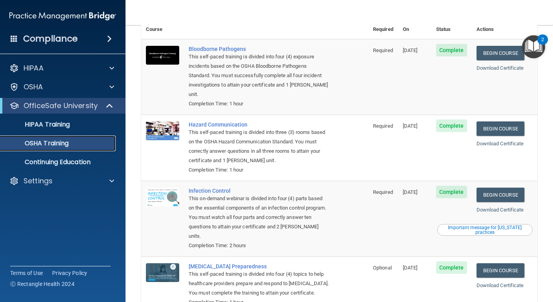
scroll to position [81, 0]
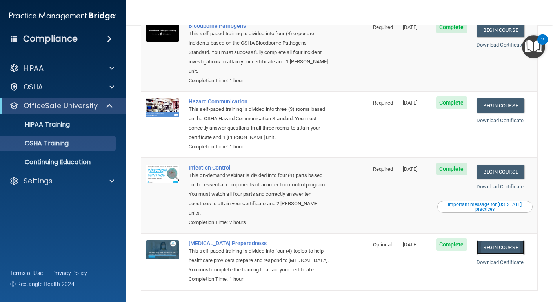
click at [510, 240] on link "Begin Course" at bounding box center [500, 247] width 48 height 15
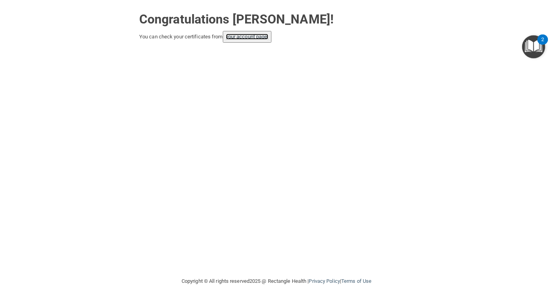
click at [254, 35] on link "your account page!" at bounding box center [247, 37] width 43 height 6
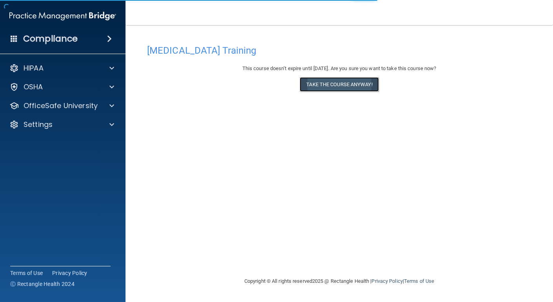
click at [354, 83] on button "Take the course anyway!" at bounding box center [338, 84] width 79 height 15
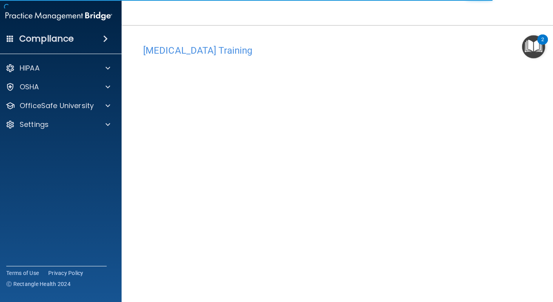
scroll to position [33, 0]
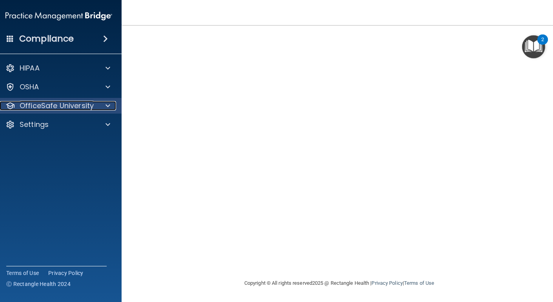
click at [94, 104] on div "OfficeSafe University" at bounding box center [48, 105] width 97 height 9
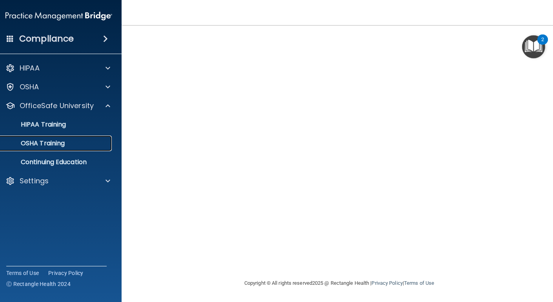
click at [60, 144] on p "OSHA Training" at bounding box center [33, 144] width 64 height 8
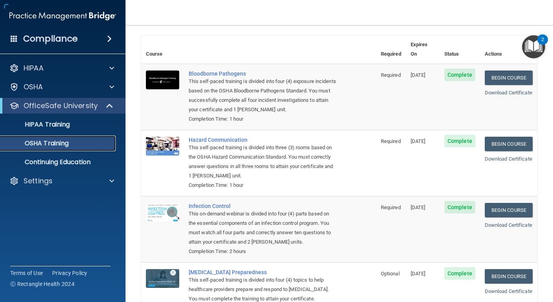
scroll to position [81, 0]
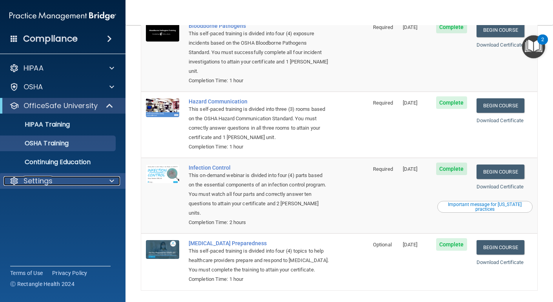
click at [39, 176] on p "Settings" at bounding box center [38, 180] width 29 height 9
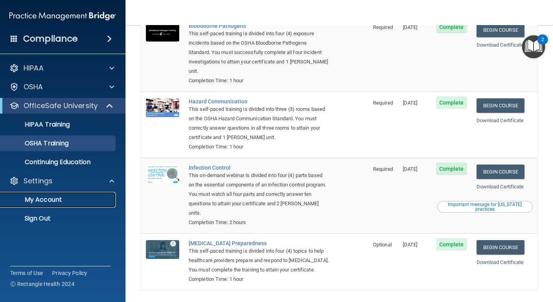
click at [40, 203] on p "My Account" at bounding box center [58, 200] width 107 height 8
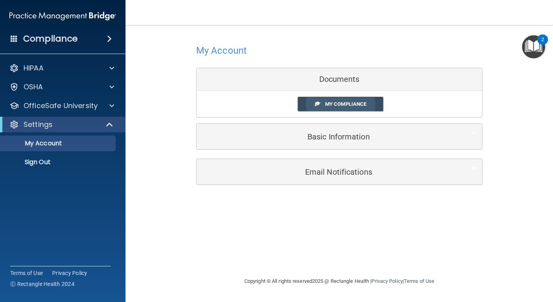
click at [360, 105] on span "My Compliance" at bounding box center [345, 104] width 41 height 6
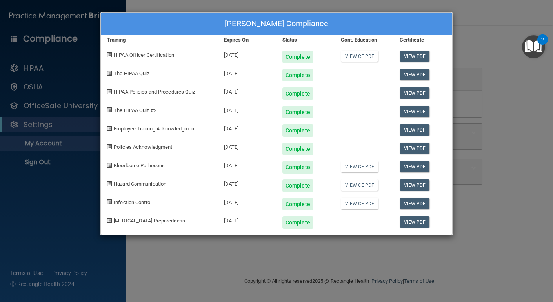
click at [506, 122] on div "[PERSON_NAME] Compliance Training Expires On Status Cont. Education Certificate…" at bounding box center [276, 151] width 553 height 302
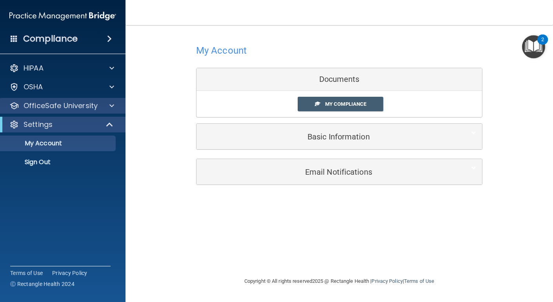
click at [68, 111] on div "OfficeSafe University" at bounding box center [63, 106] width 126 height 16
click at [110, 108] on span at bounding box center [111, 105] width 5 height 9
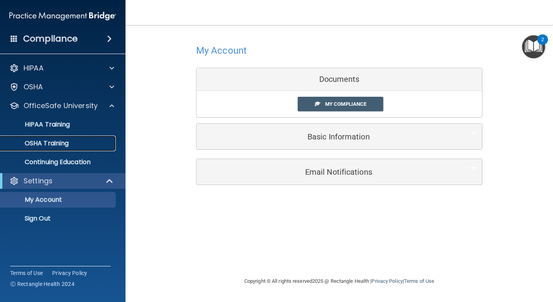
click at [49, 145] on p "OSHA Training" at bounding box center [37, 144] width 64 height 8
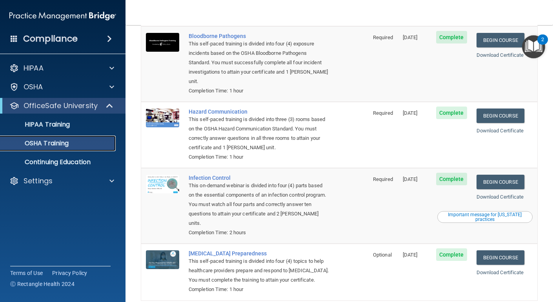
scroll to position [81, 0]
